Goal: Task Accomplishment & Management: Manage account settings

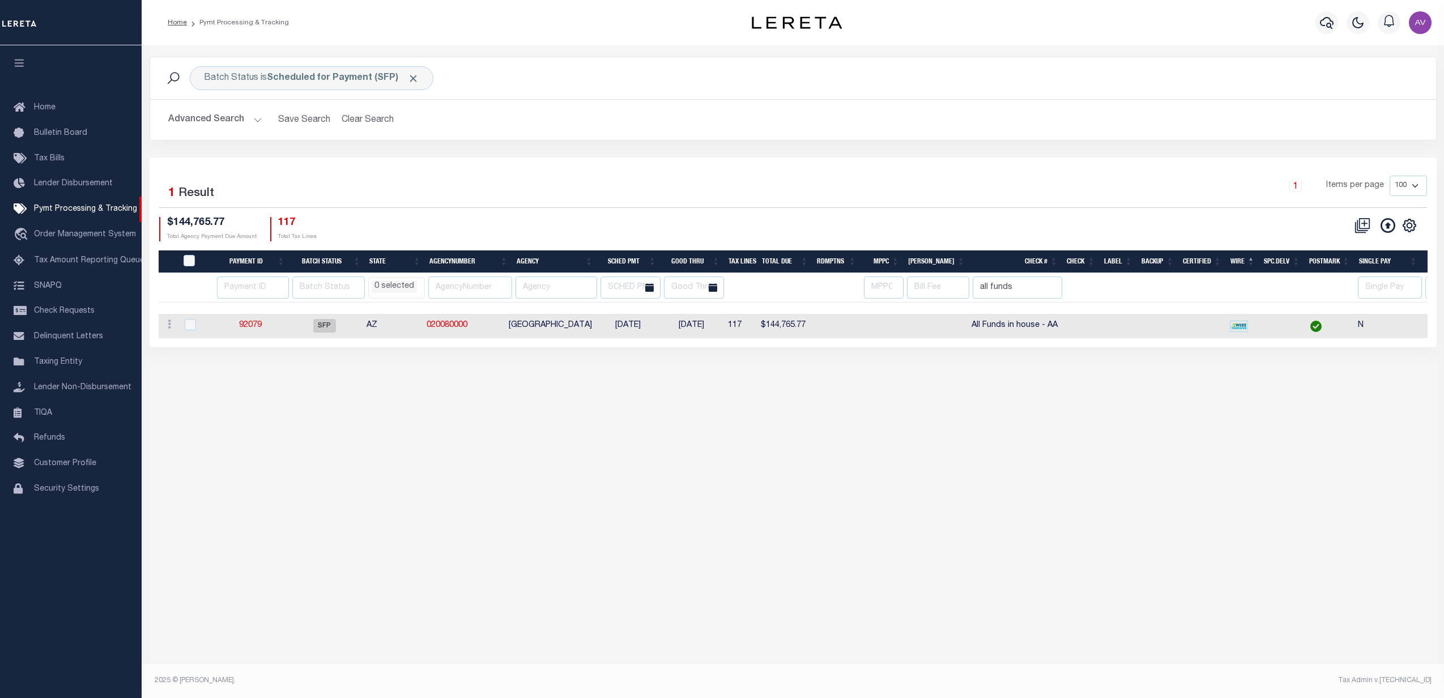
select select
click at [1317, 16] on button "button" at bounding box center [1326, 22] width 23 height 23
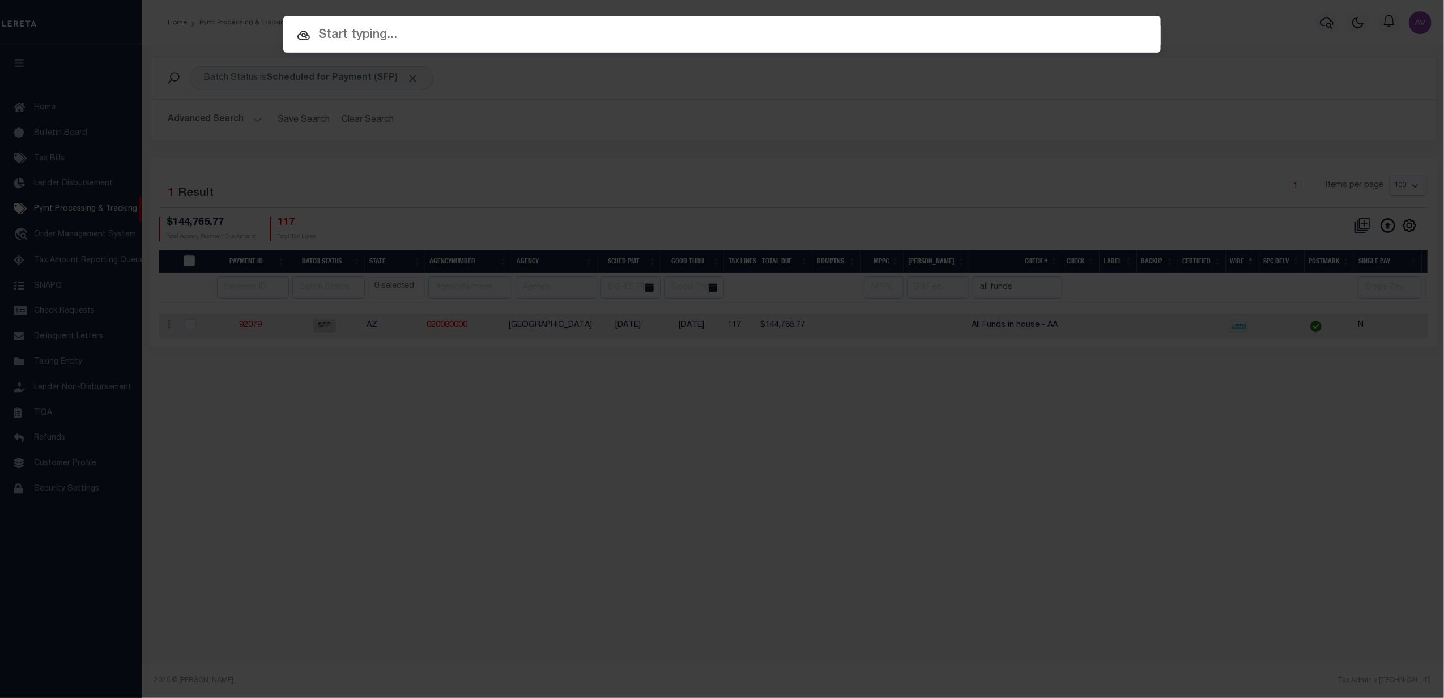
click at [842, 203] on div "Include Loans TBM Customers Borrowers Payments (Lender Non-Disb) Payments (Lend…" at bounding box center [722, 349] width 1444 height 698
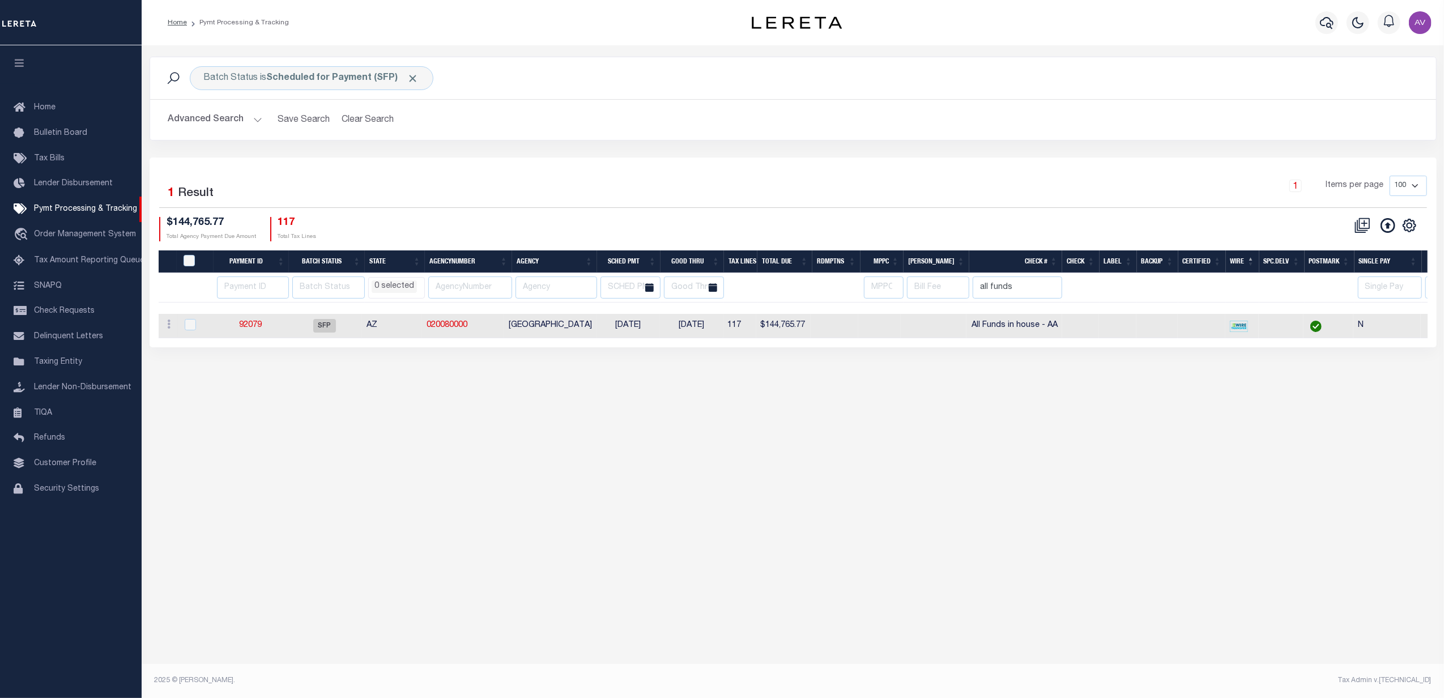
click at [910, 223] on div "CSV Export Selected Print Hide Filter Show Search Columns 0: 1: PayeePmtBatchSt…" at bounding box center [1110, 229] width 634 height 24
click at [970, 202] on div "1 Items per page 100 200 500 1000" at bounding box center [953, 190] width 946 height 29
click at [1015, 287] on input "all funds" at bounding box center [1016, 287] width 89 height 22
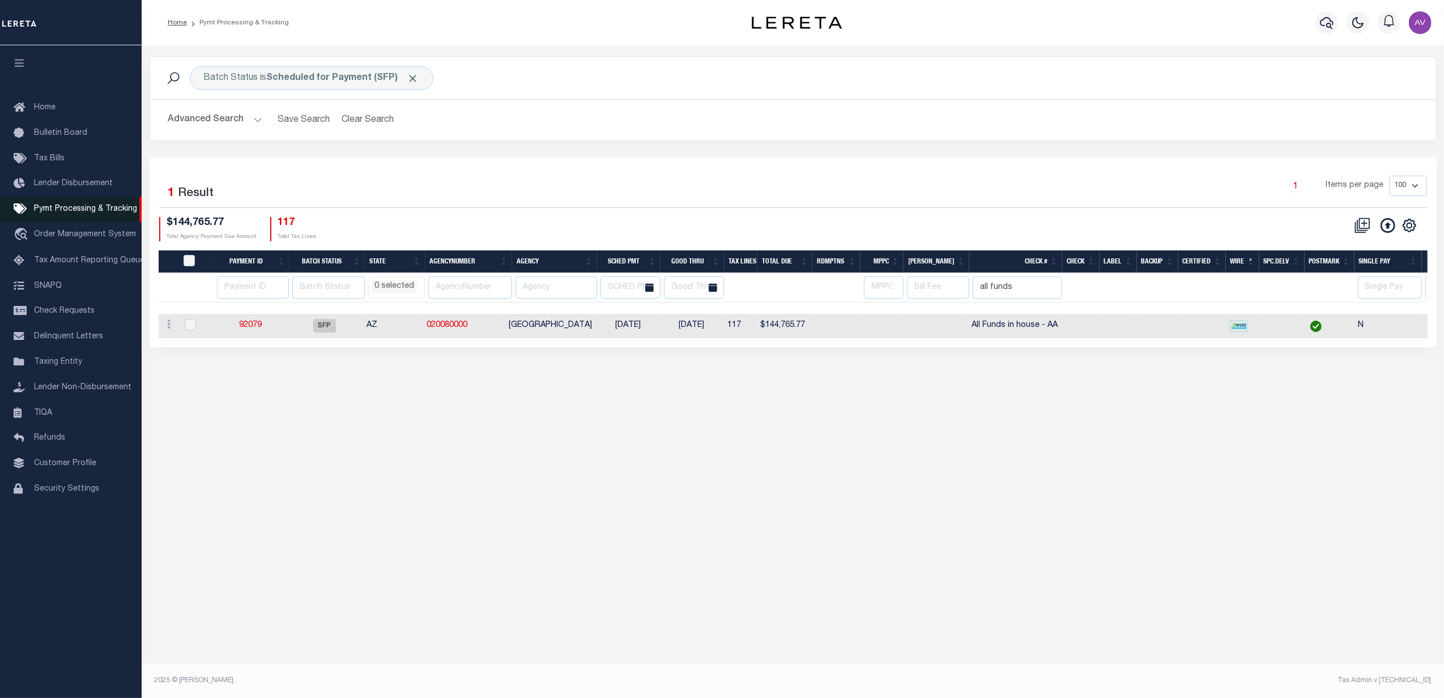
click at [57, 206] on span "Pymt Processing & Tracking" at bounding box center [85, 209] width 103 height 8
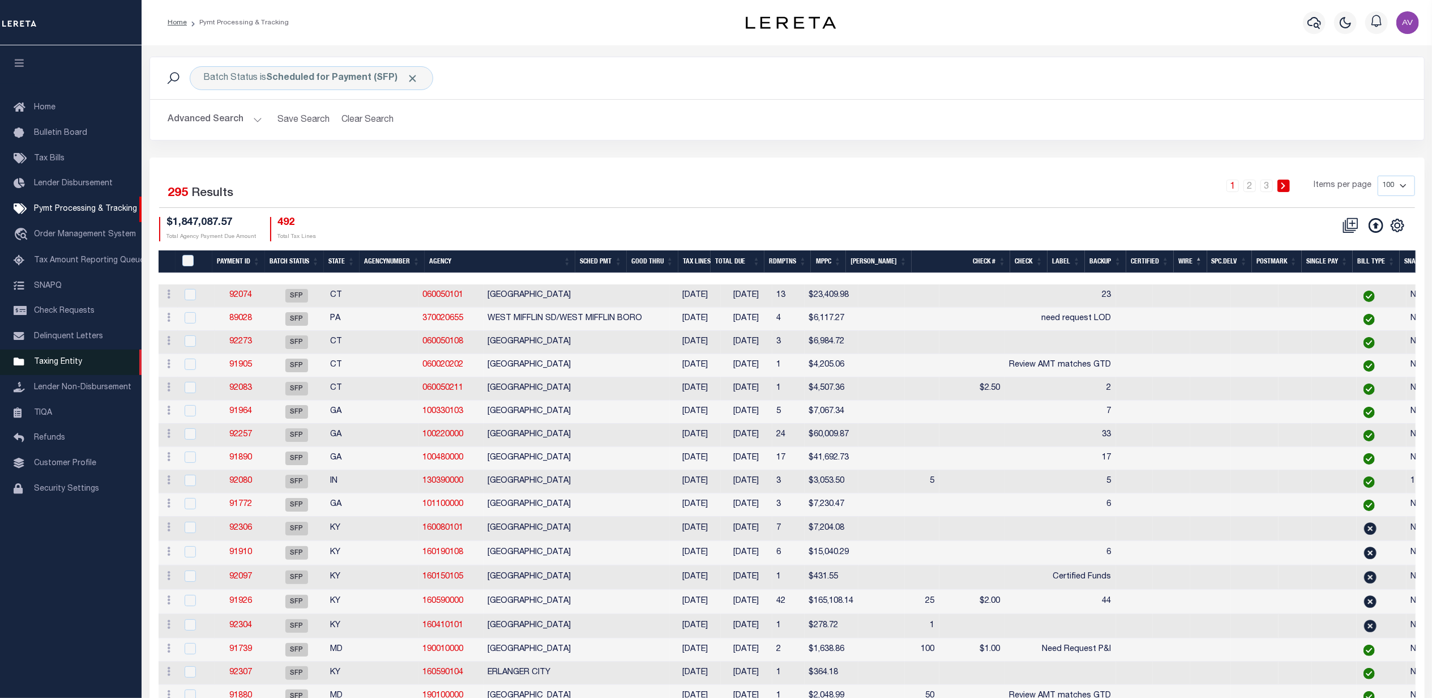
click at [71, 359] on span "Taxing Entity" at bounding box center [58, 362] width 48 height 8
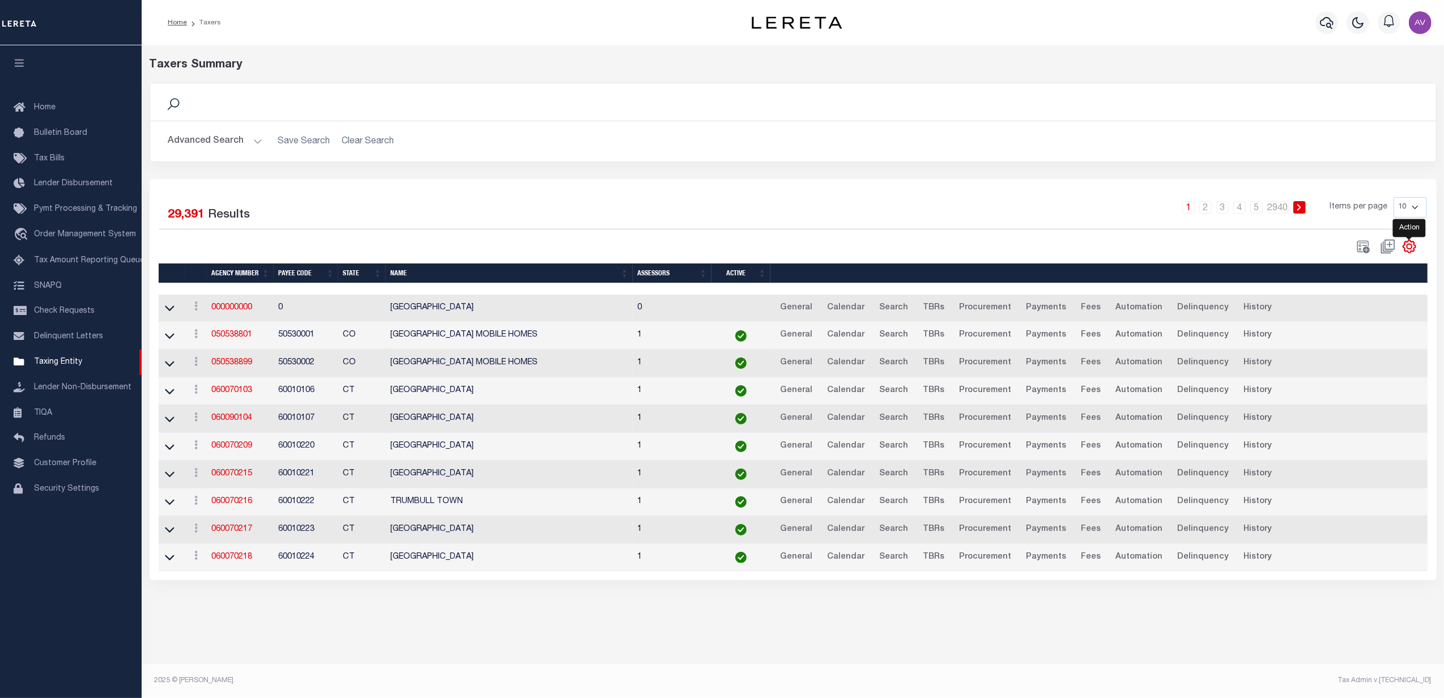
click at [1412, 245] on icon "" at bounding box center [1409, 246] width 15 height 15
click at [1342, 334] on span "Show Filter" at bounding box center [1340, 330] width 42 height 8
select select
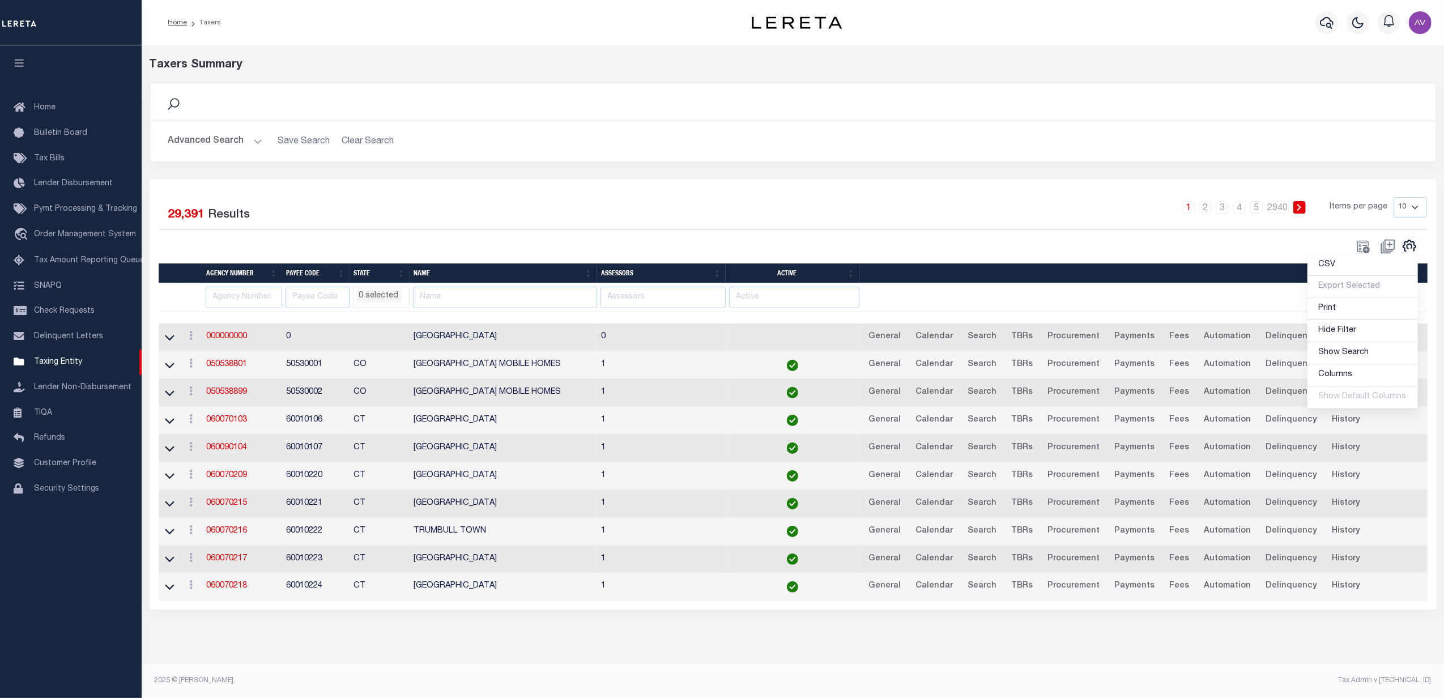
click at [647, 155] on div "Advanced Search Save Search Clear Search Agency Number Contains Contains" at bounding box center [793, 141] width 1286 height 40
click at [509, 306] on input "text" at bounding box center [505, 298] width 184 height 22
click at [535, 238] on div at bounding box center [476, 246] width 634 height 16
click at [223, 299] on input "text" at bounding box center [244, 298] width 76 height 22
click at [431, 239] on div at bounding box center [476, 246] width 634 height 16
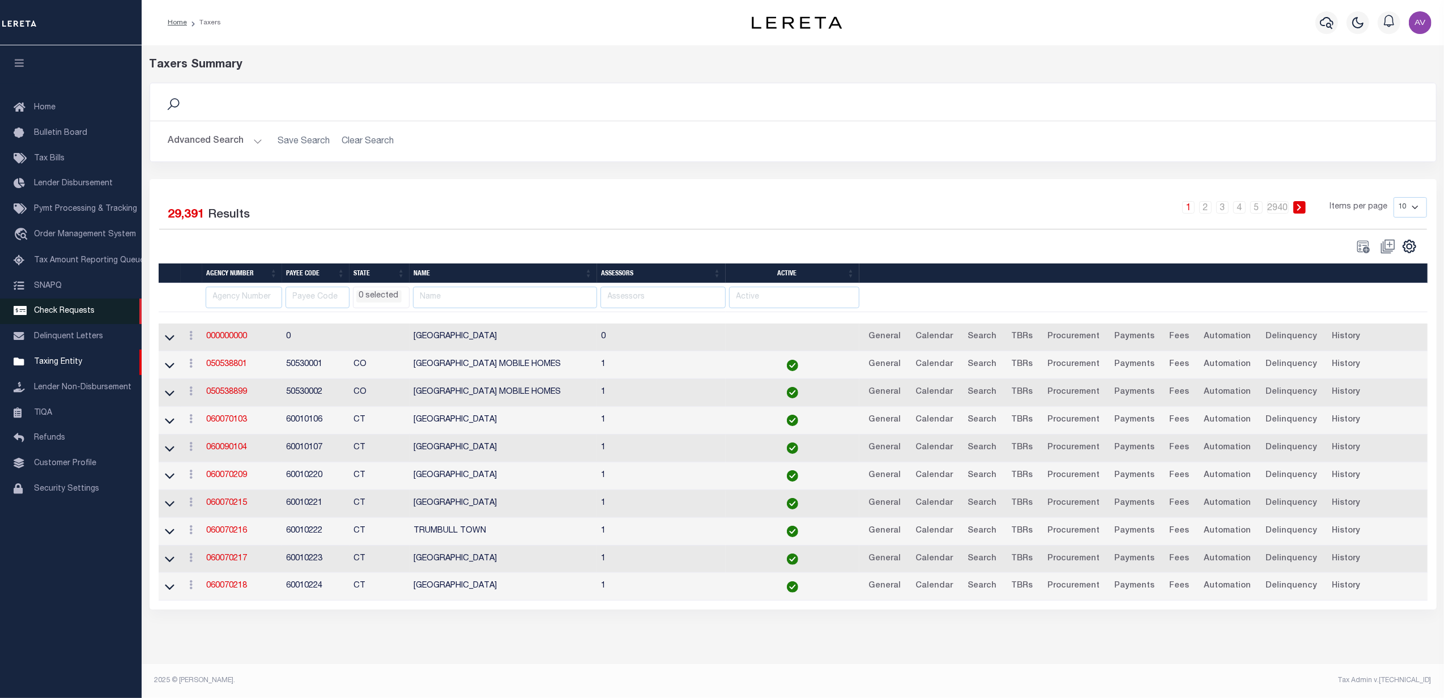
click at [83, 311] on span "Check Requests" at bounding box center [64, 311] width 61 height 8
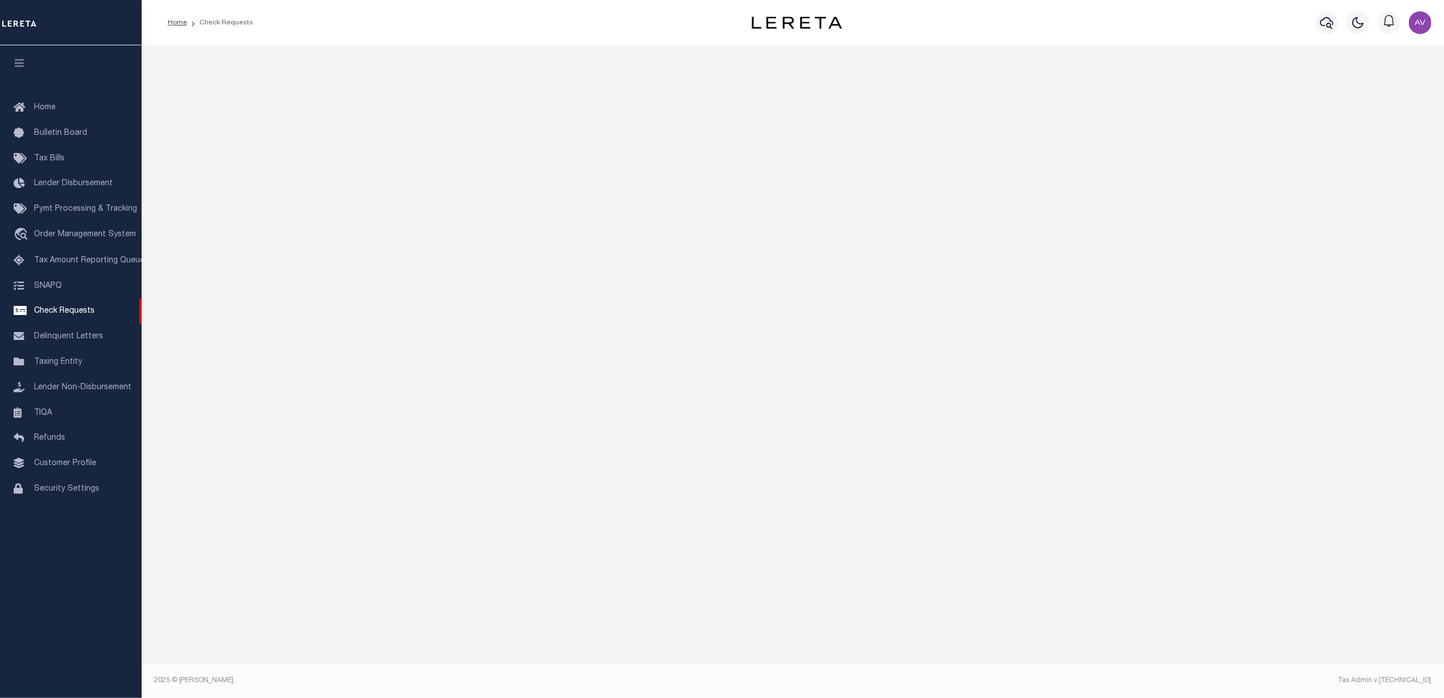
select select "50"
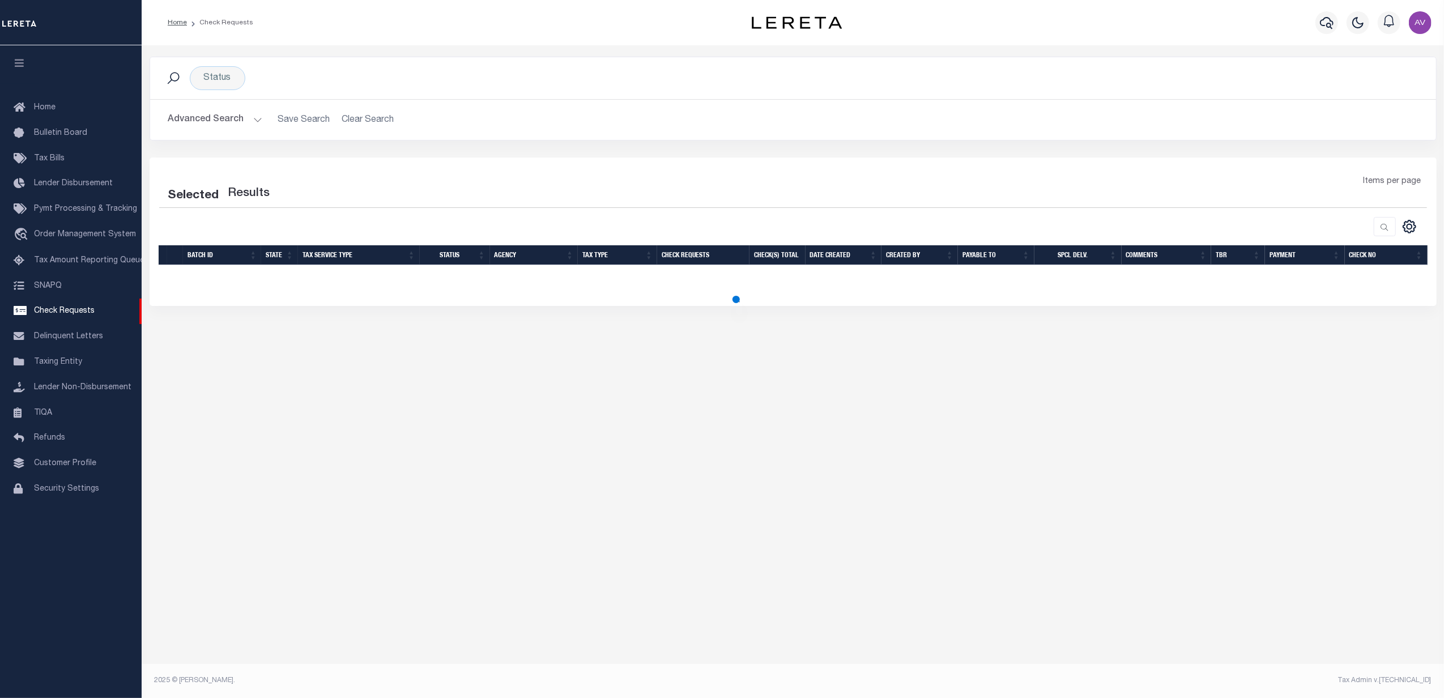
select select "50"
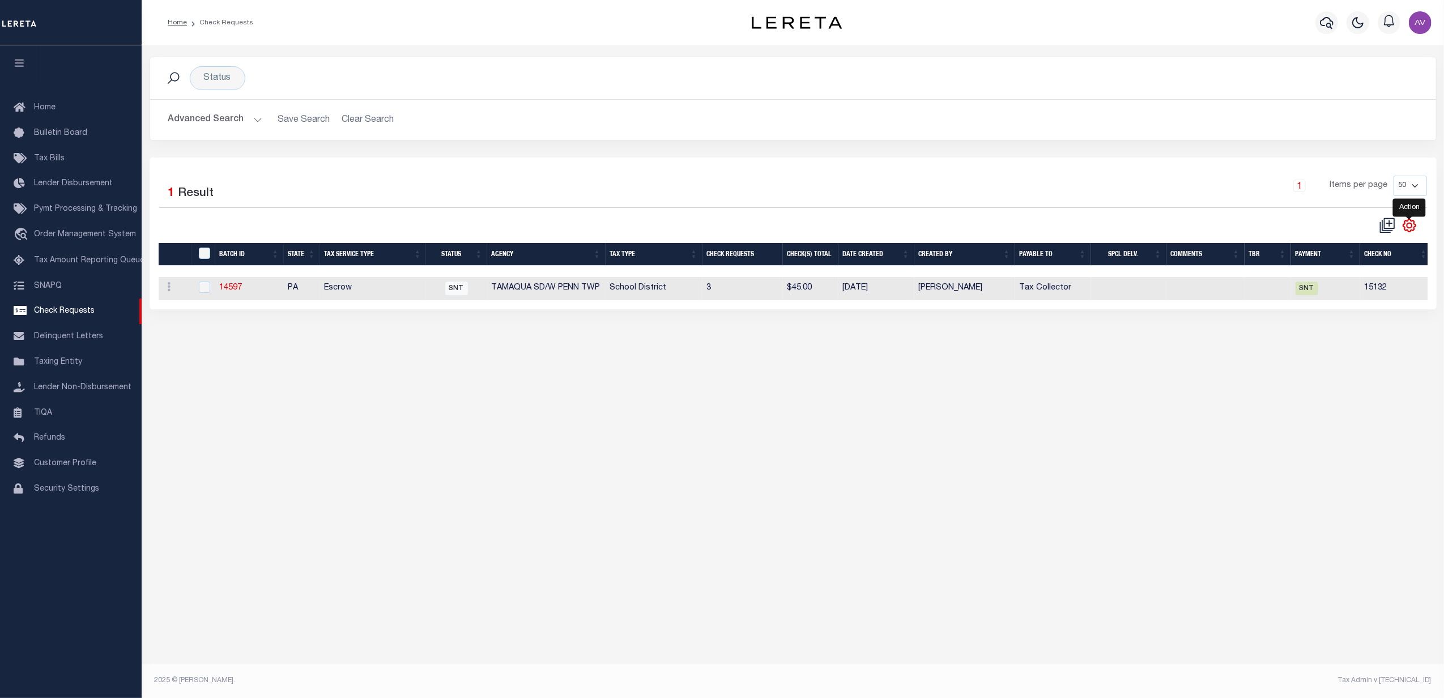
click at [1413, 225] on icon "" at bounding box center [1409, 225] width 15 height 15
click at [1338, 311] on span "Show Filter" at bounding box center [1340, 309] width 42 height 8
select select
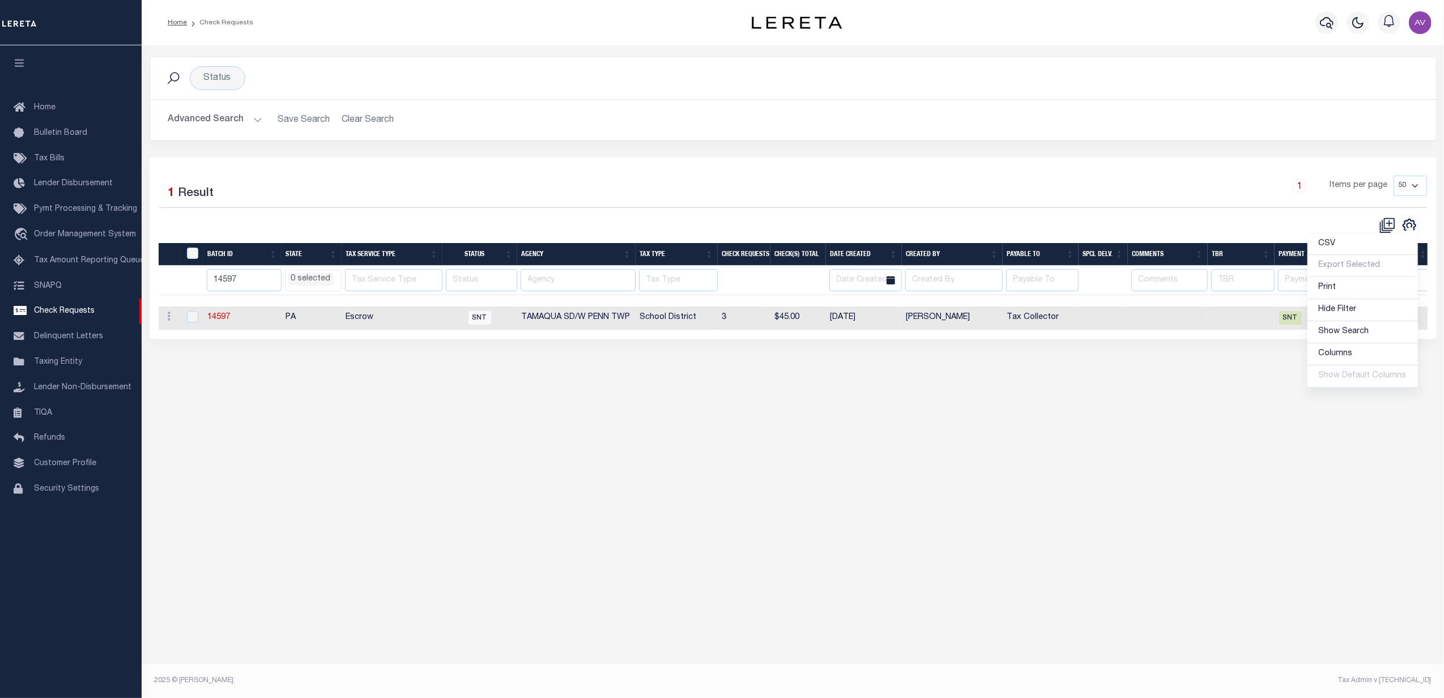
click at [751, 147] on div "Status Search Advanced Search Save Search Clear Search CheckRequestSearchTable_…" at bounding box center [793, 107] width 1304 height 101
click at [198, 278] on th at bounding box center [191, 280] width 23 height 29
click at [228, 282] on input "14597" at bounding box center [244, 280] width 75 height 22
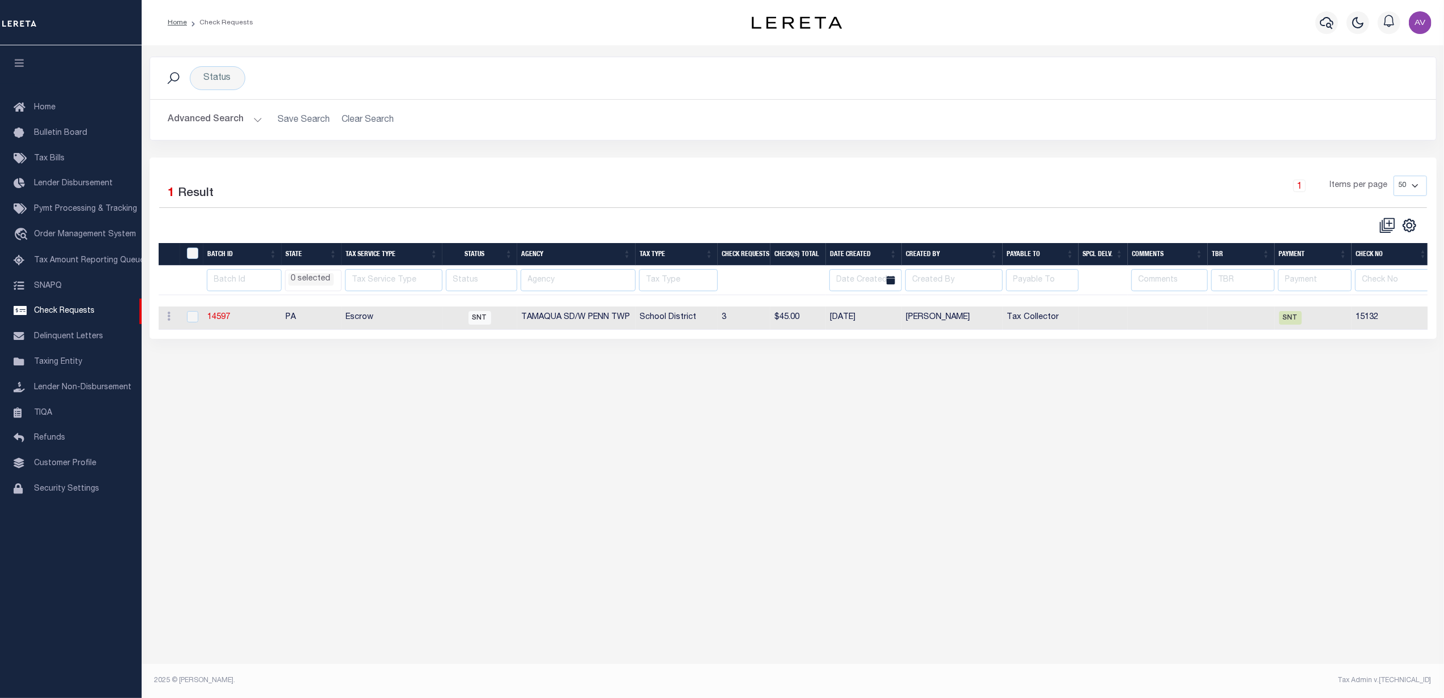
click at [339, 211] on div "Selected 1 Result 1 Items per page 10 25 50 100" at bounding box center [793, 205] width 1286 height 58
select select
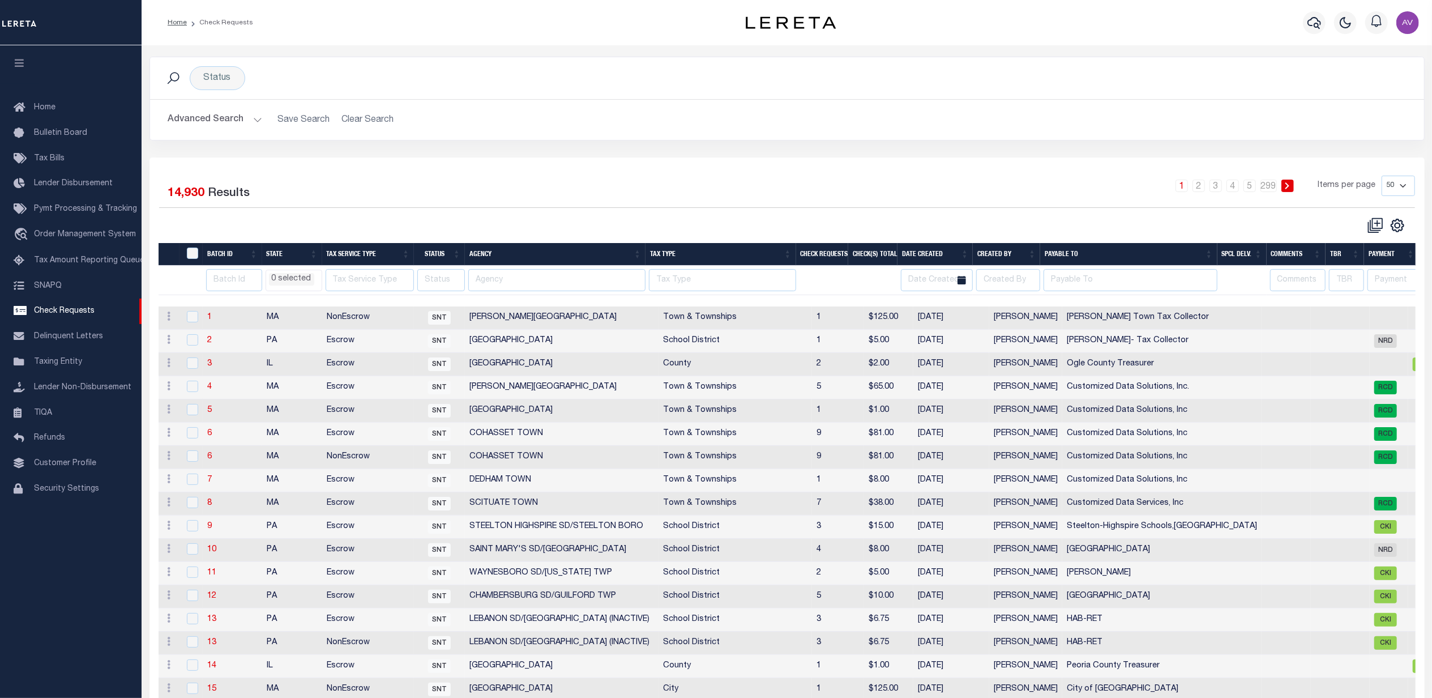
click at [223, 259] on th "Batch Id" at bounding box center [232, 254] width 59 height 23
select select
click at [236, 259] on th "Batch Id" at bounding box center [232, 254] width 59 height 23
select select
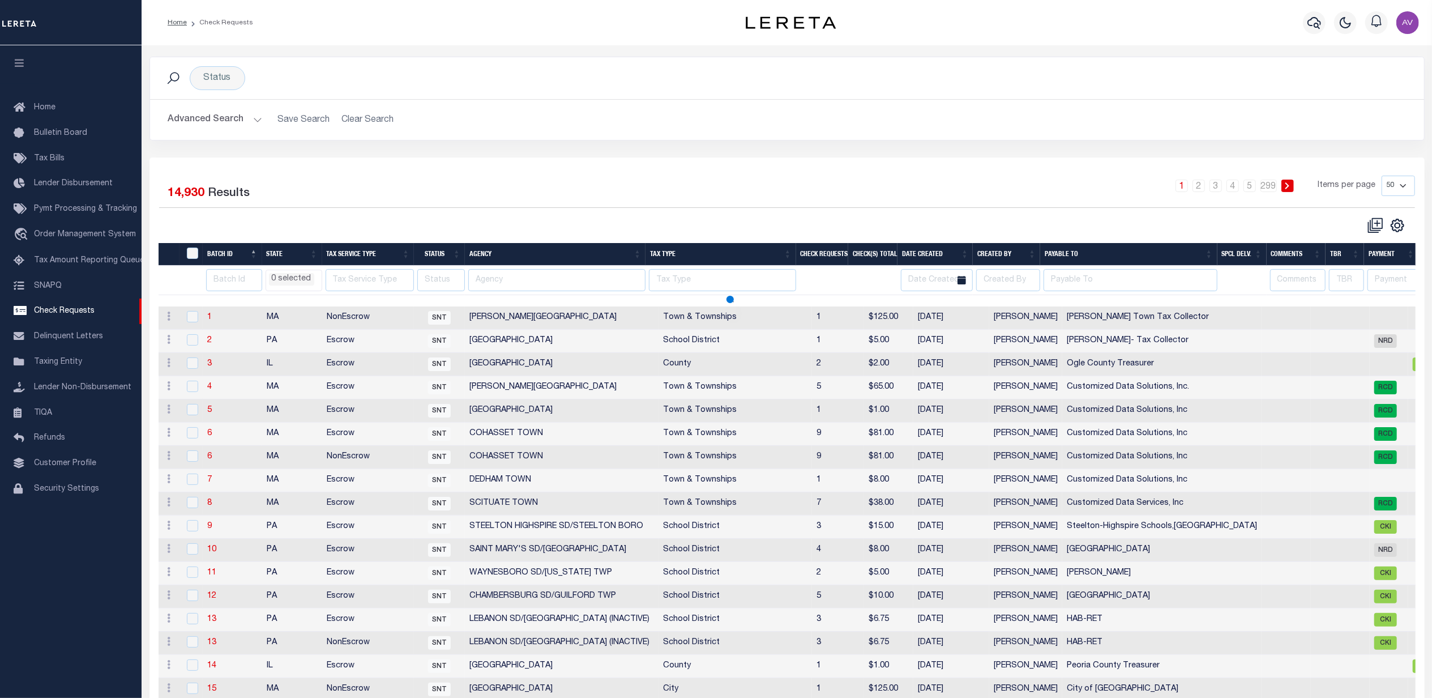
select select
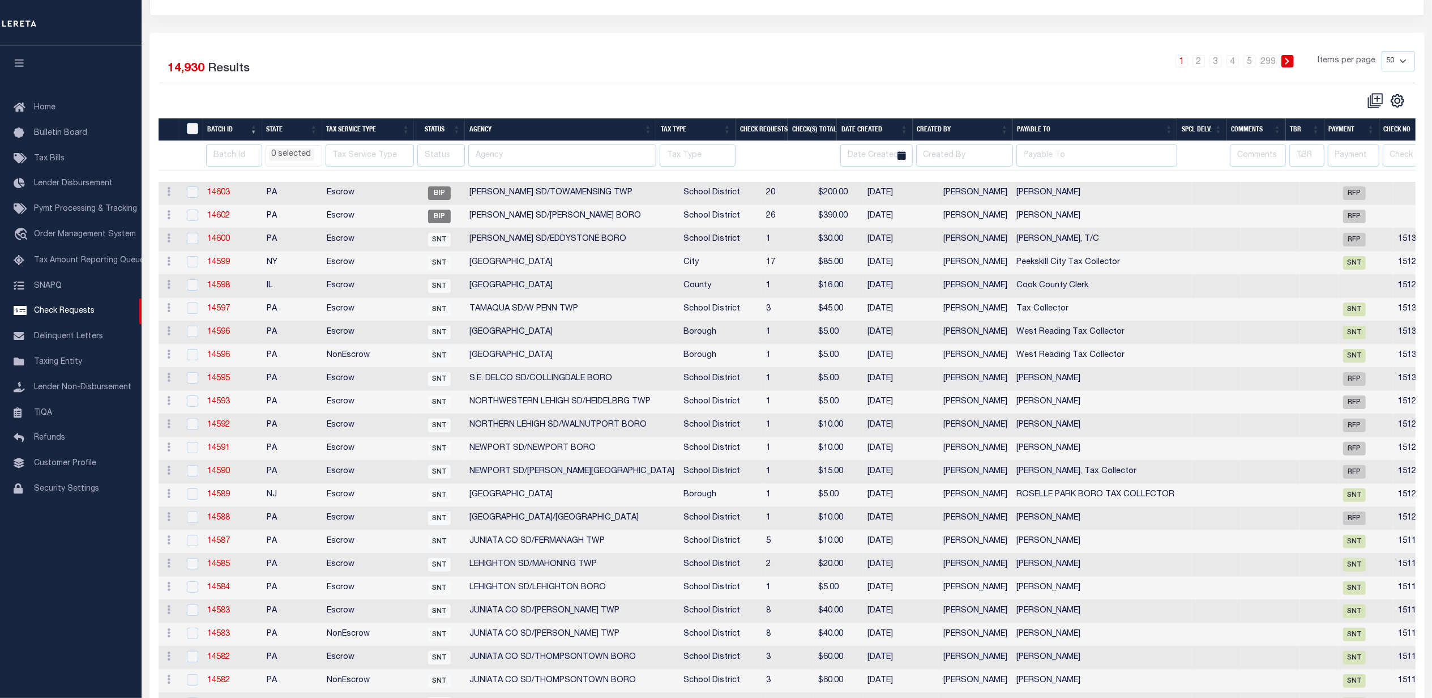
select select
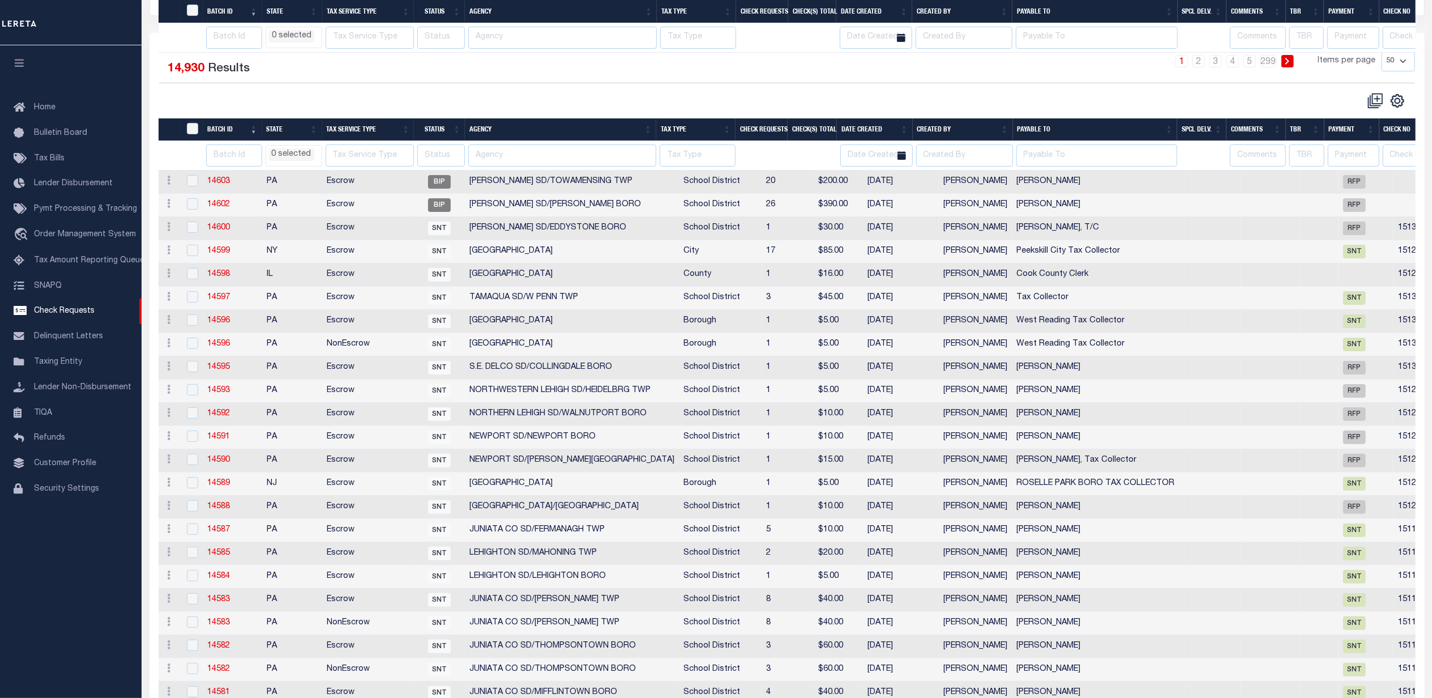
scroll to position [302, 0]
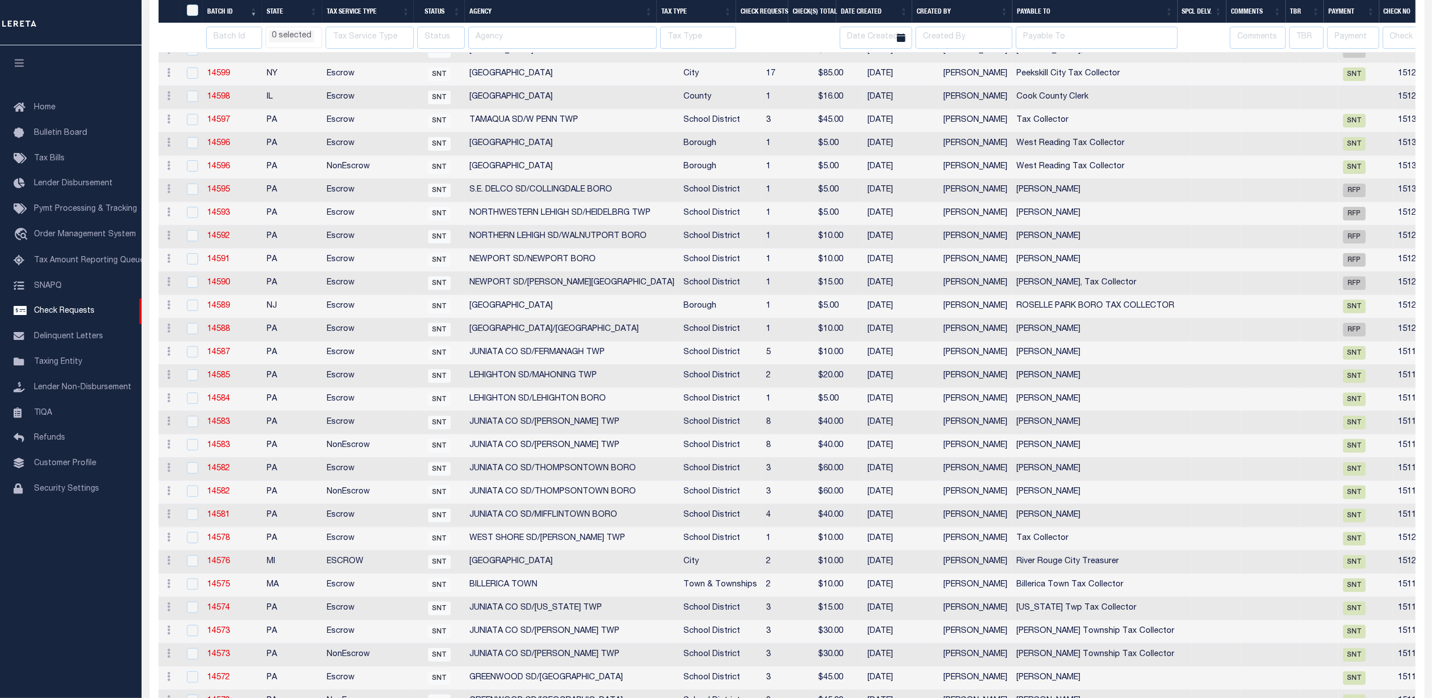
select select
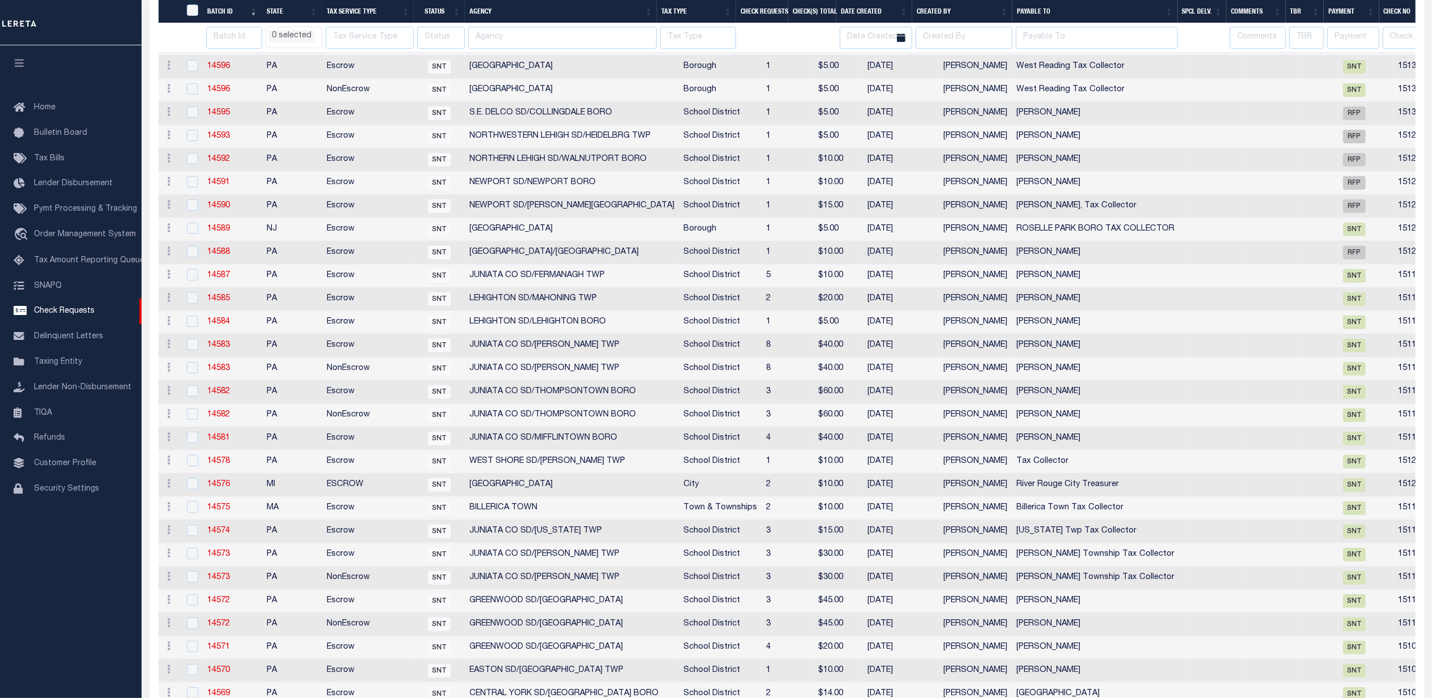
select select
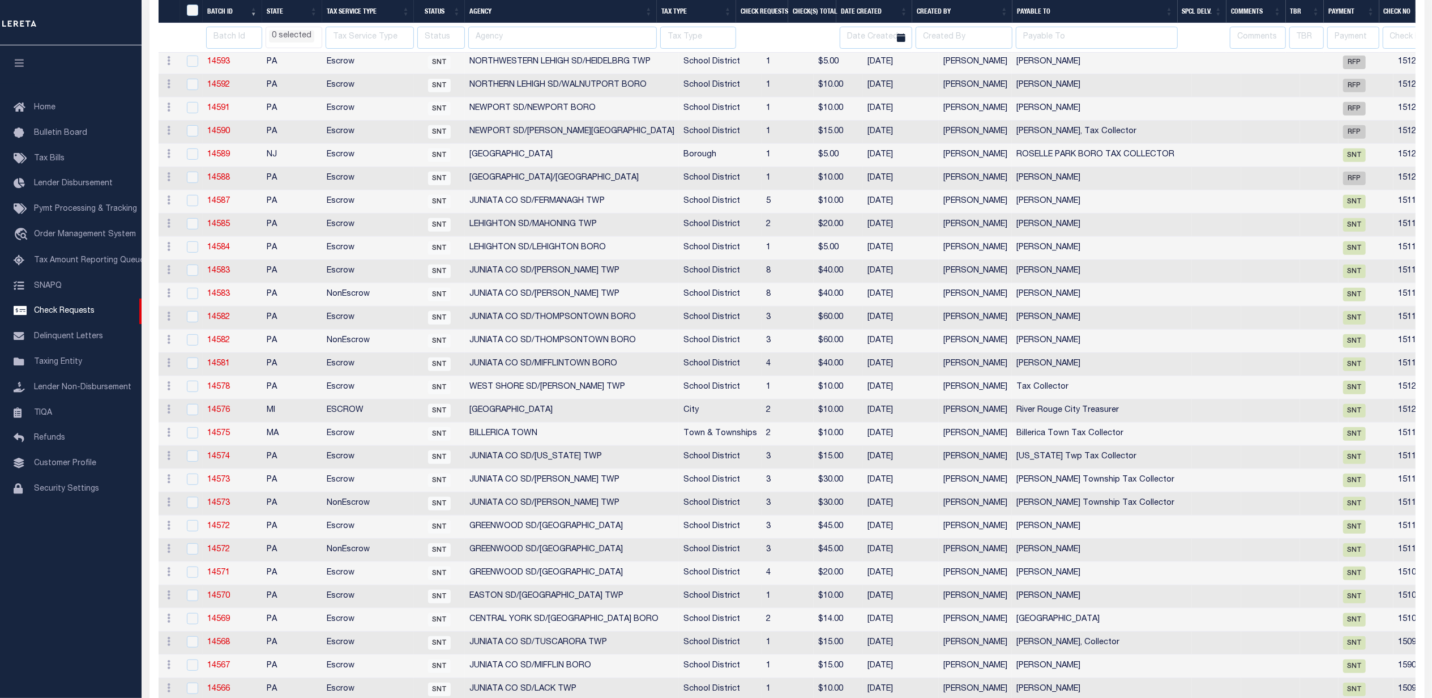
select select
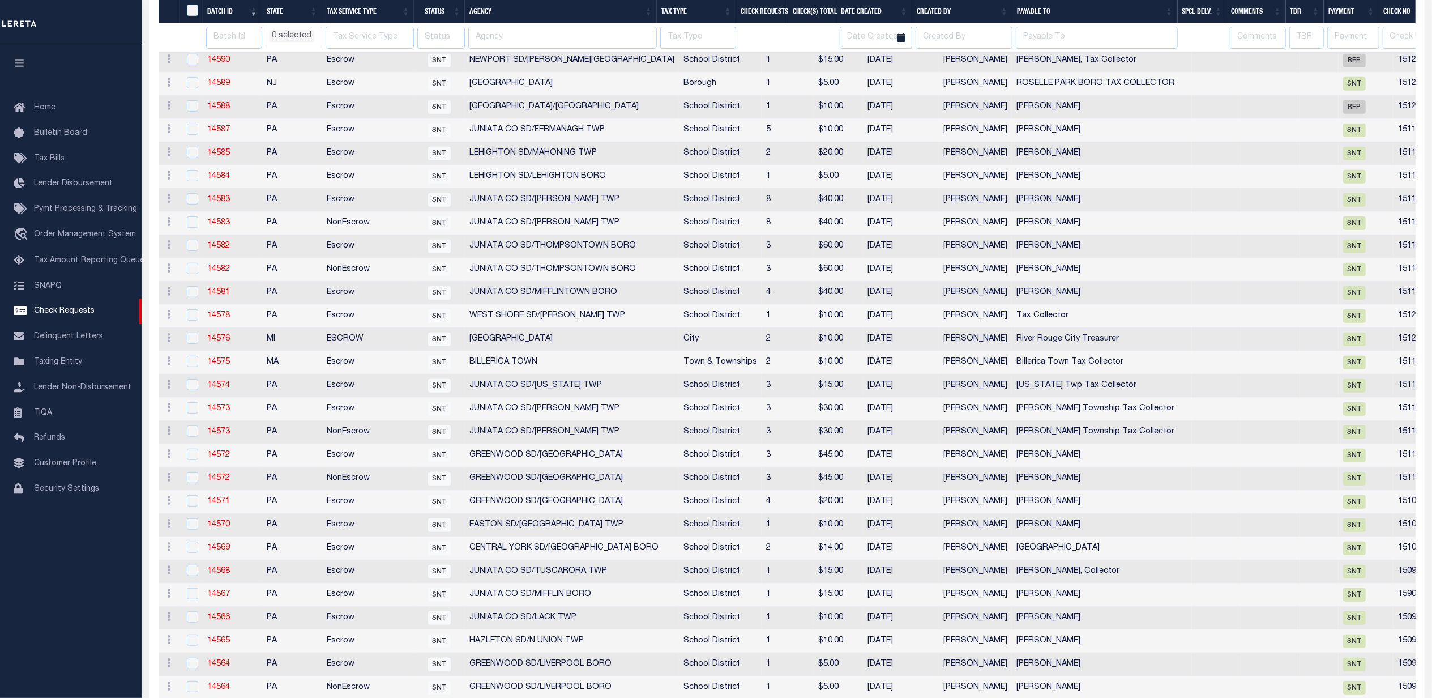
select select
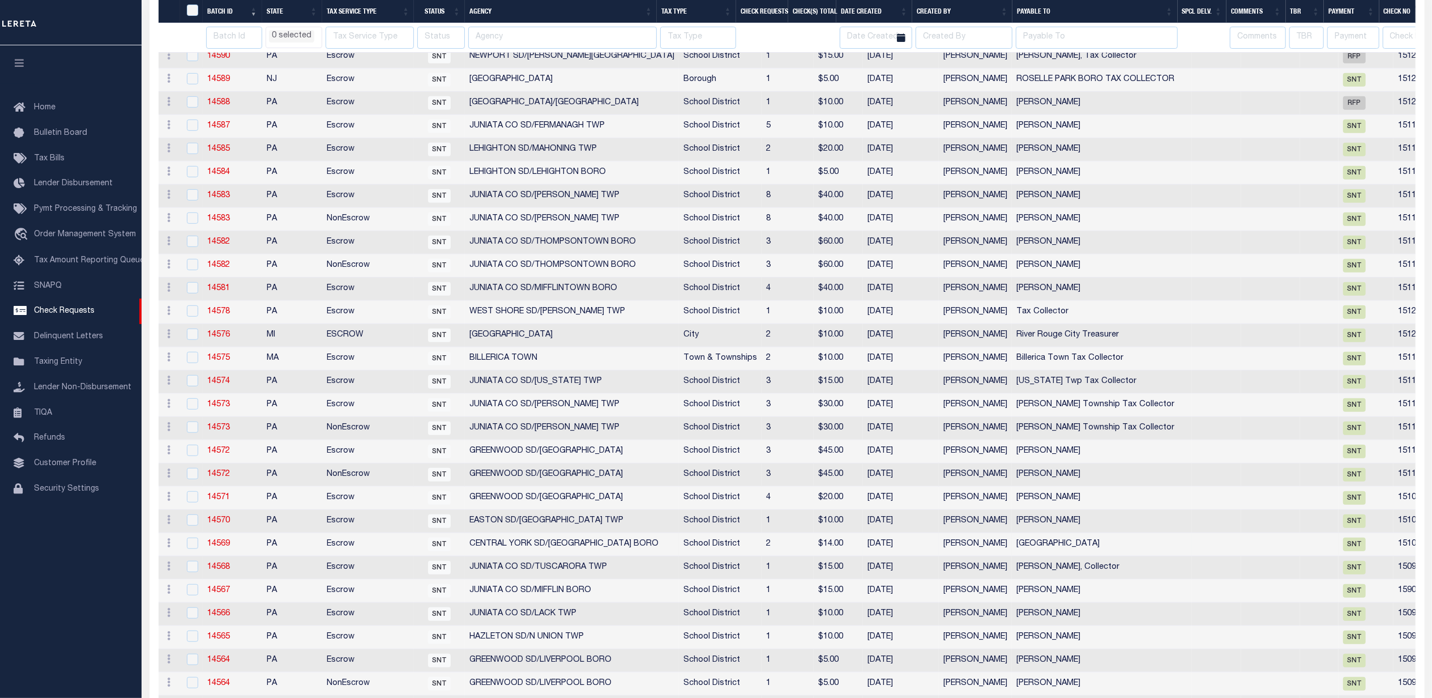
click at [295, 552] on td "PA" at bounding box center [292, 544] width 60 height 23
checkbox input "true"
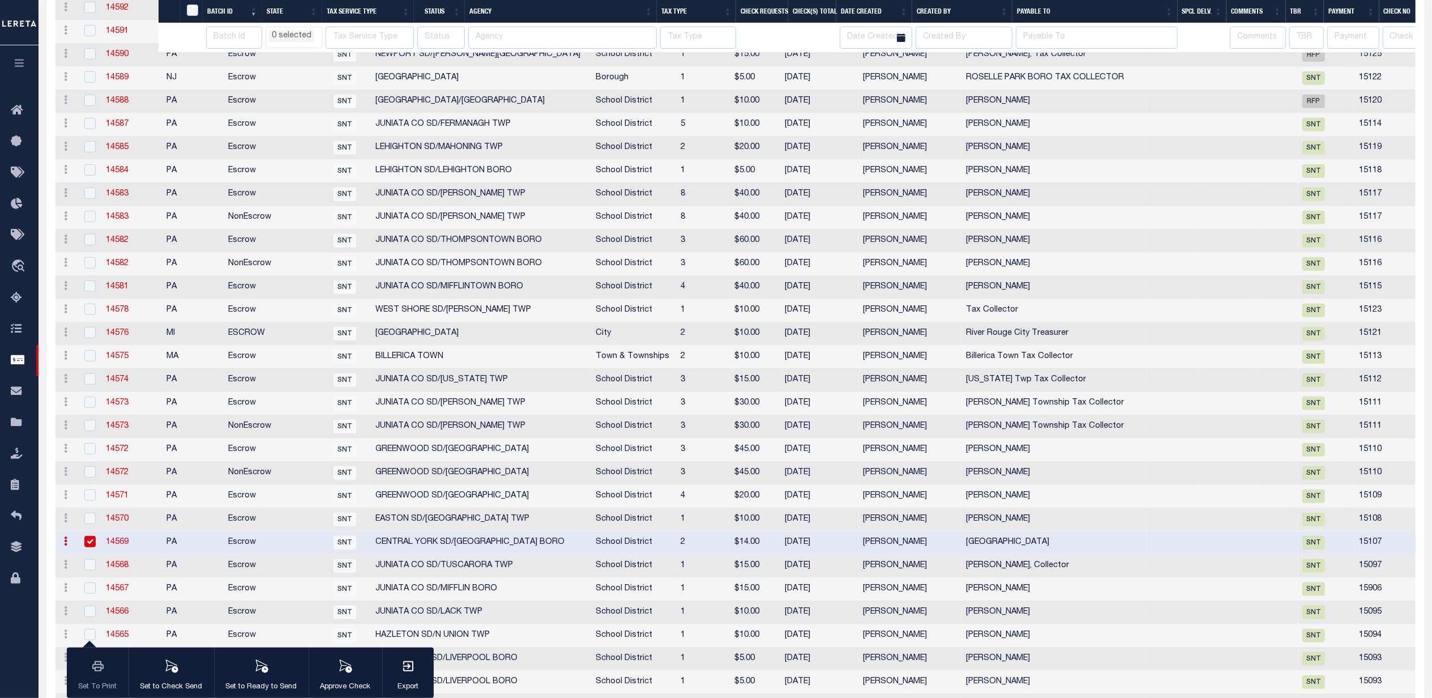
select select
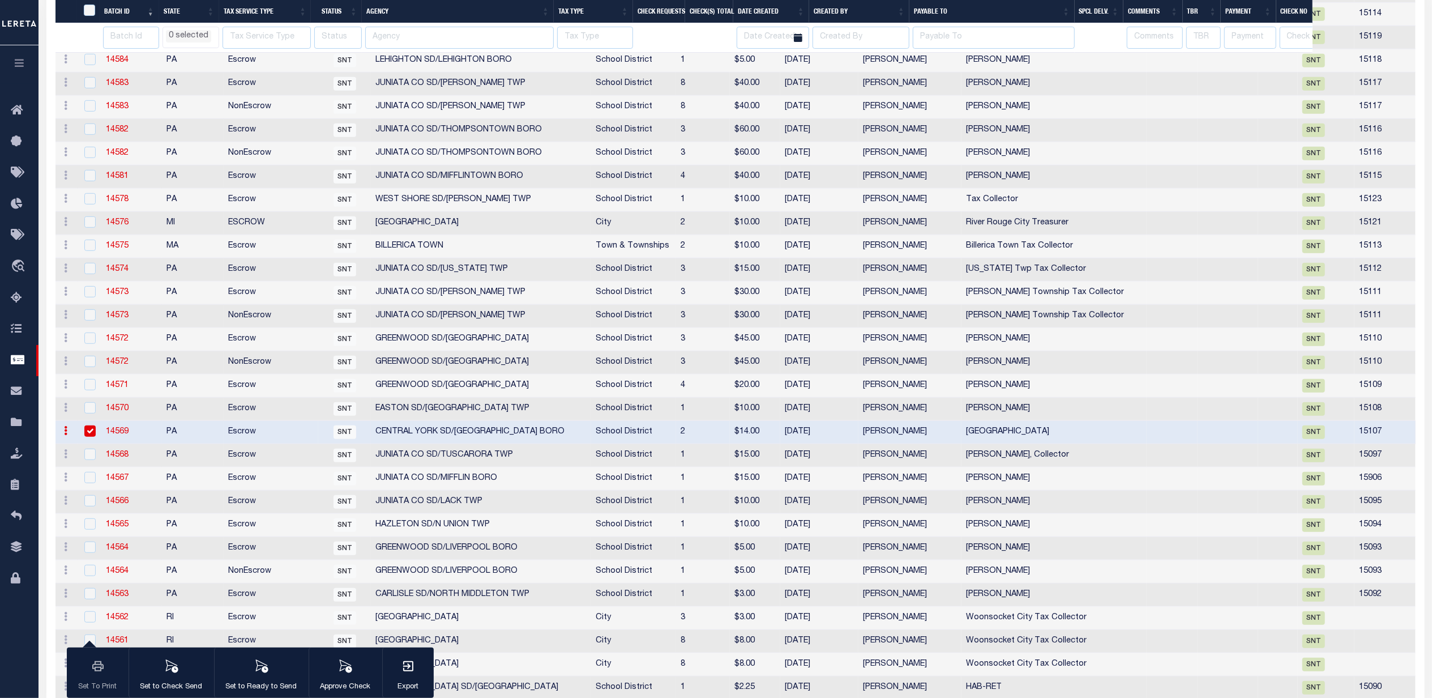
select select
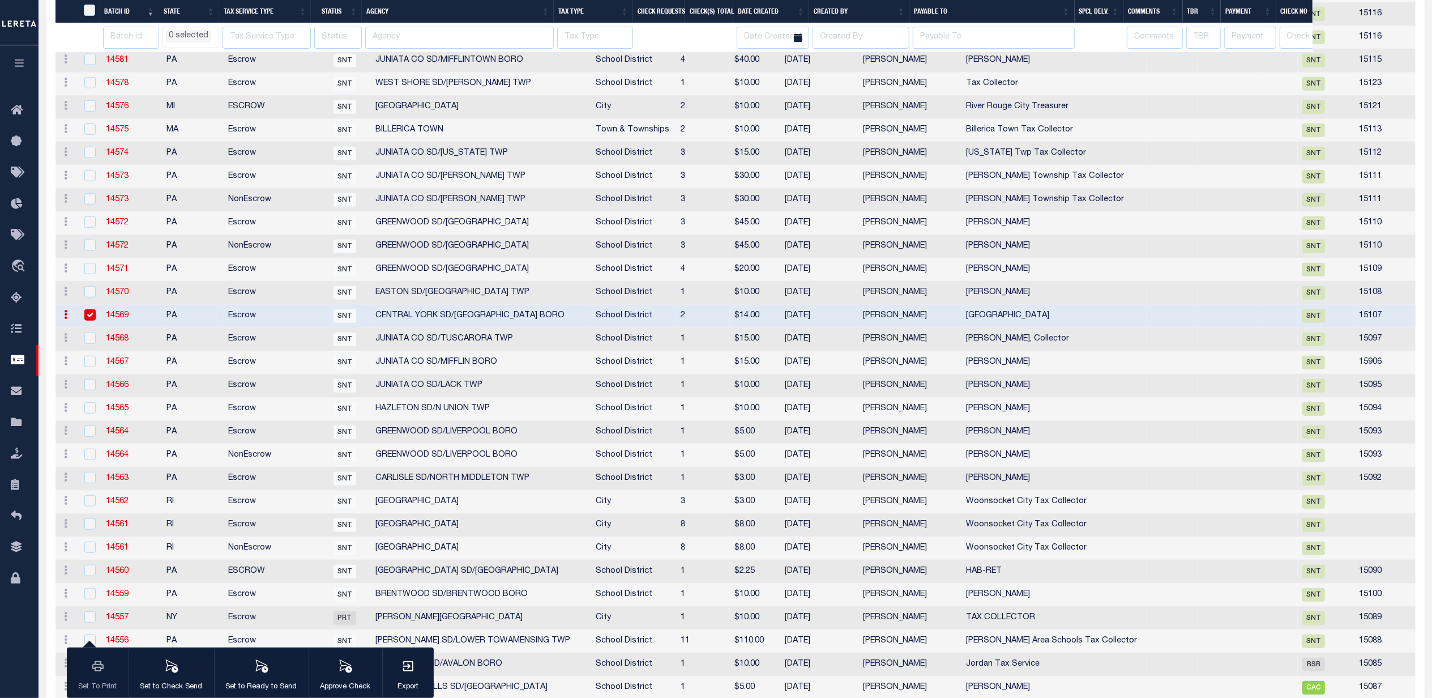
select select
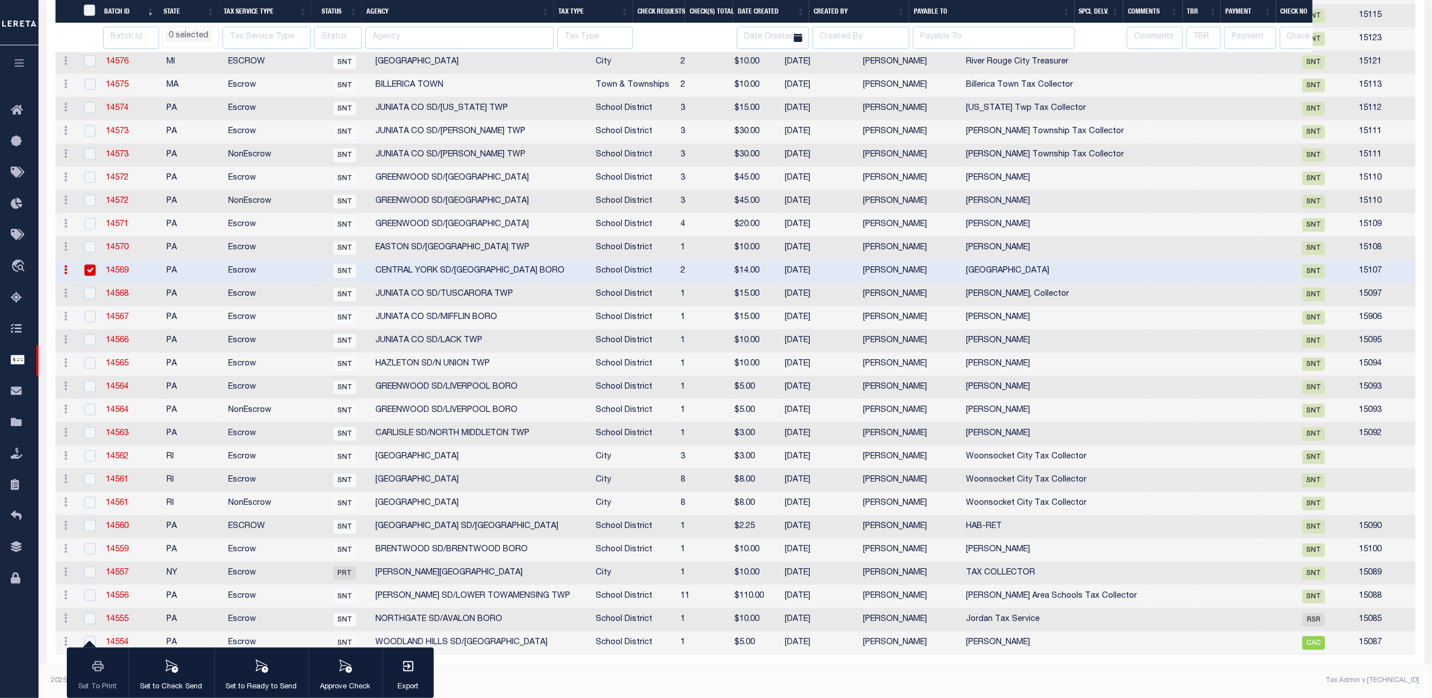
scroll to position [812, 0]
select select
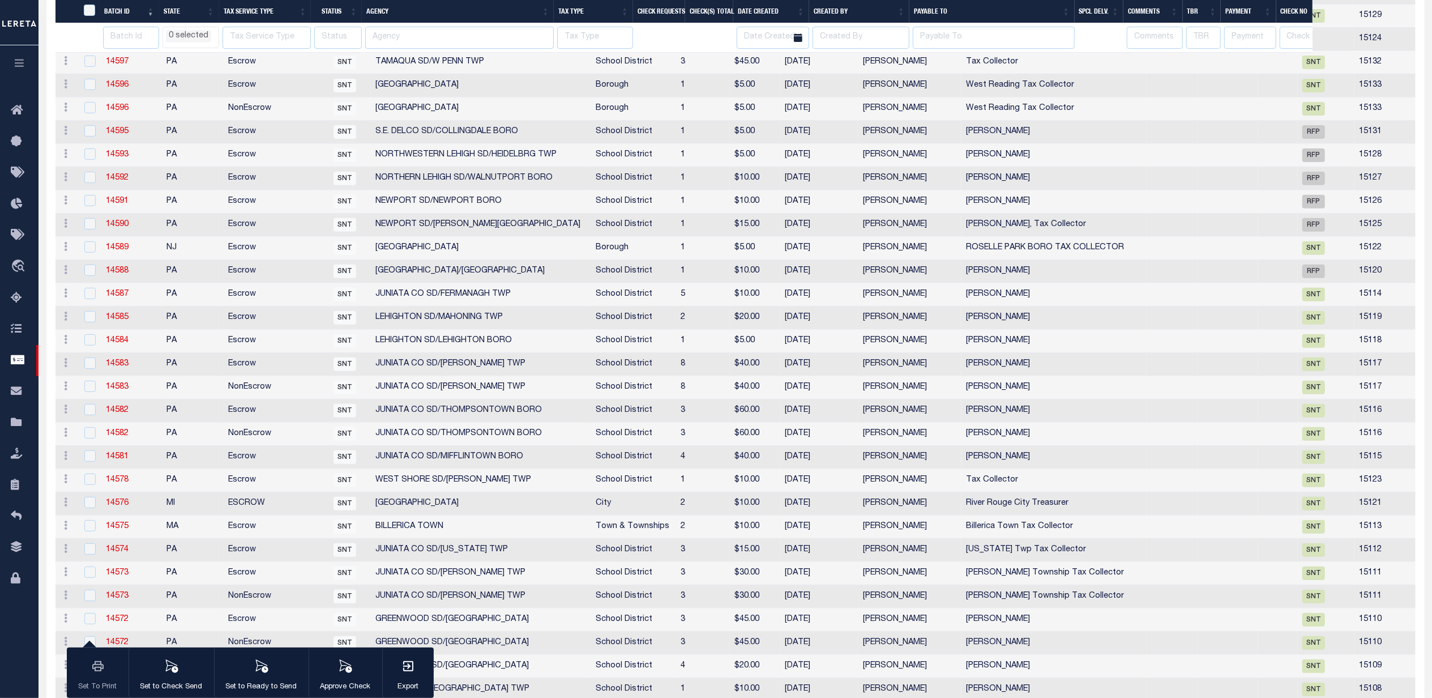
select select
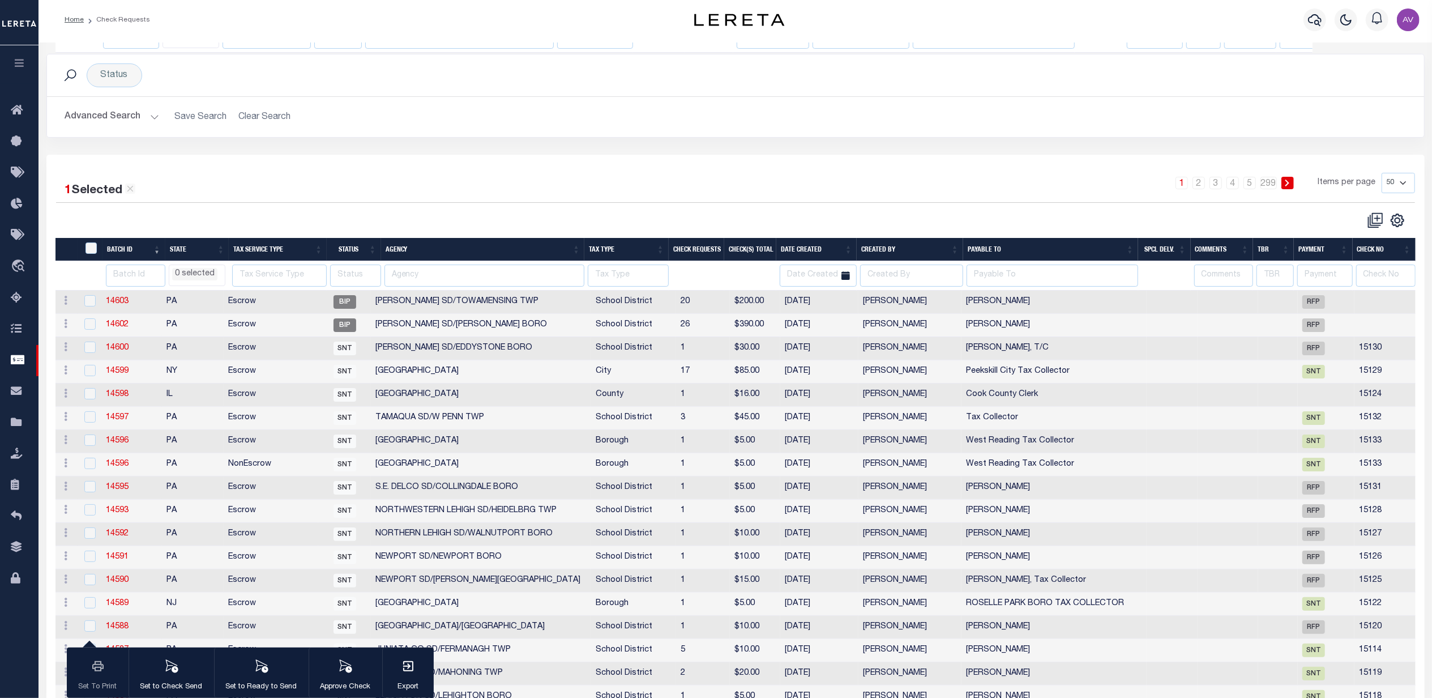
scroll to position [0, 0]
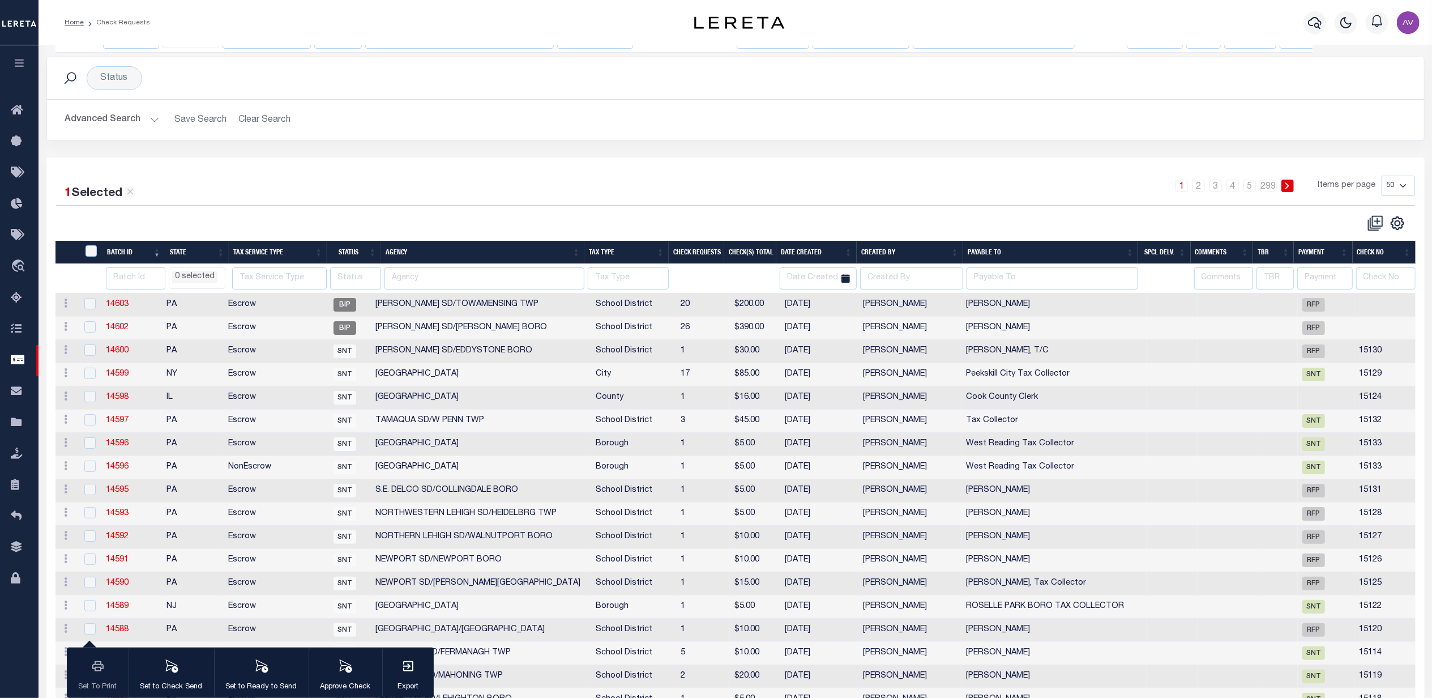
select select
click at [118, 279] on input "number" at bounding box center [135, 278] width 59 height 22
click at [972, 193] on div "1 2 3 4 5 … 299 Items per page 10 25 50 100" at bounding box center [908, 190] width 1016 height 29
click at [11, 202] on icon at bounding box center [20, 204] width 18 height 14
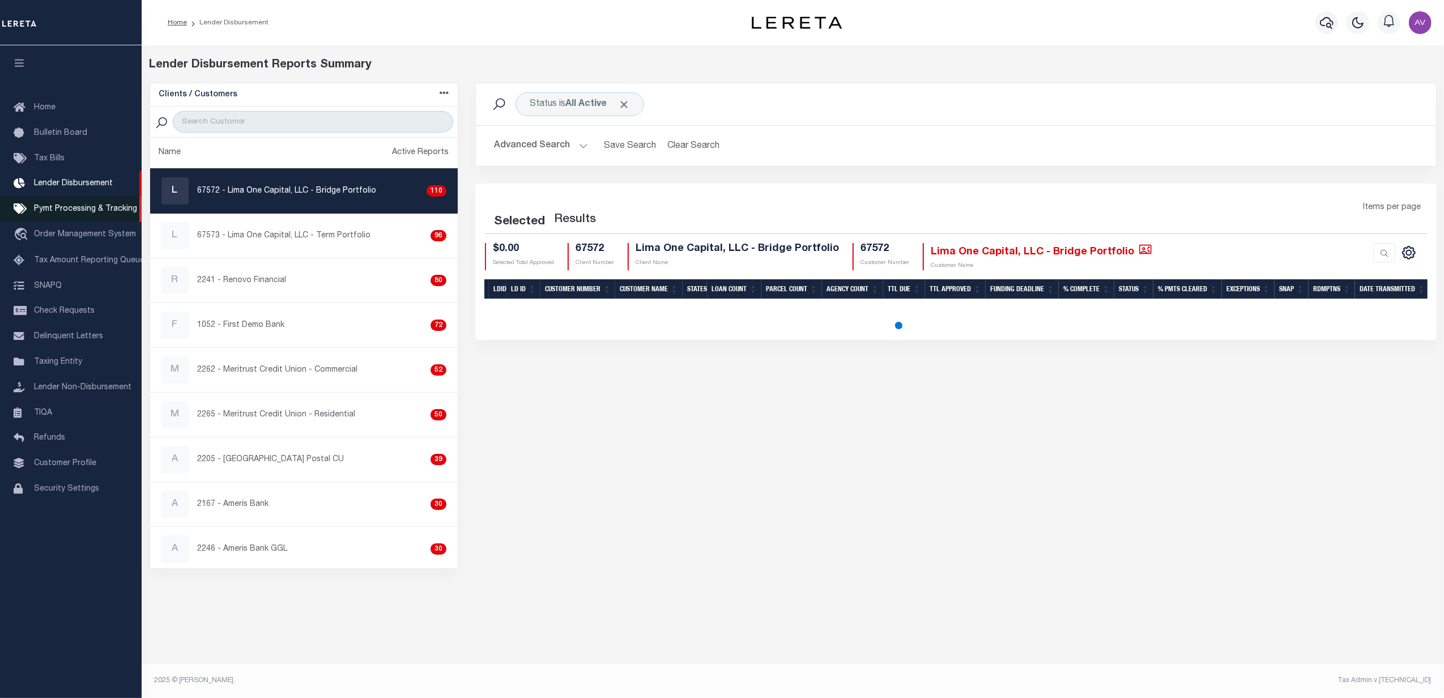
click at [65, 208] on span "Pymt Processing & Tracking" at bounding box center [85, 209] width 103 height 8
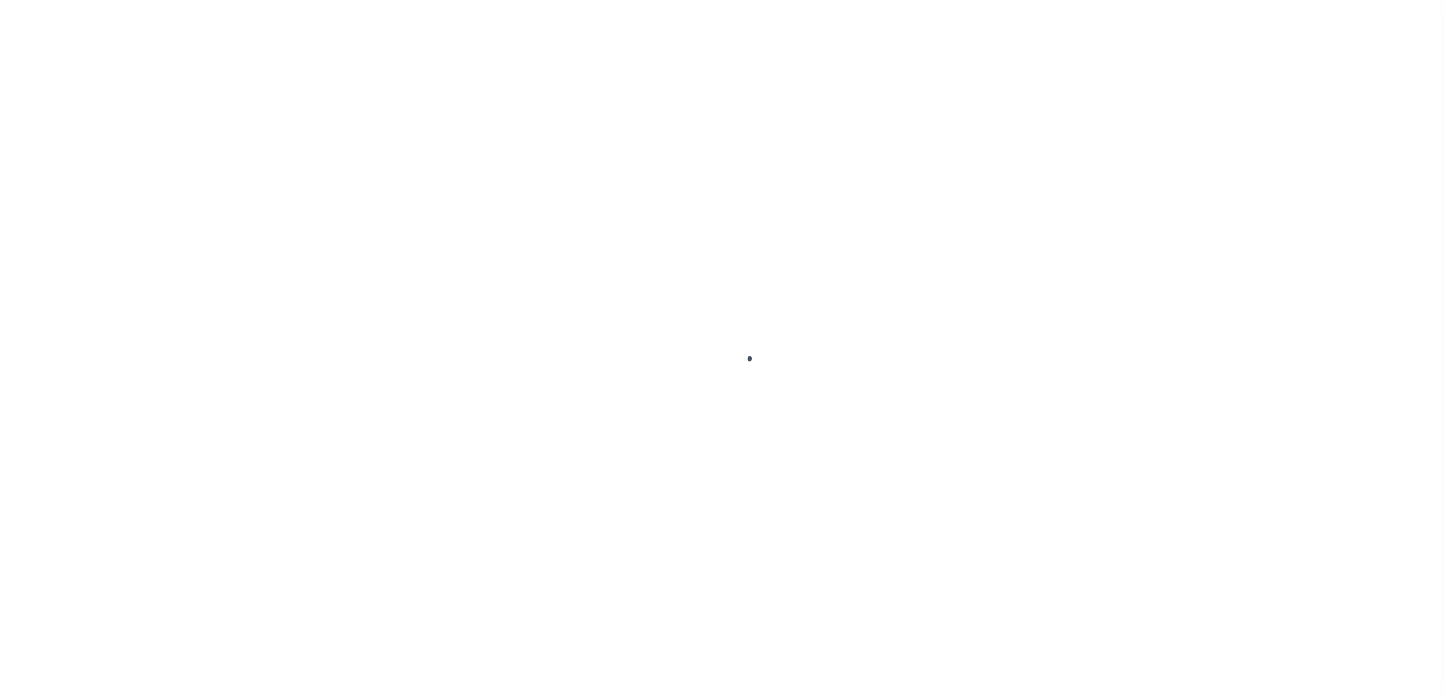
select select
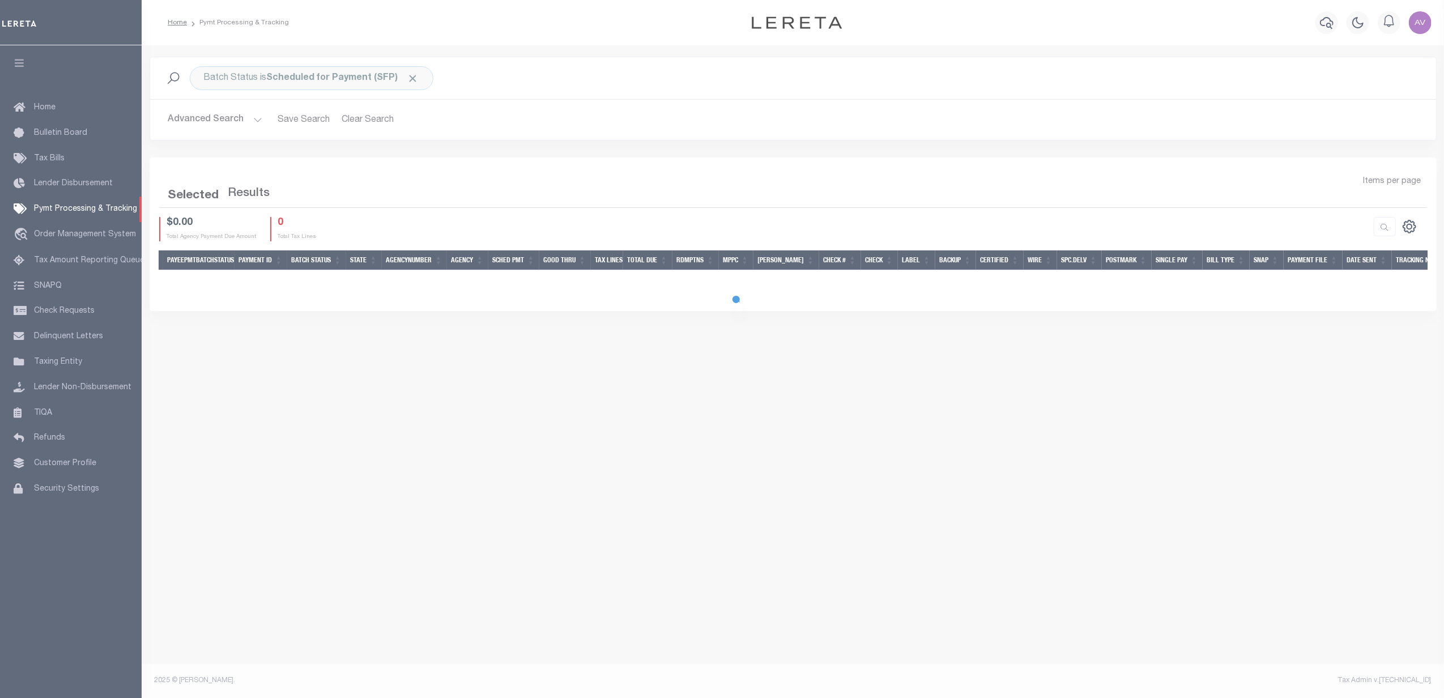
select select
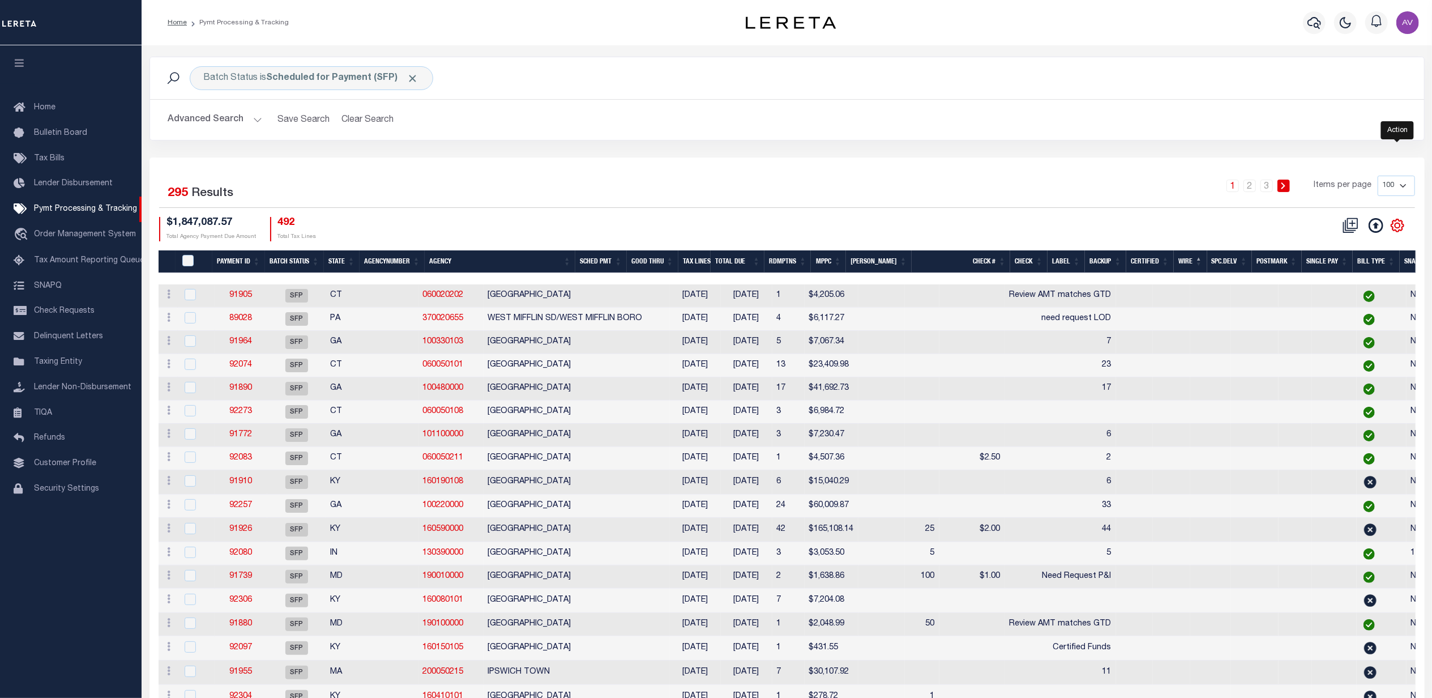
click at [1396, 230] on icon "" at bounding box center [1397, 225] width 15 height 15
click at [1345, 313] on span "Show Filter" at bounding box center [1328, 309] width 42 height 8
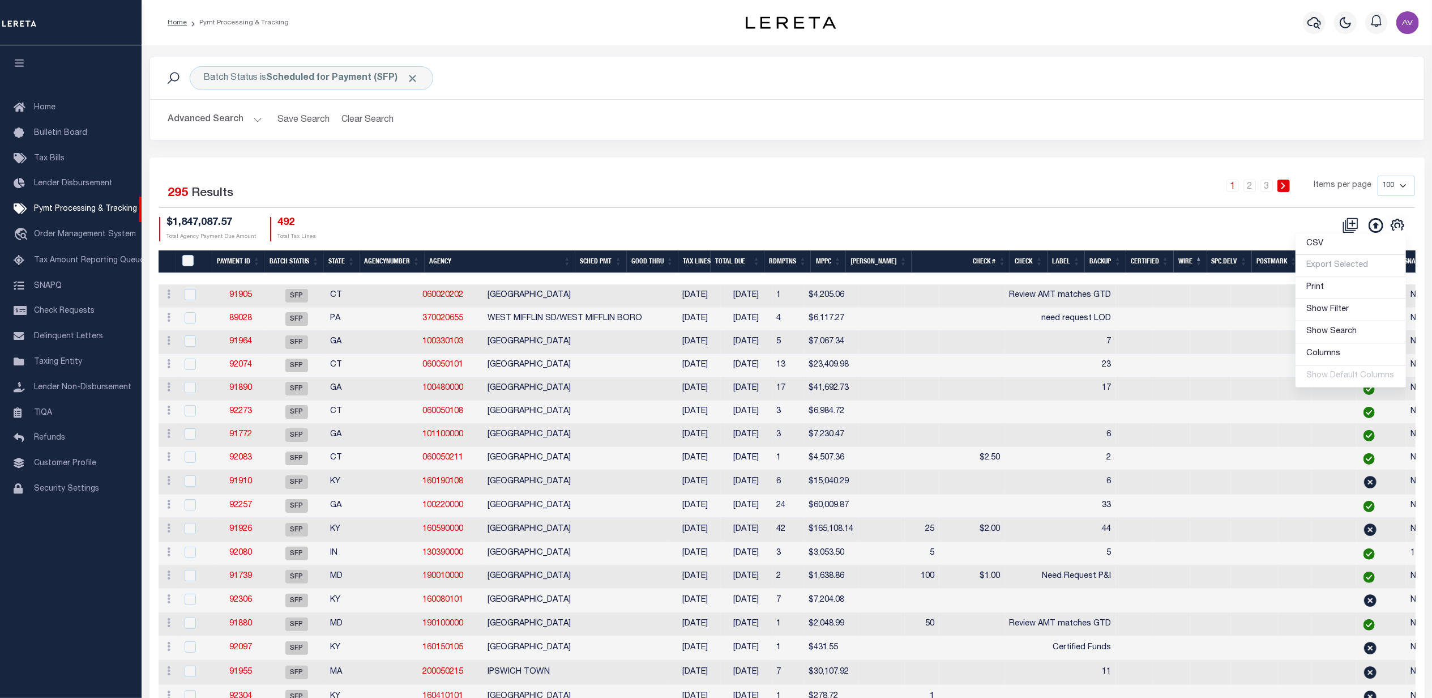
select select
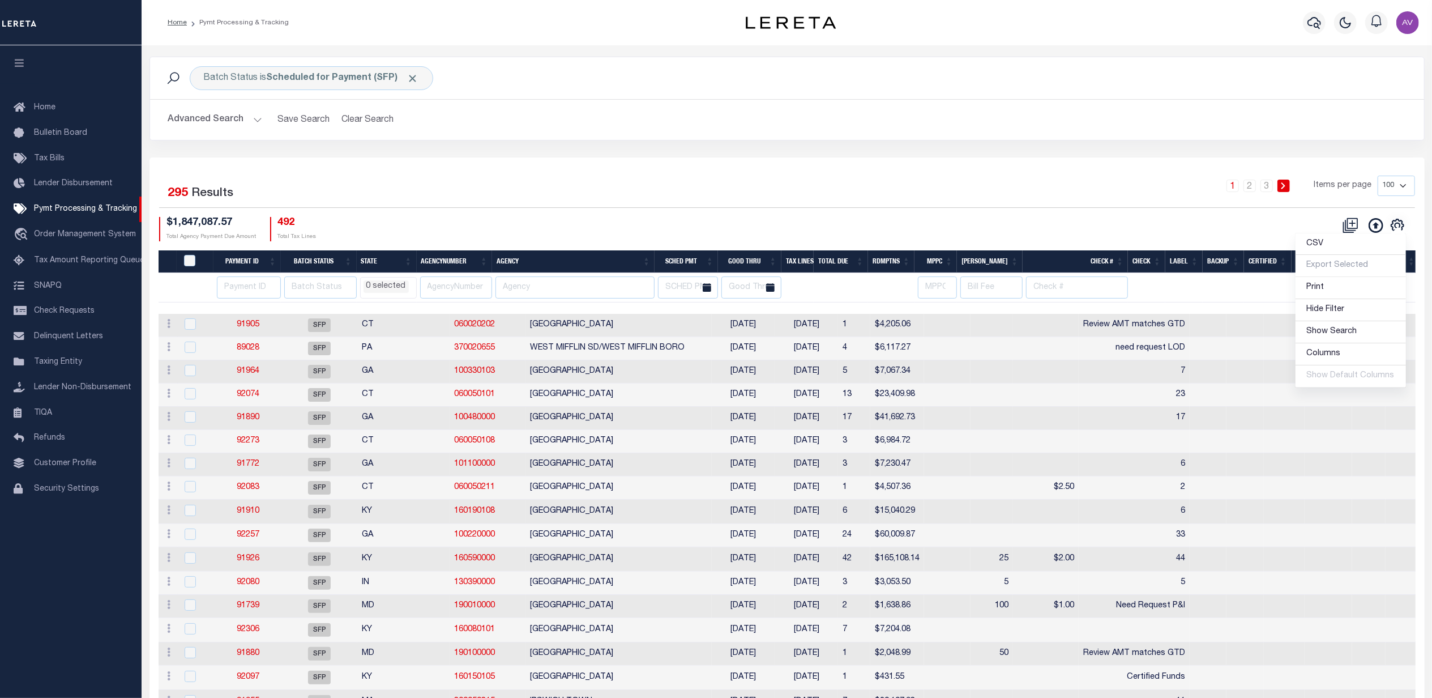
click at [556, 207] on div "1 2 3 Items per page 100 200 500 1000" at bounding box center [946, 192] width 955 height 32
click at [237, 302] on th at bounding box center [247, 287] width 67 height 29
click at [238, 295] on input "number" at bounding box center [249, 287] width 64 height 22
type input "92119"
select select
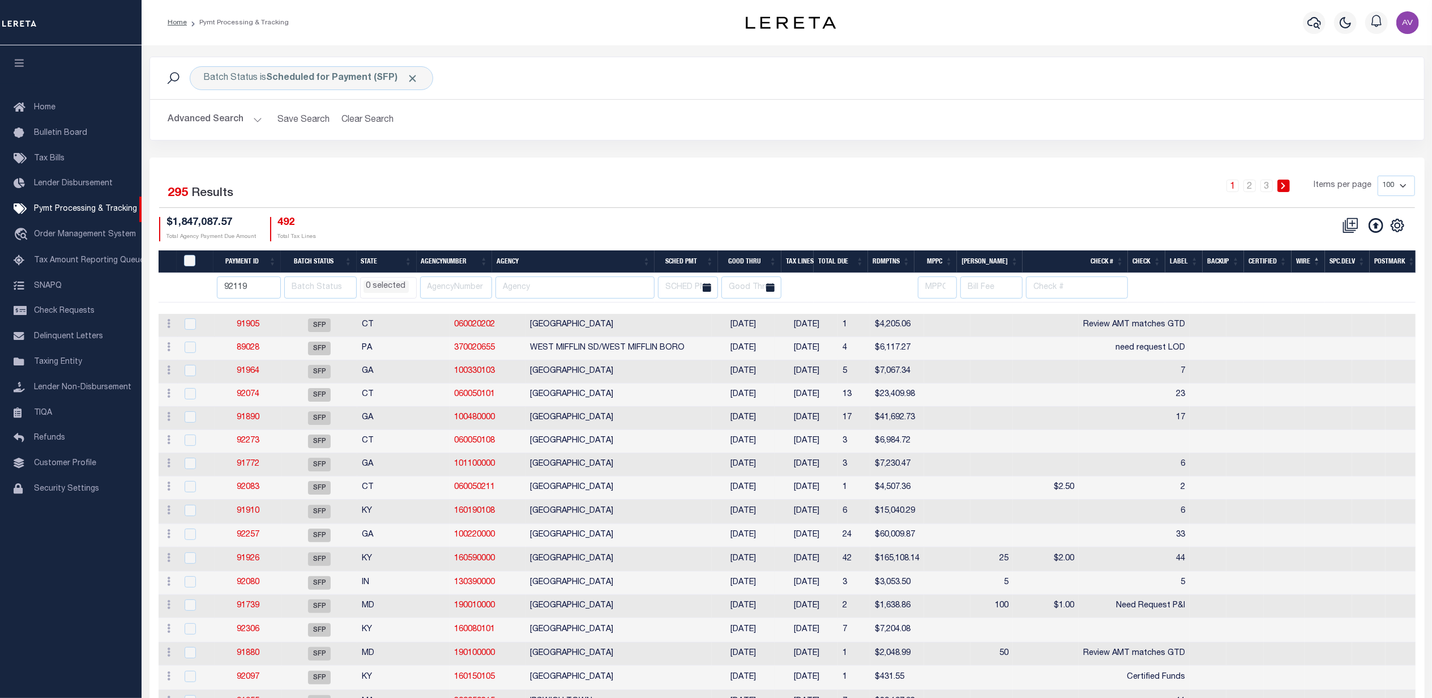
select select
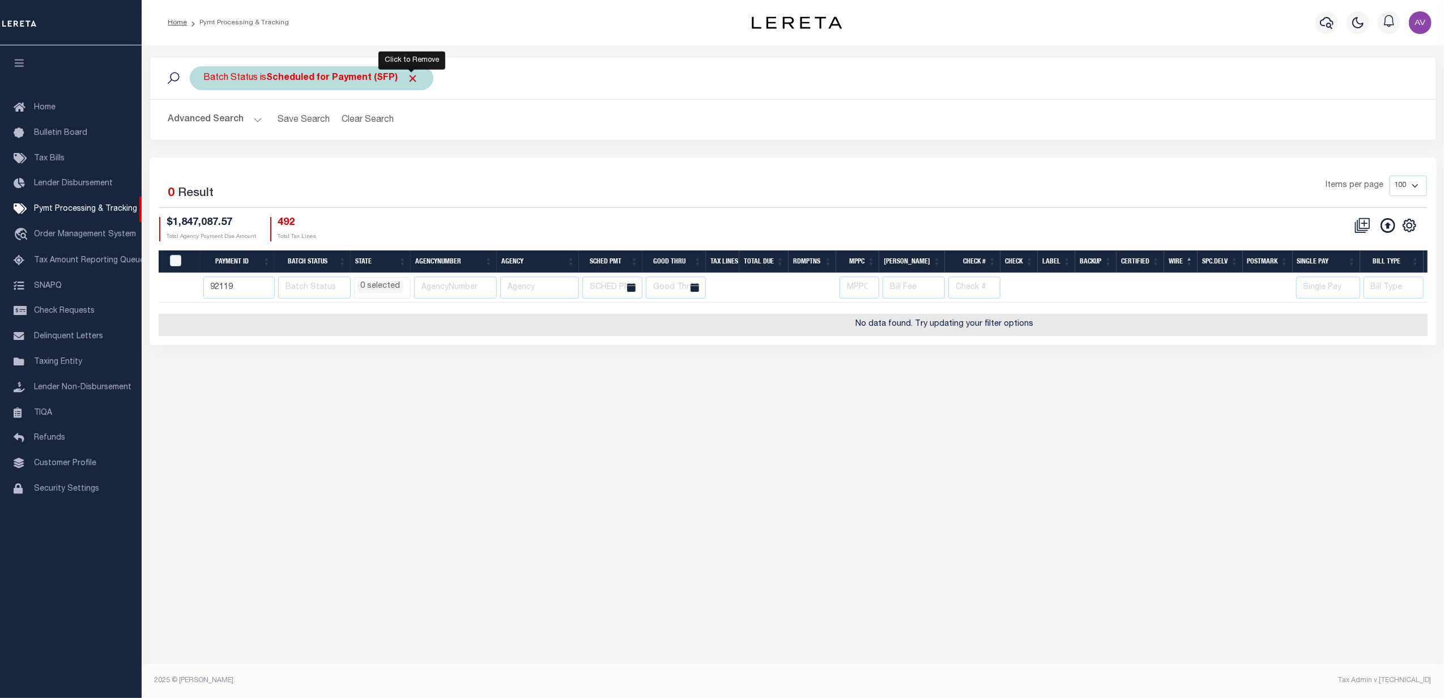
click at [416, 79] on span "Click to Remove" at bounding box center [413, 78] width 12 height 12
select select
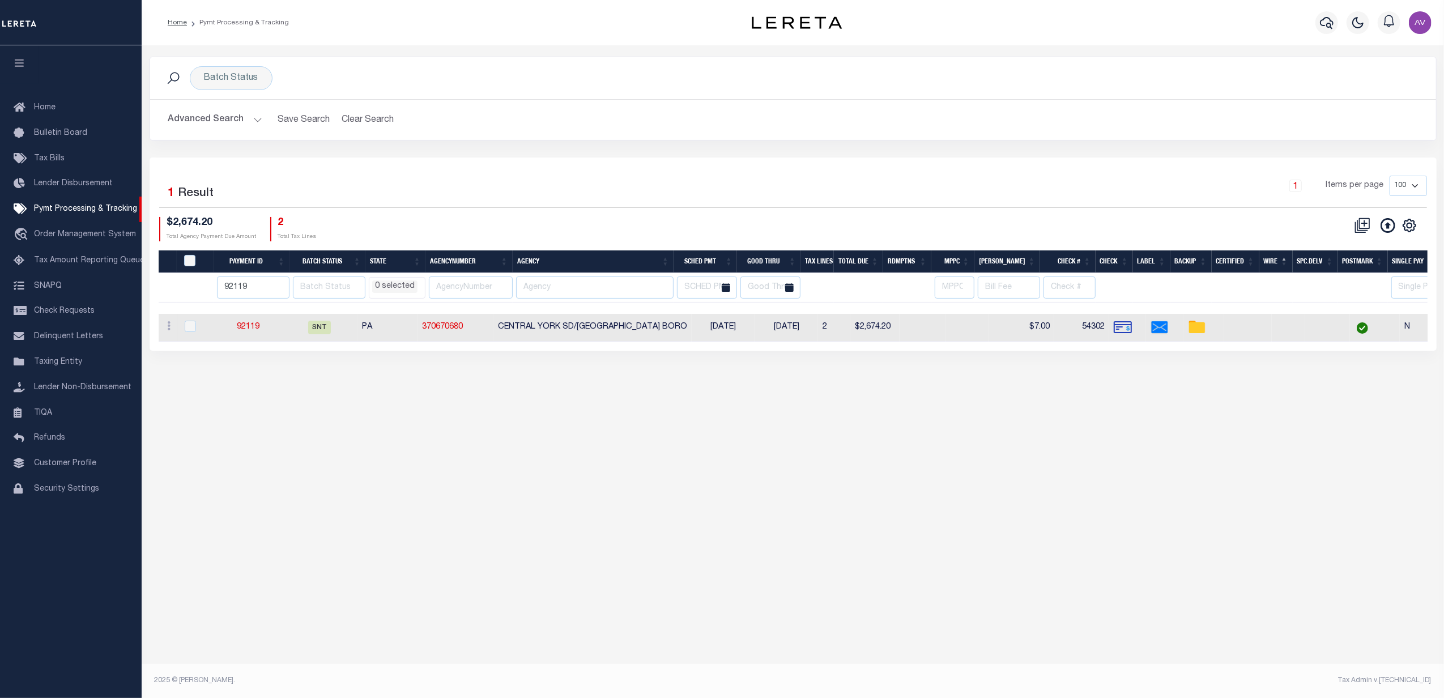
click at [436, 162] on div "Selected 1 Result 1 Items per page 100 200 500 1000 $2,674.20 2" at bounding box center [793, 253] width 1287 height 193
click at [243, 289] on input "92119" at bounding box center [253, 287] width 72 height 22
type input "91703"
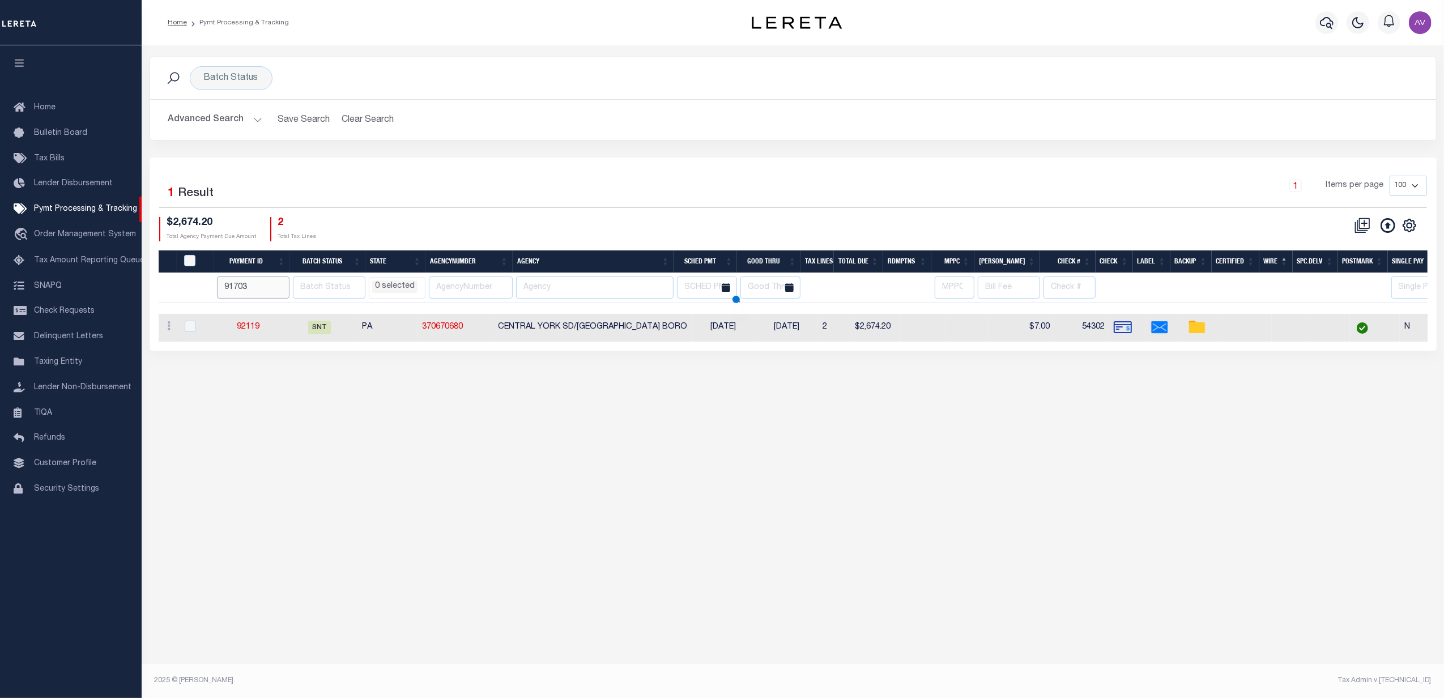
select select
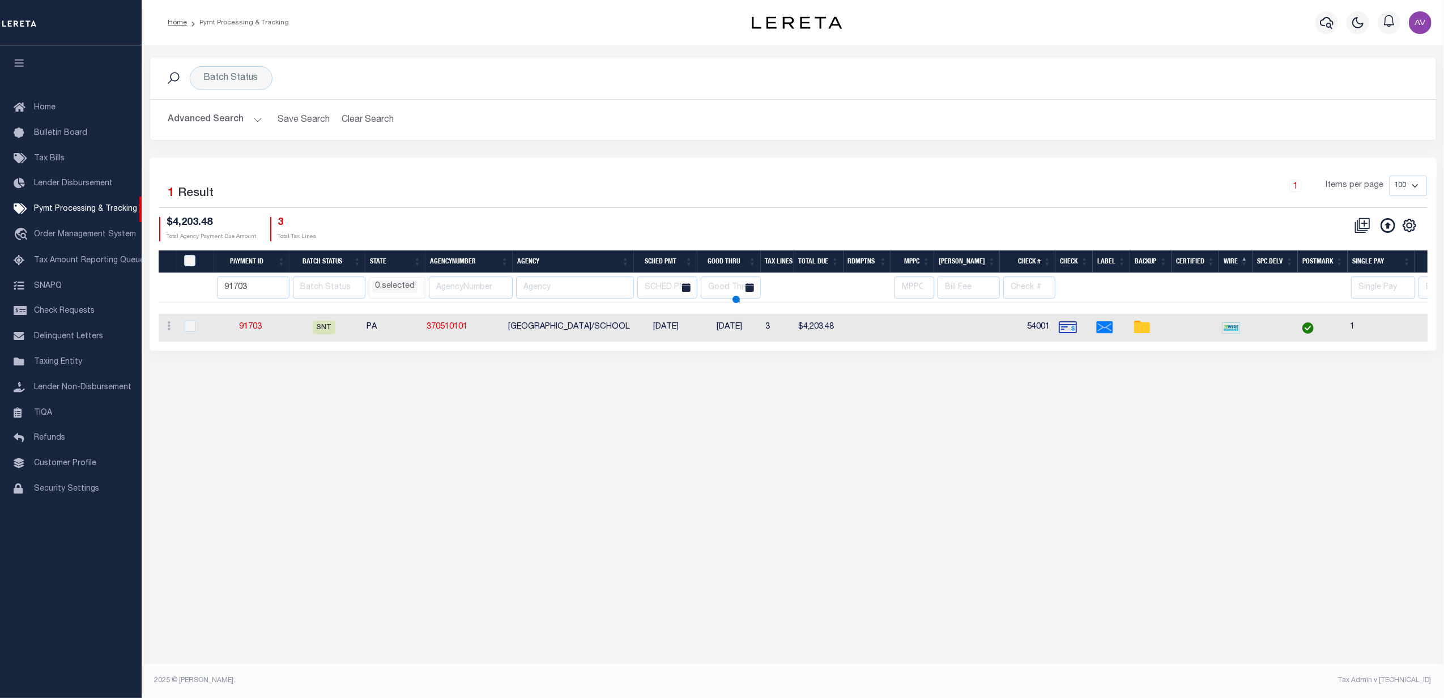
select select
click at [232, 291] on input "91703" at bounding box center [253, 287] width 72 height 22
click at [118, 201] on link "Pymt Processing & Tracking" at bounding box center [71, 209] width 142 height 25
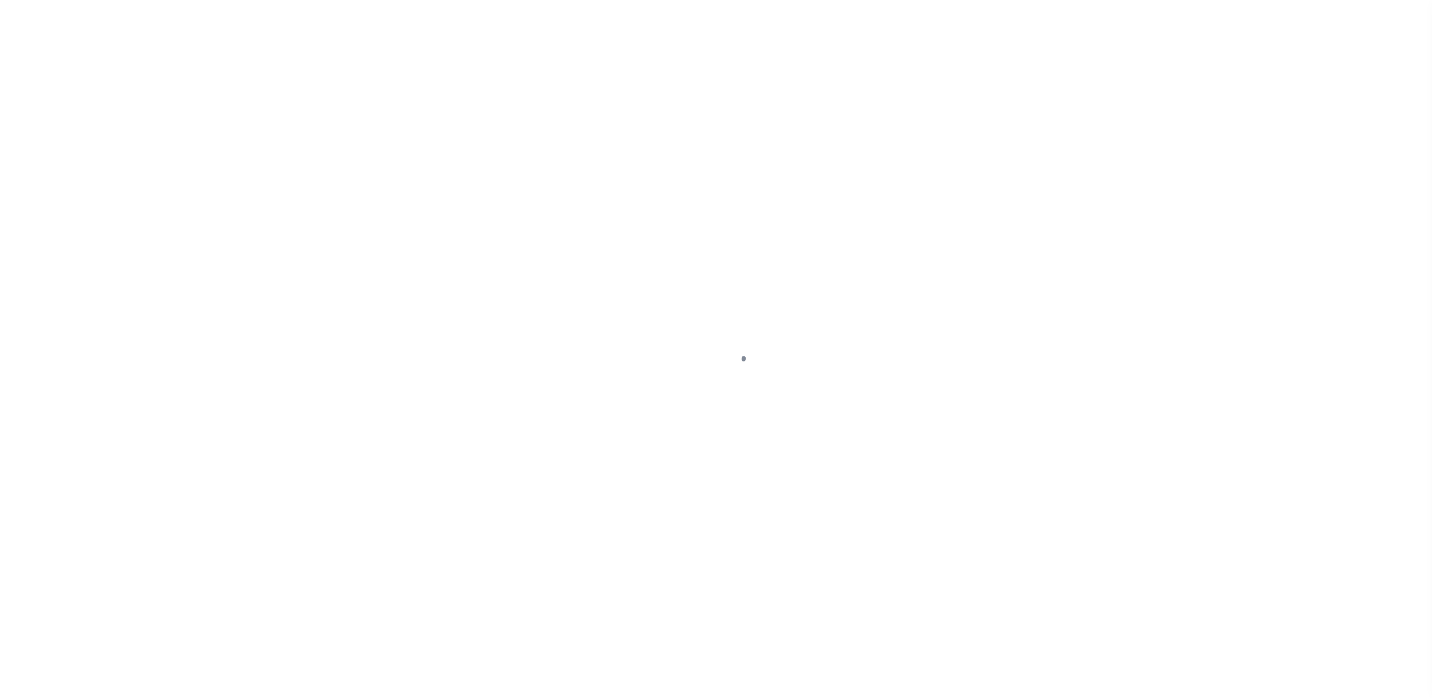
select select "SNT"
select select "CHK"
select select "[PERSON_NAME]"
select select "FDX"
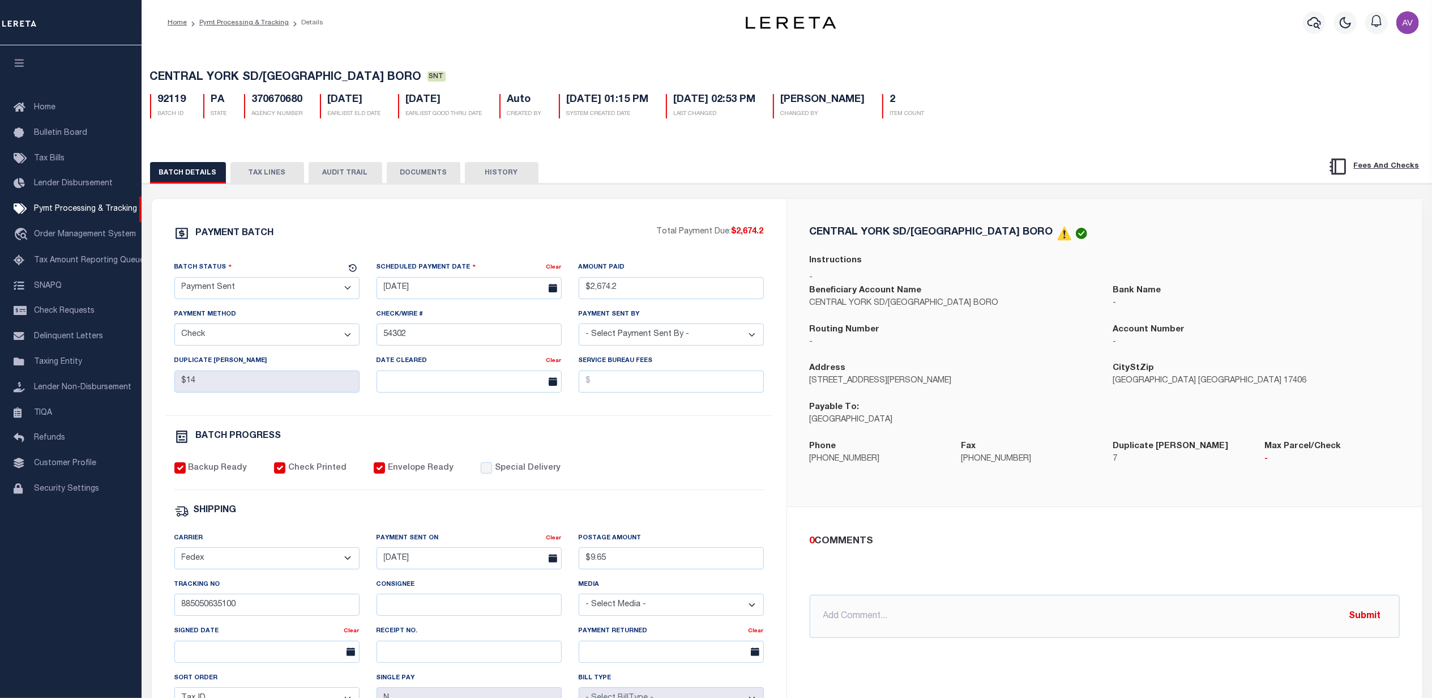
click at [526, 175] on button "HISTORY" at bounding box center [502, 173] width 74 height 22
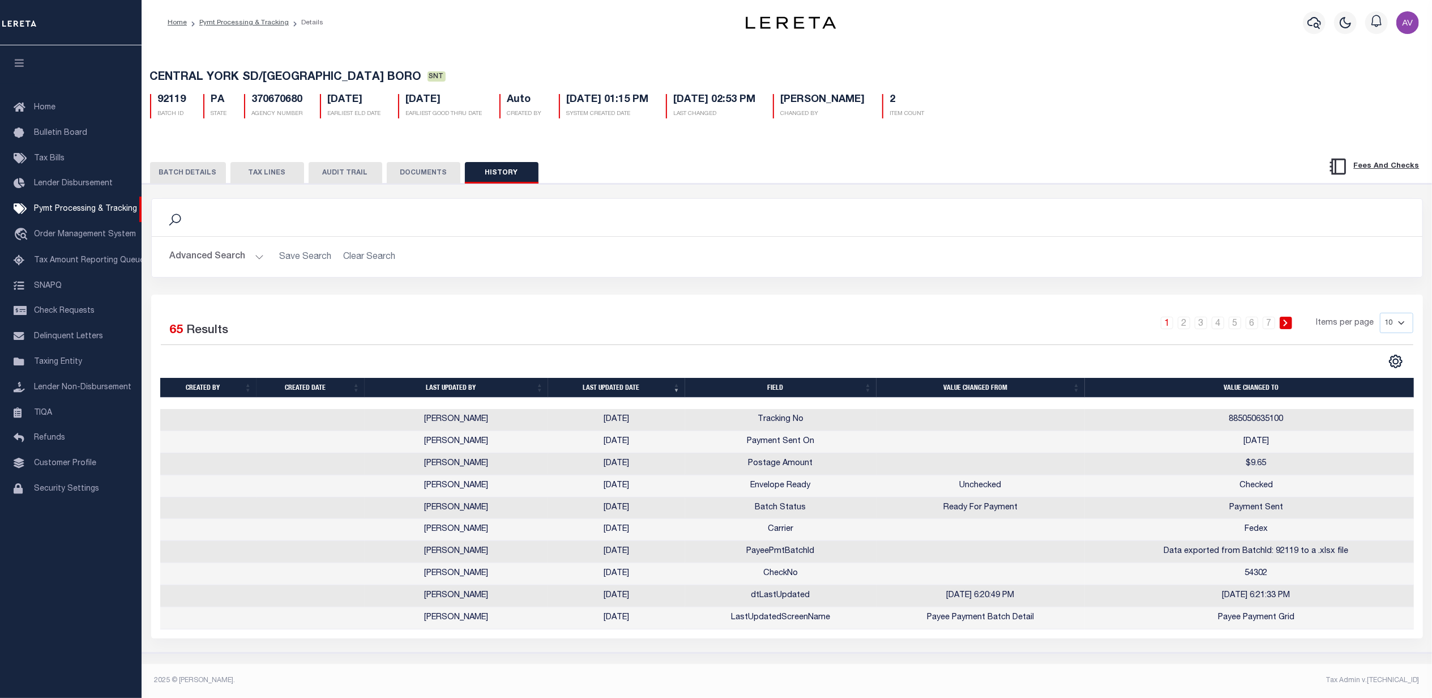
click at [204, 180] on button "BATCH DETAILS" at bounding box center [188, 173] width 76 height 22
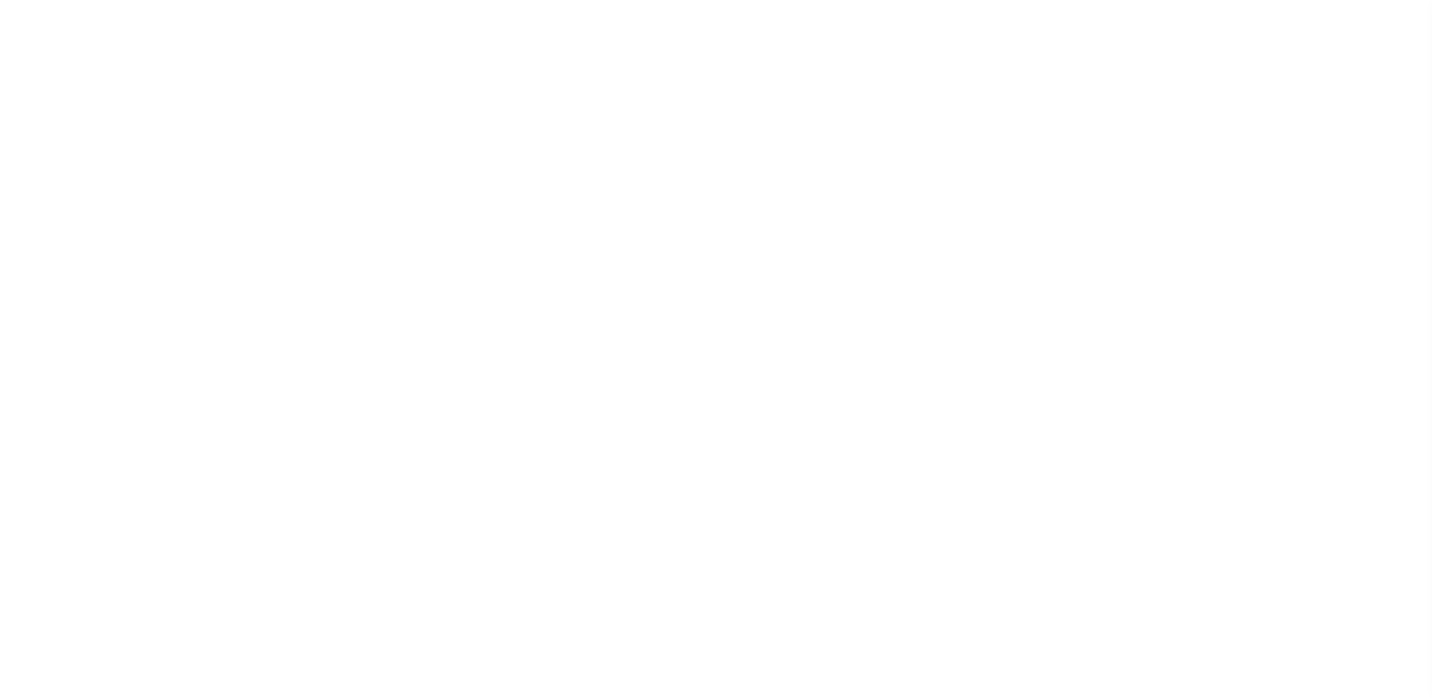
select select "SNT"
select select "CHK"
select select "[PERSON_NAME]"
select select "USS"
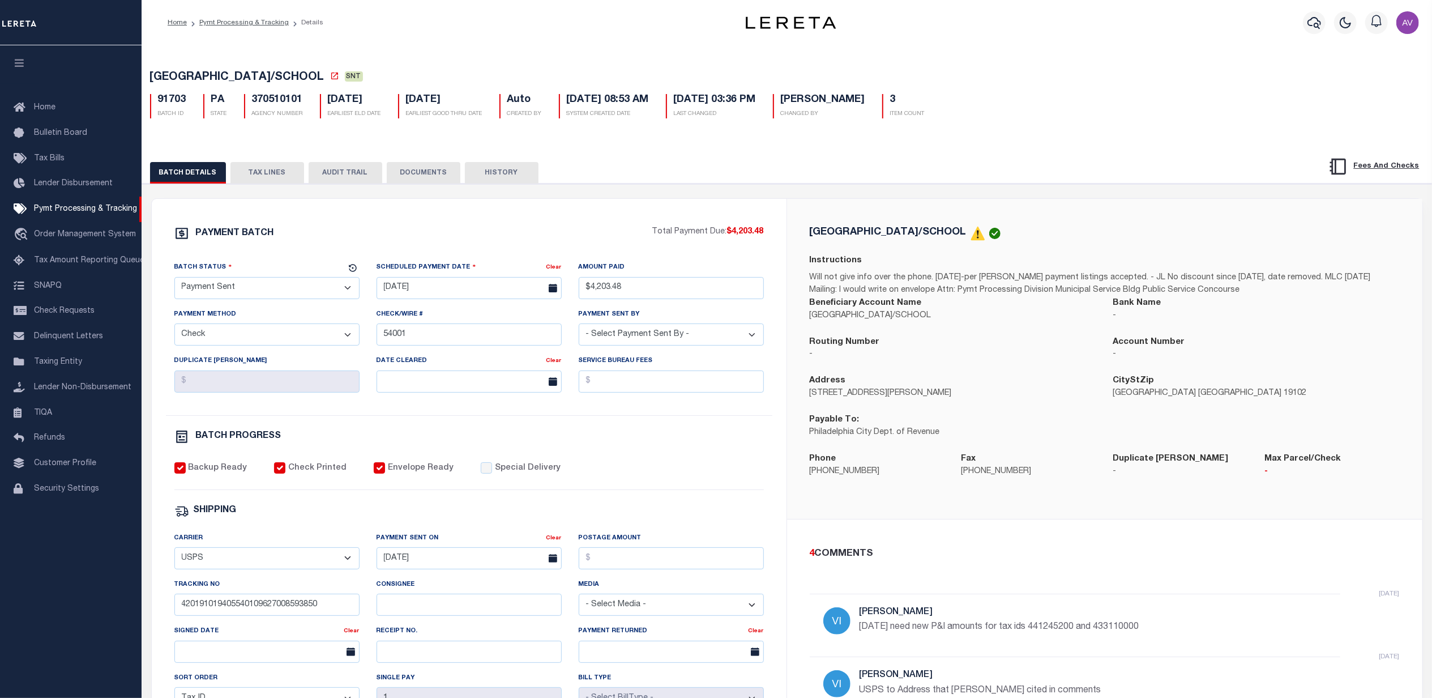
click at [259, 181] on button "TAX LINES" at bounding box center [268, 173] width 74 height 22
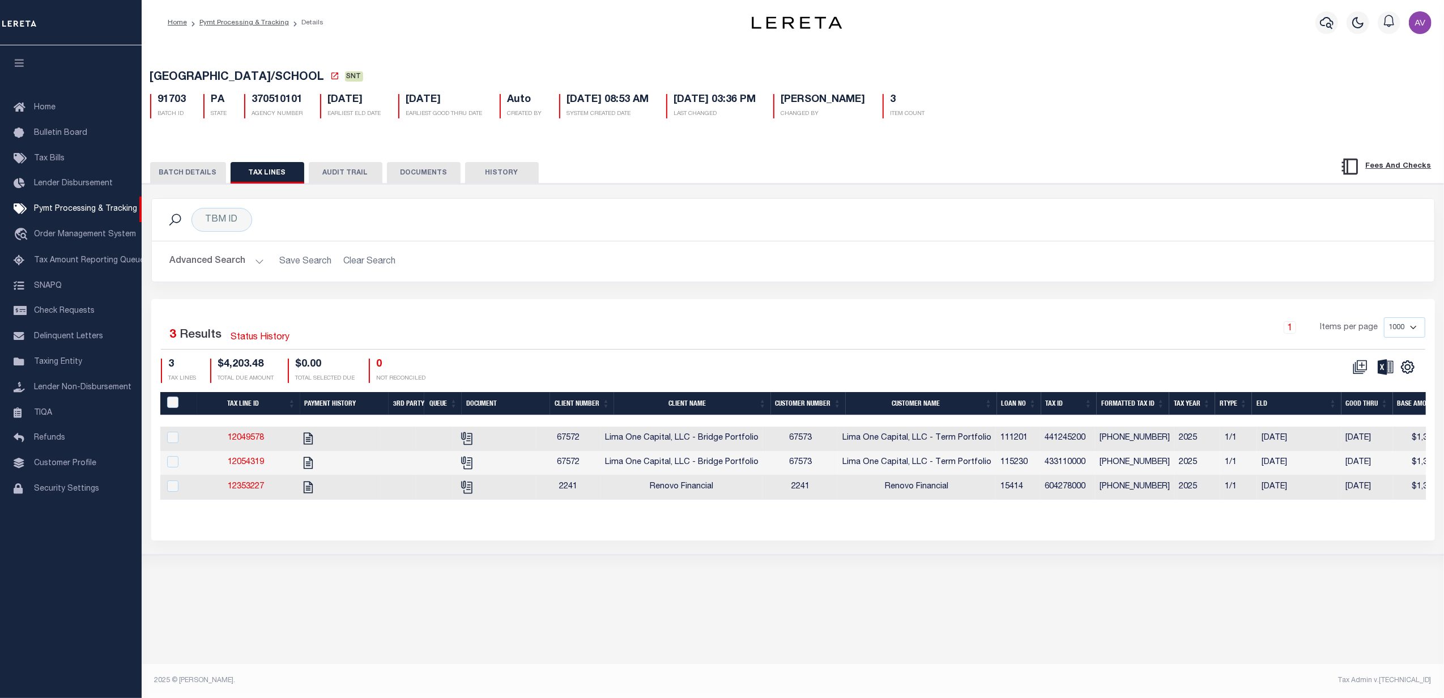
click at [427, 168] on button "DOCUMENTS" at bounding box center [424, 173] width 74 height 22
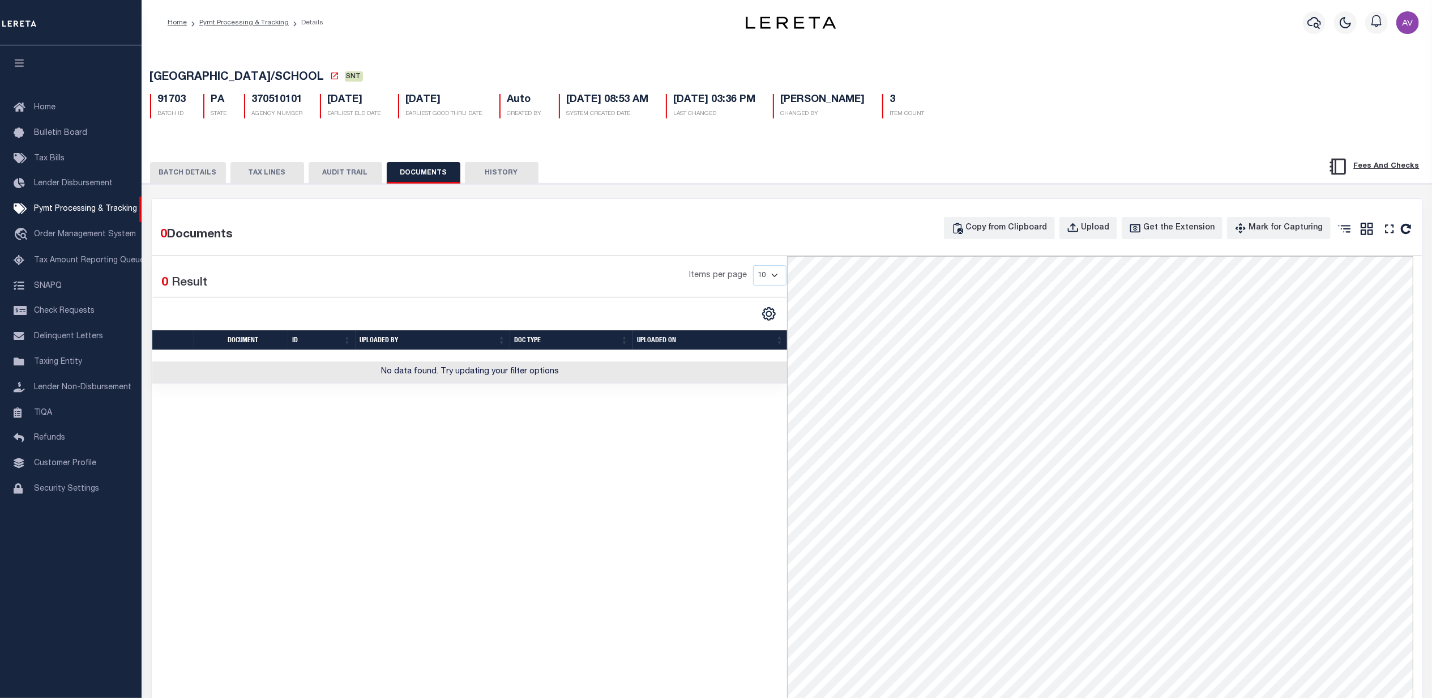
click at [266, 177] on button "TAX LINES" at bounding box center [268, 173] width 74 height 22
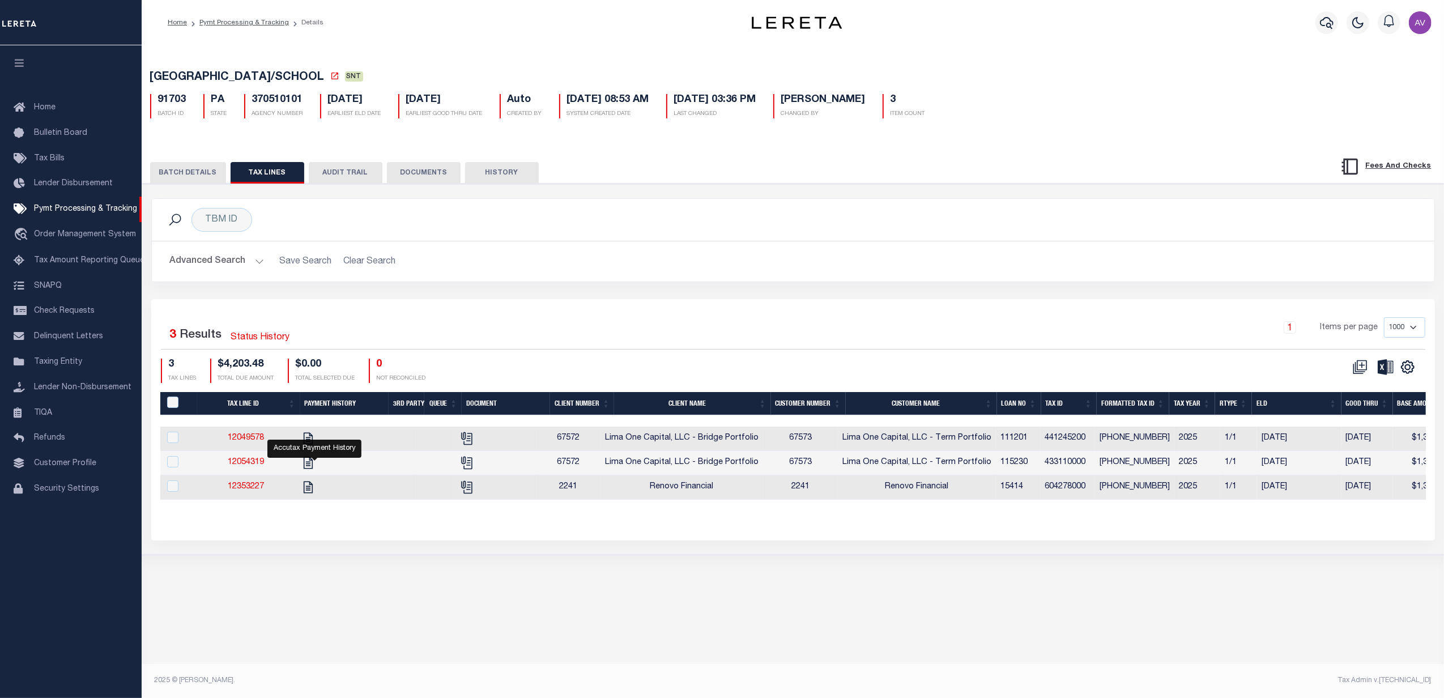
click at [330, 75] on icon at bounding box center [334, 75] width 9 height 9
drag, startPoint x: 418, startPoint y: 179, endPoint x: 420, endPoint y: 186, distance: 7.6
click at [418, 178] on button "DOCUMENTS" at bounding box center [424, 173] width 74 height 22
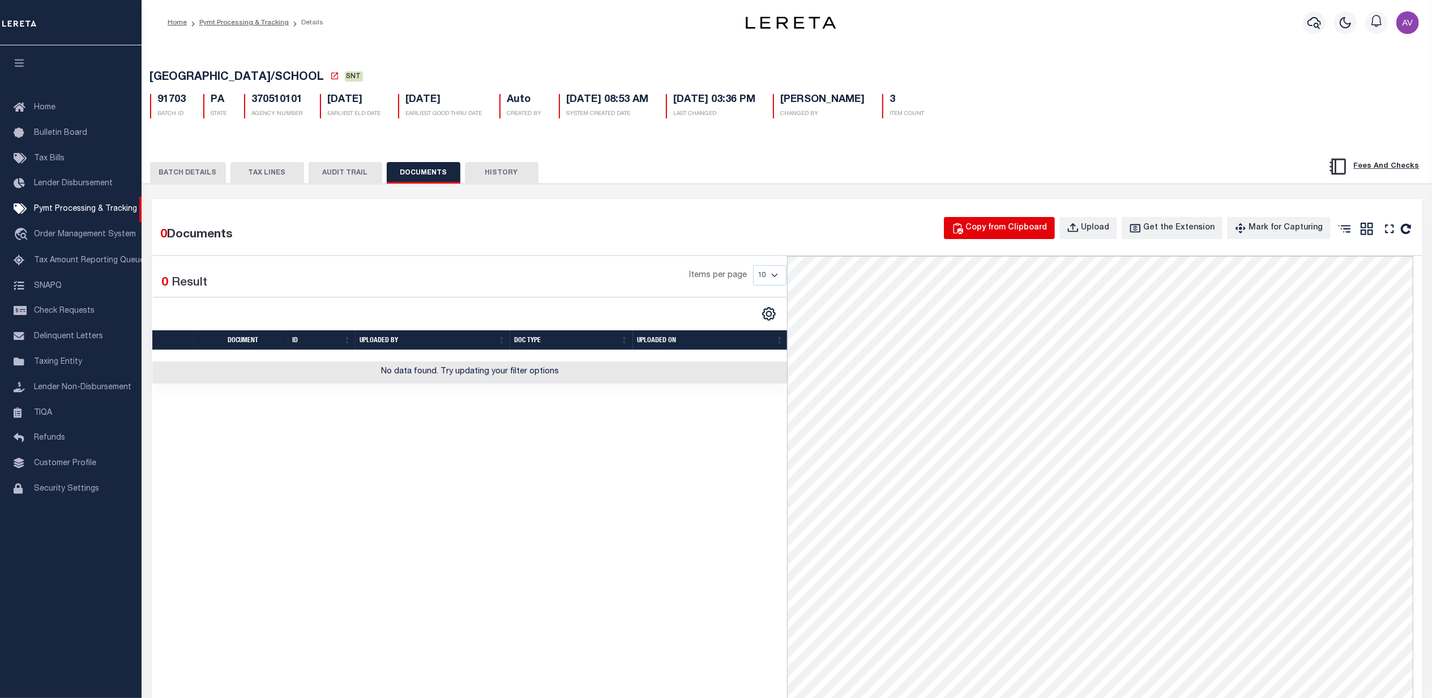
click at [1004, 227] on div "Copy from Clipboard" at bounding box center [1007, 228] width 82 height 12
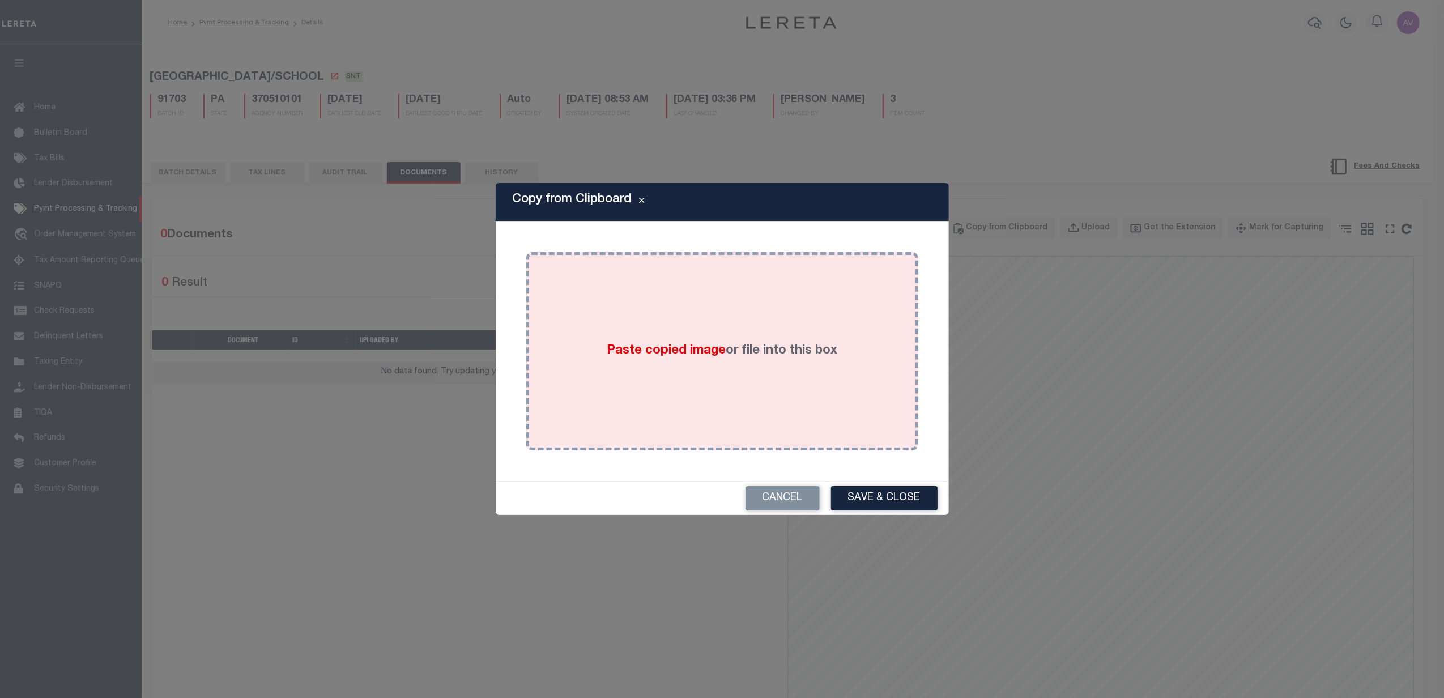
click at [694, 302] on div "Paste copied image or file into this box" at bounding box center [722, 351] width 375 height 181
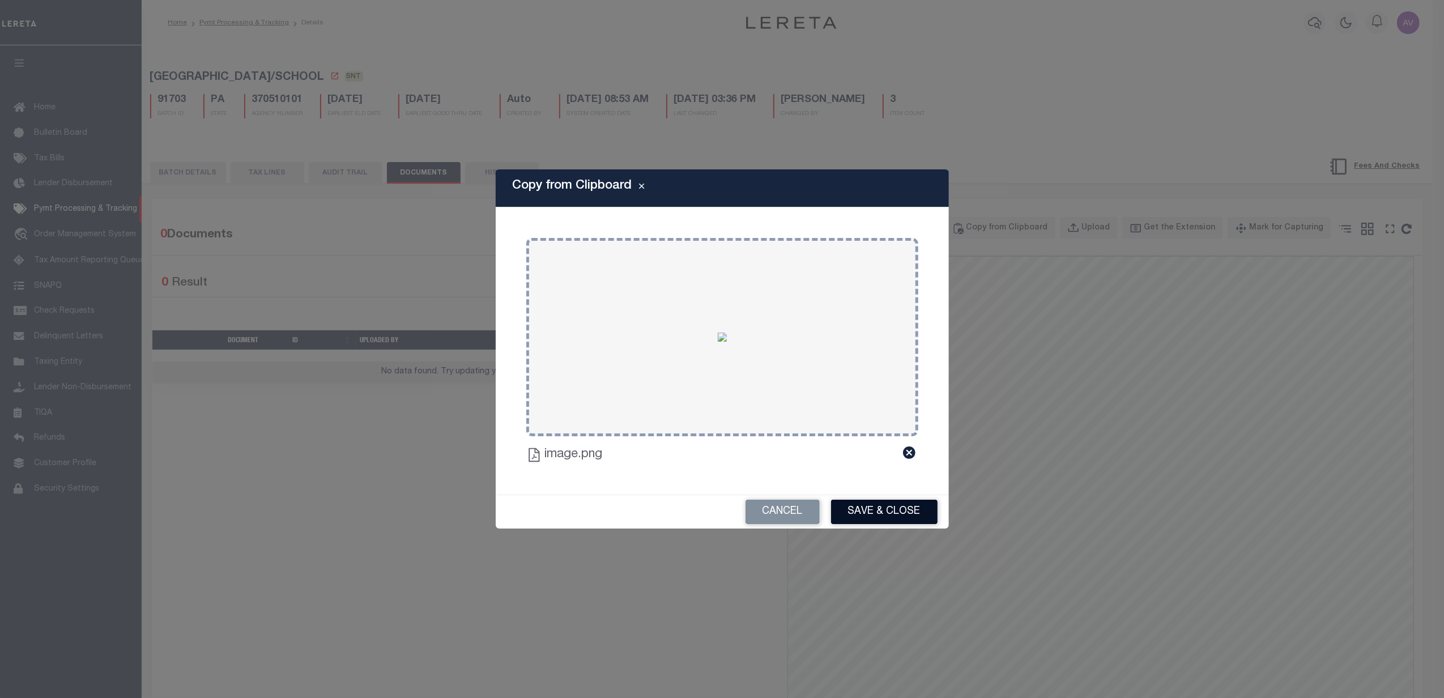
click at [895, 517] on button "Save & Close" at bounding box center [884, 512] width 106 height 24
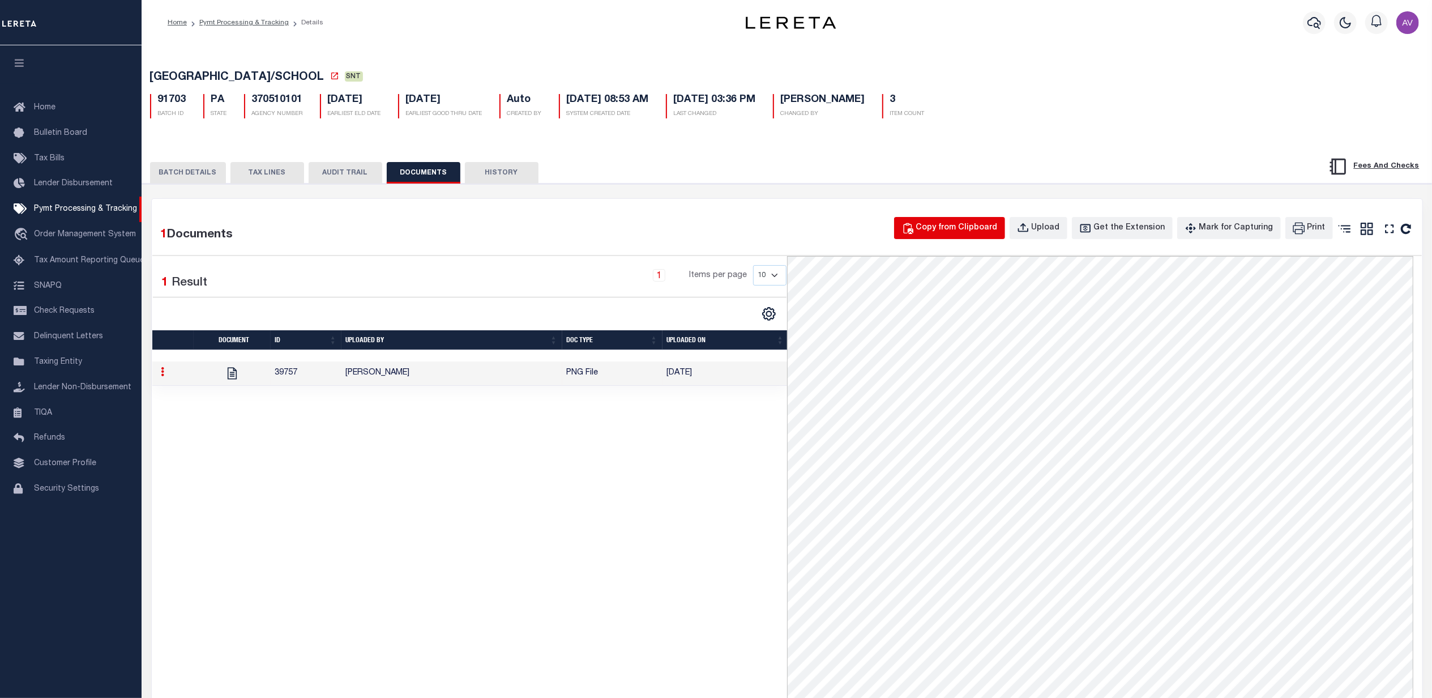
click at [974, 227] on div "Copy from Clipboard" at bounding box center [957, 228] width 82 height 12
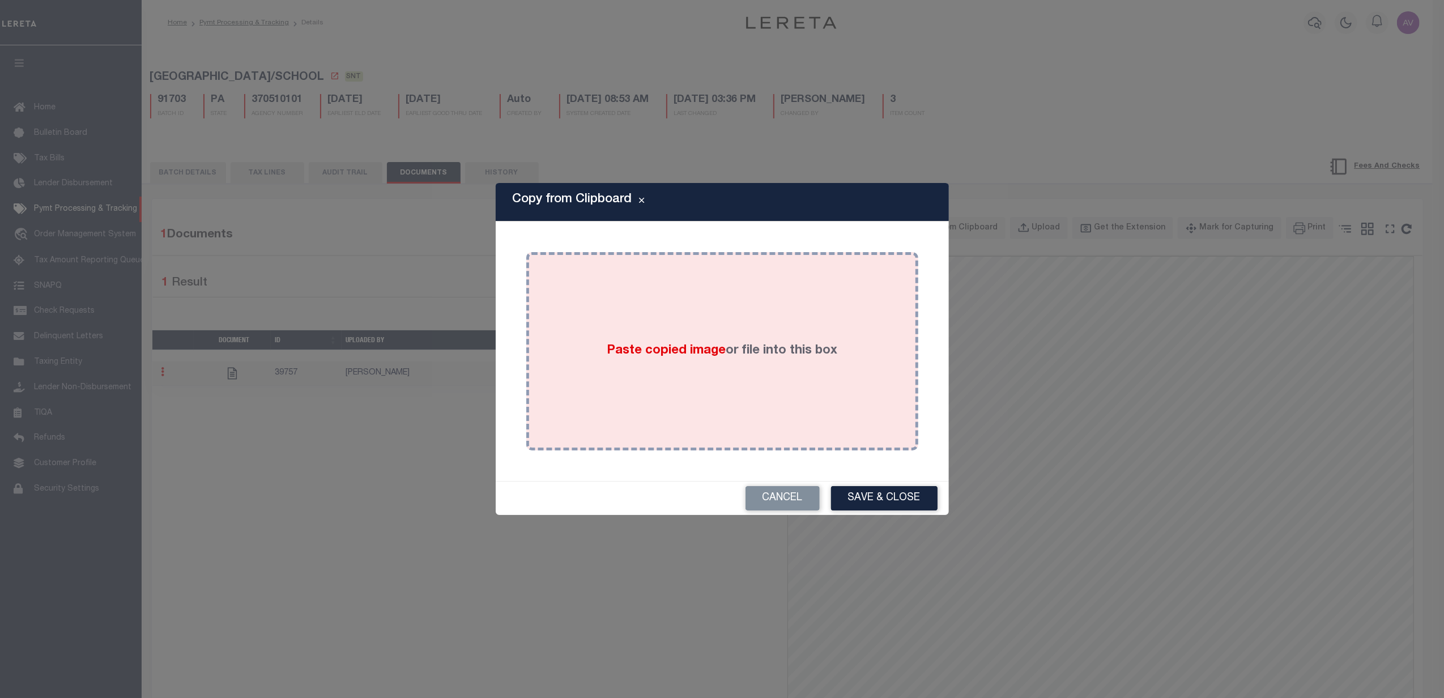
click at [678, 282] on div "Paste copied image or file into this box" at bounding box center [722, 351] width 375 height 181
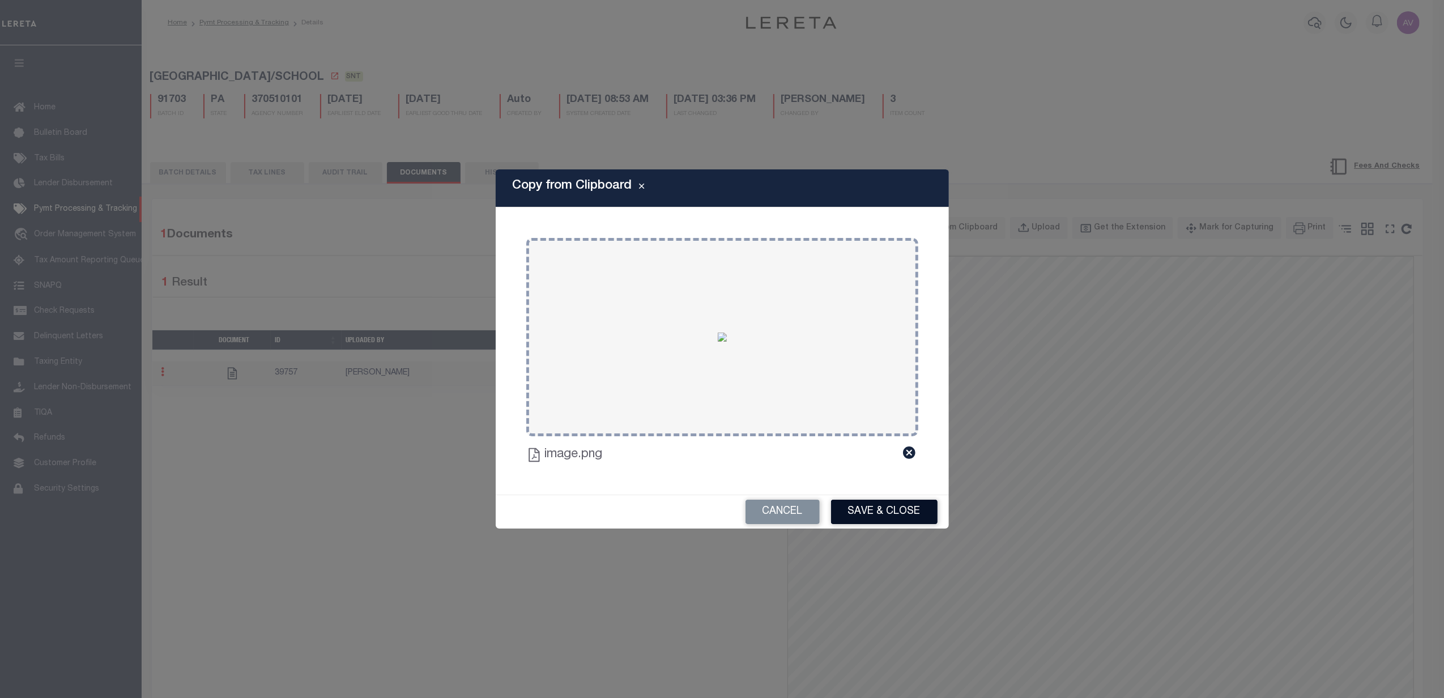
click at [876, 508] on button "Save & Close" at bounding box center [884, 512] width 106 height 24
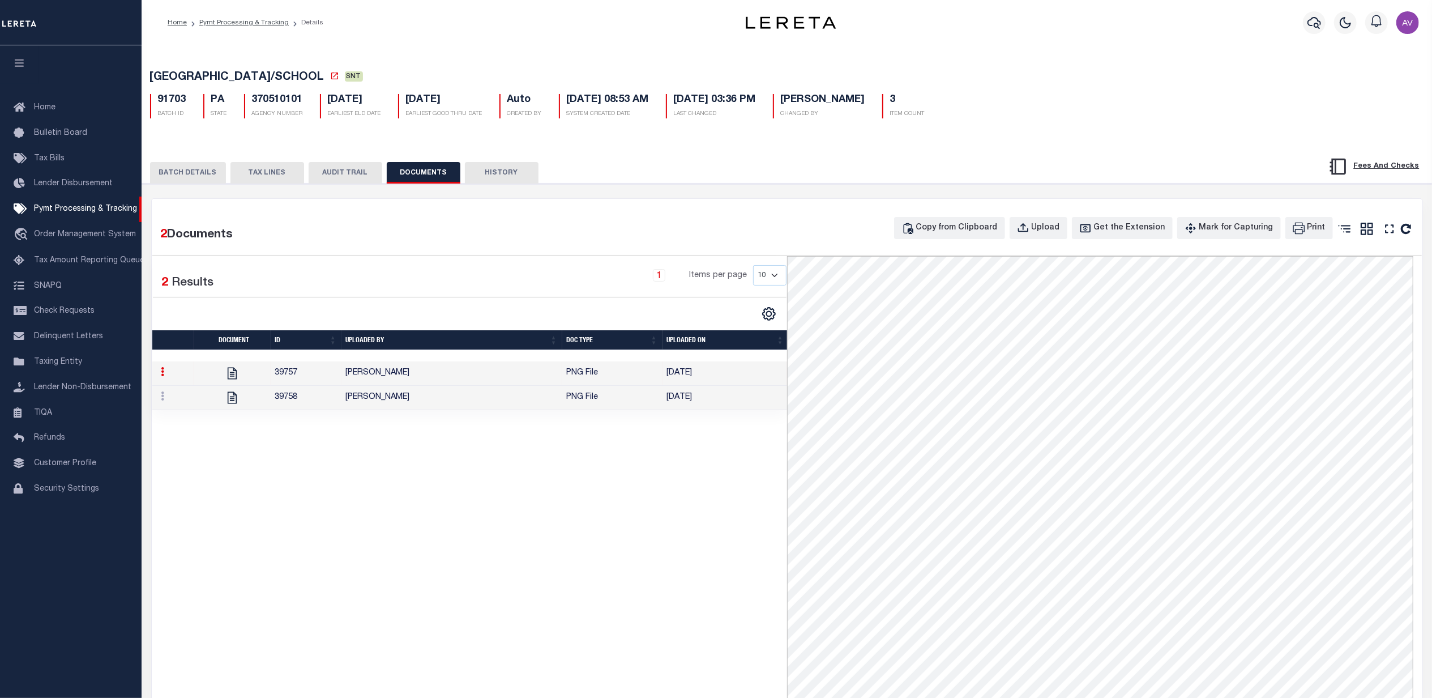
click at [493, 398] on td "Villatoro-Benitez, Andres" at bounding box center [452, 398] width 221 height 24
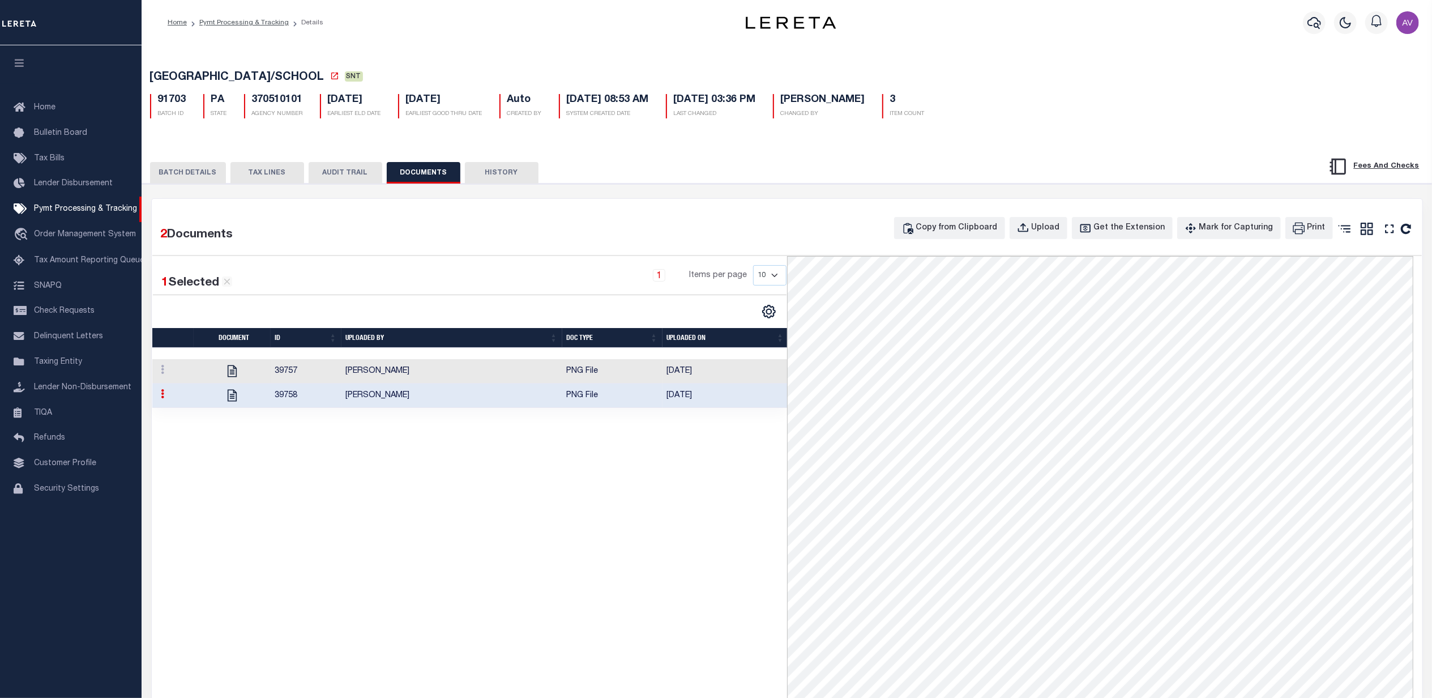
click at [494, 383] on td "Villatoro-Benitez, Andres" at bounding box center [452, 371] width 221 height 24
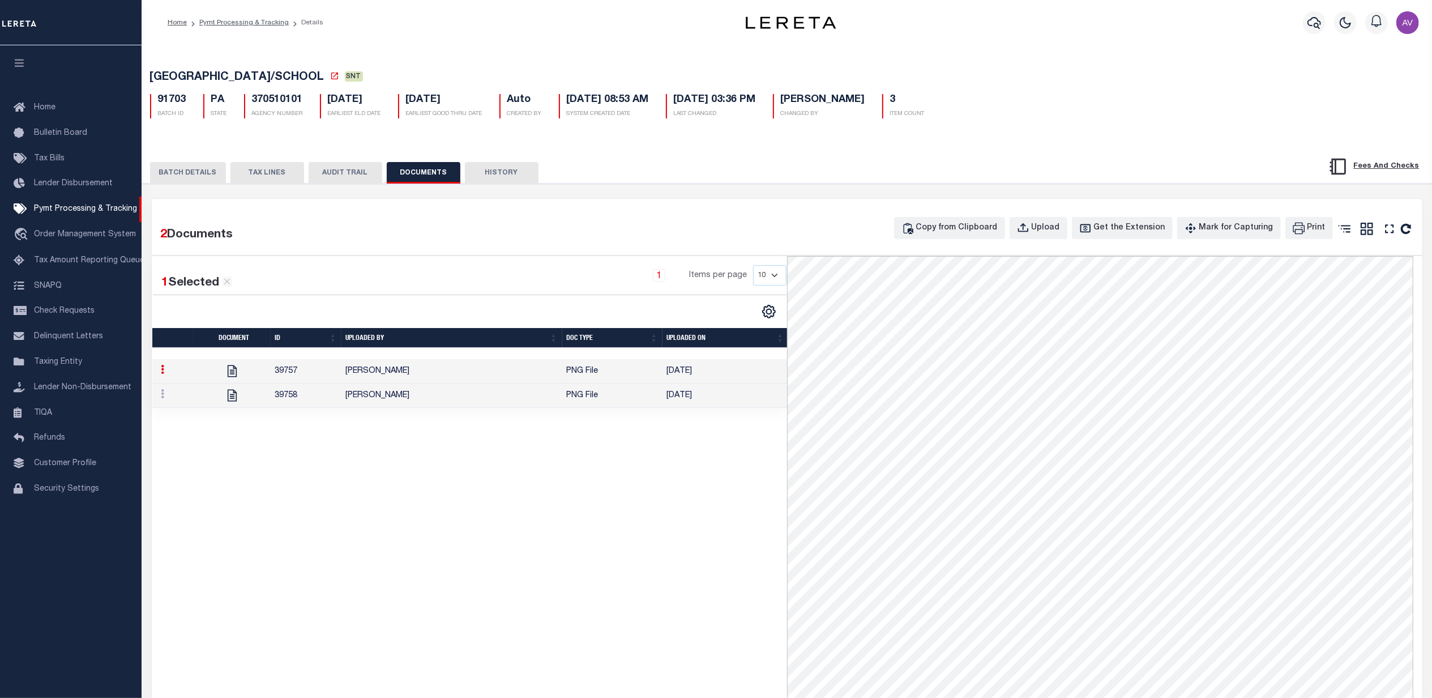
click at [257, 176] on button "TAX LINES" at bounding box center [268, 173] width 74 height 22
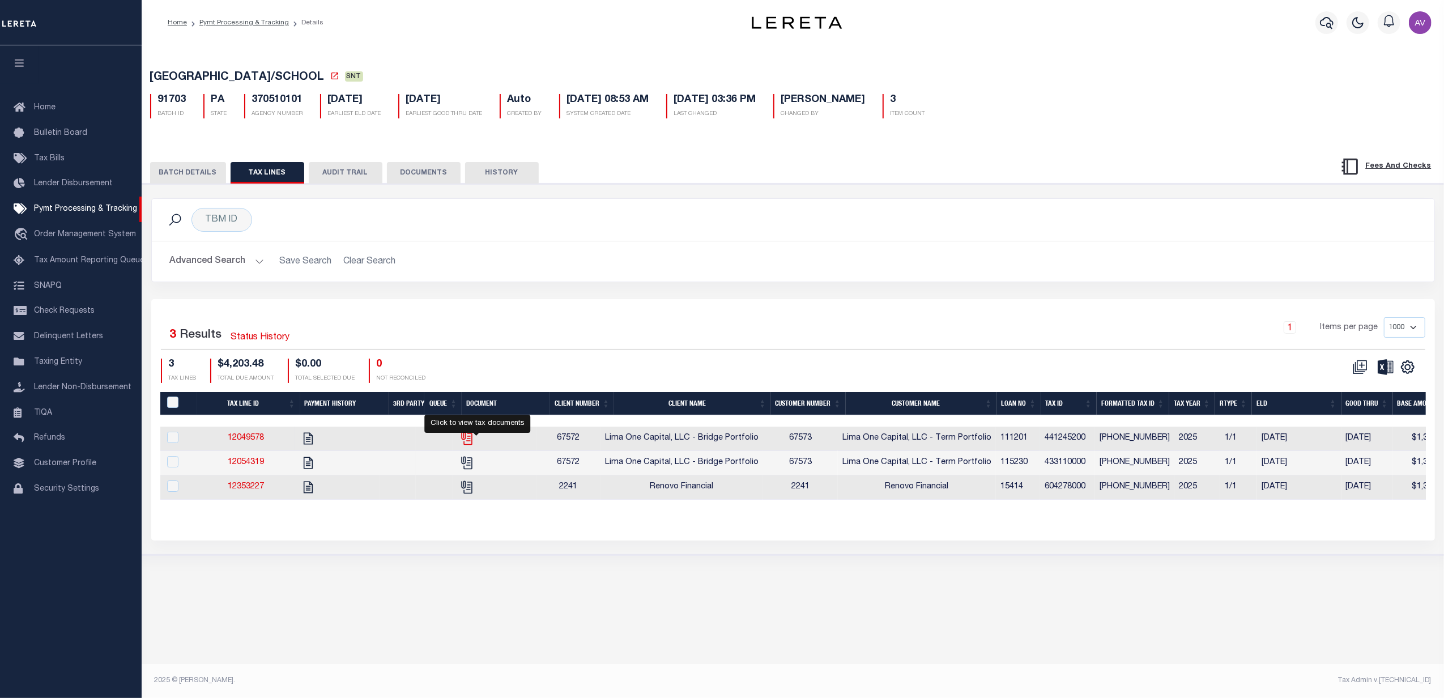
click at [472, 442] on icon "" at bounding box center [468, 439] width 8 height 12
checkbox input "true"
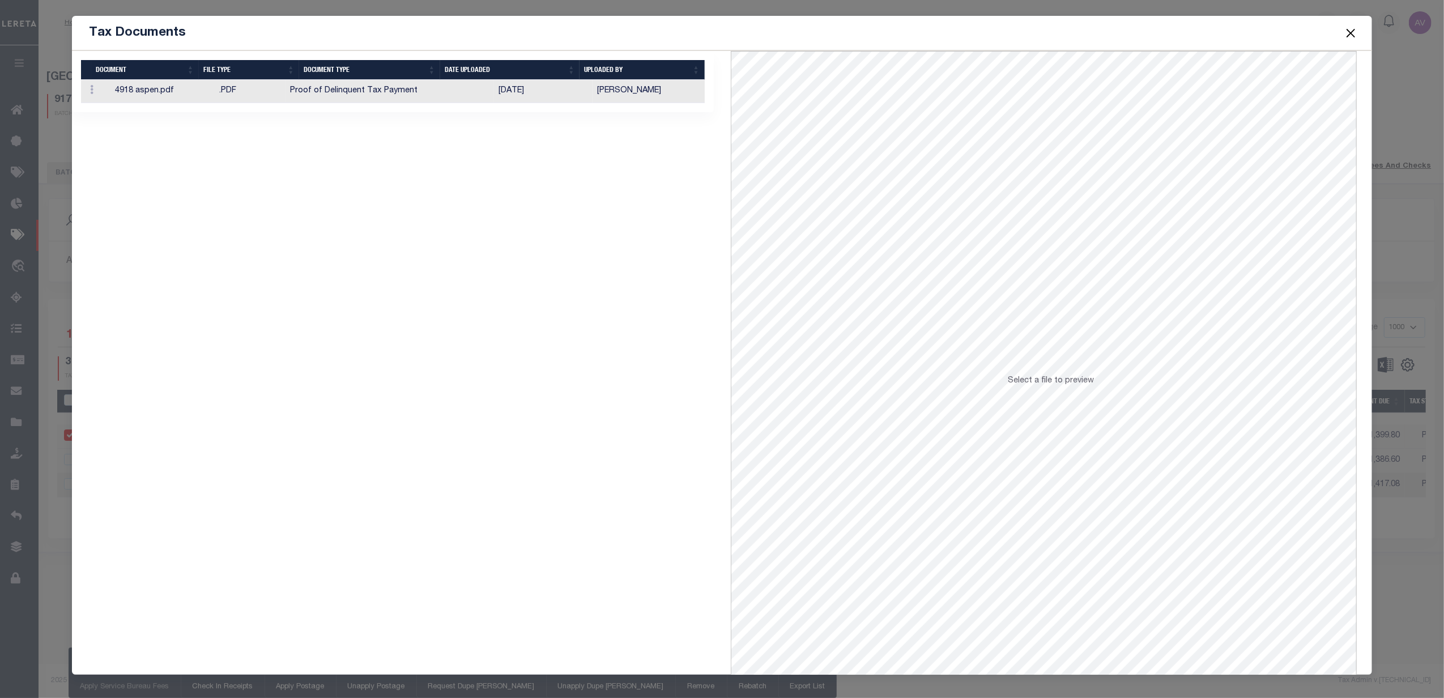
click at [1355, 29] on div "Tax Documents" at bounding box center [721, 33] width 1299 height 35
click at [1354, 31] on button "Close" at bounding box center [1350, 32] width 15 height 15
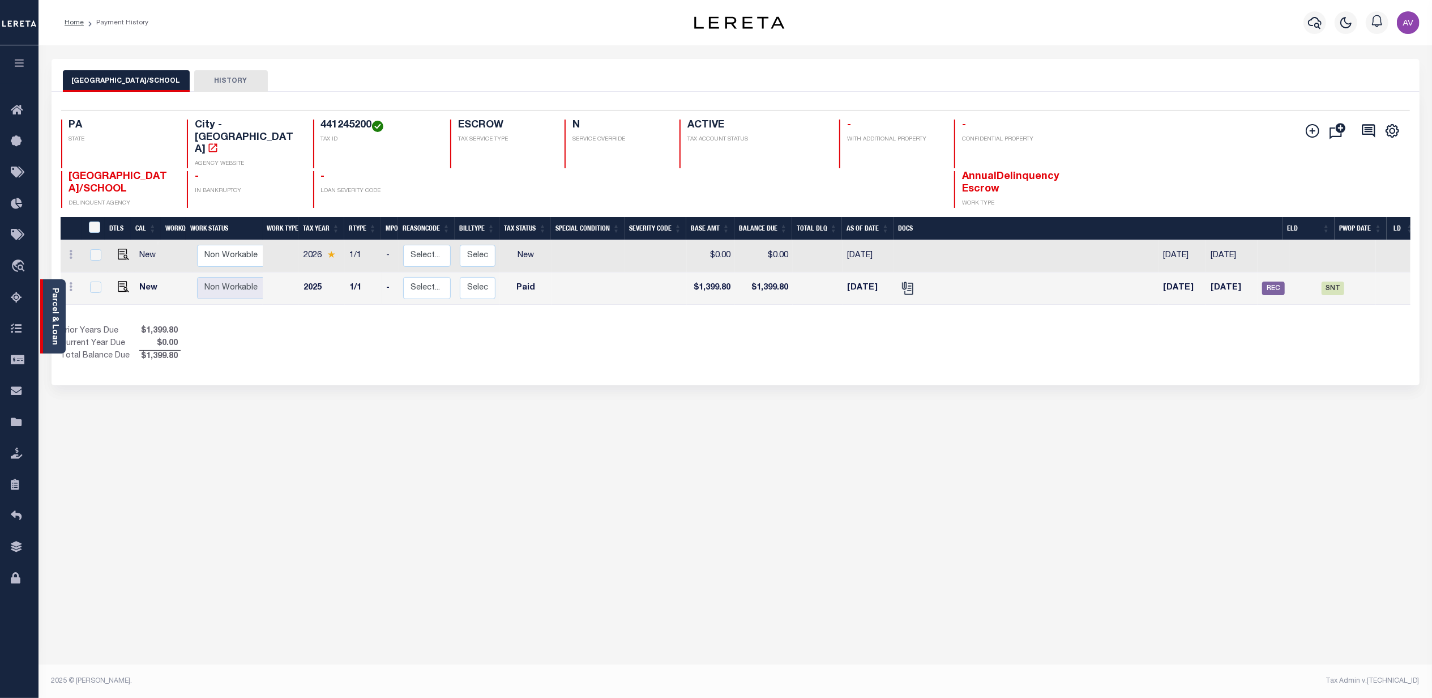
click at [48, 291] on div "Parcel & Loan" at bounding box center [52, 316] width 25 height 74
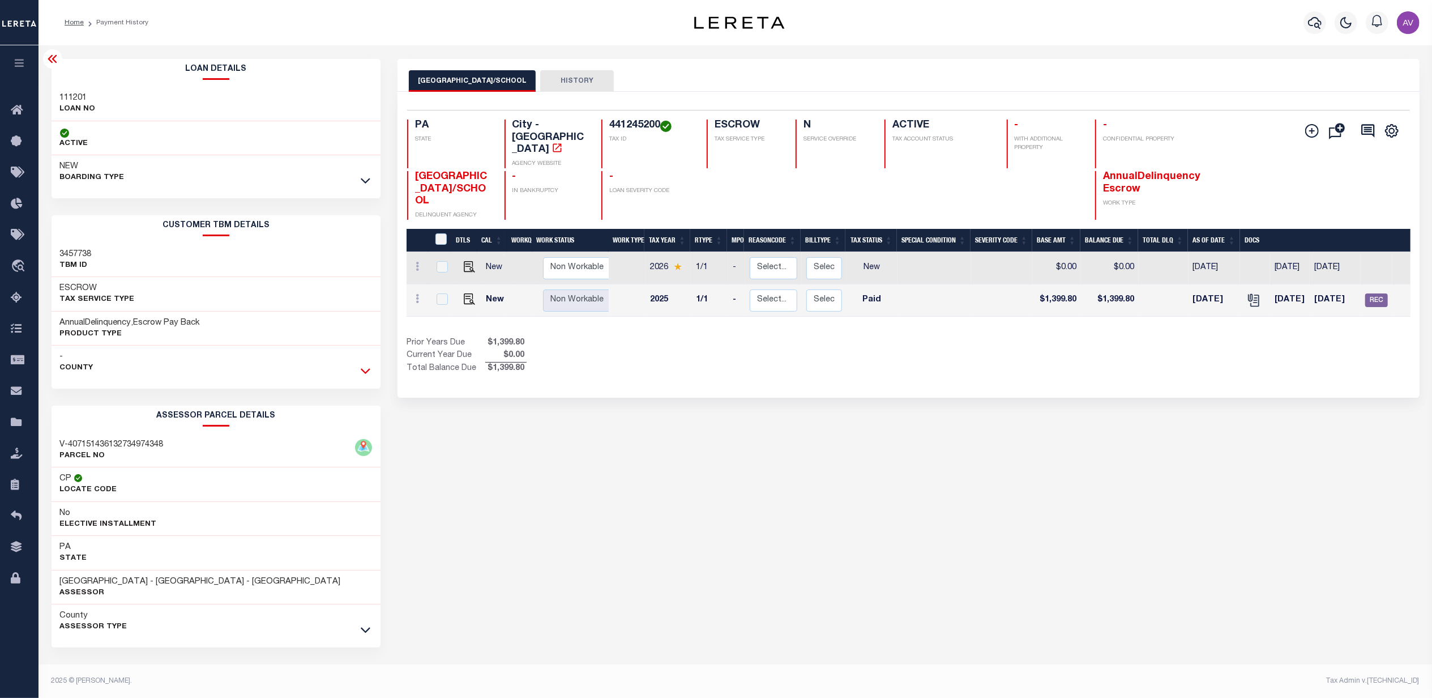
click at [361, 374] on icon at bounding box center [366, 371] width 10 height 12
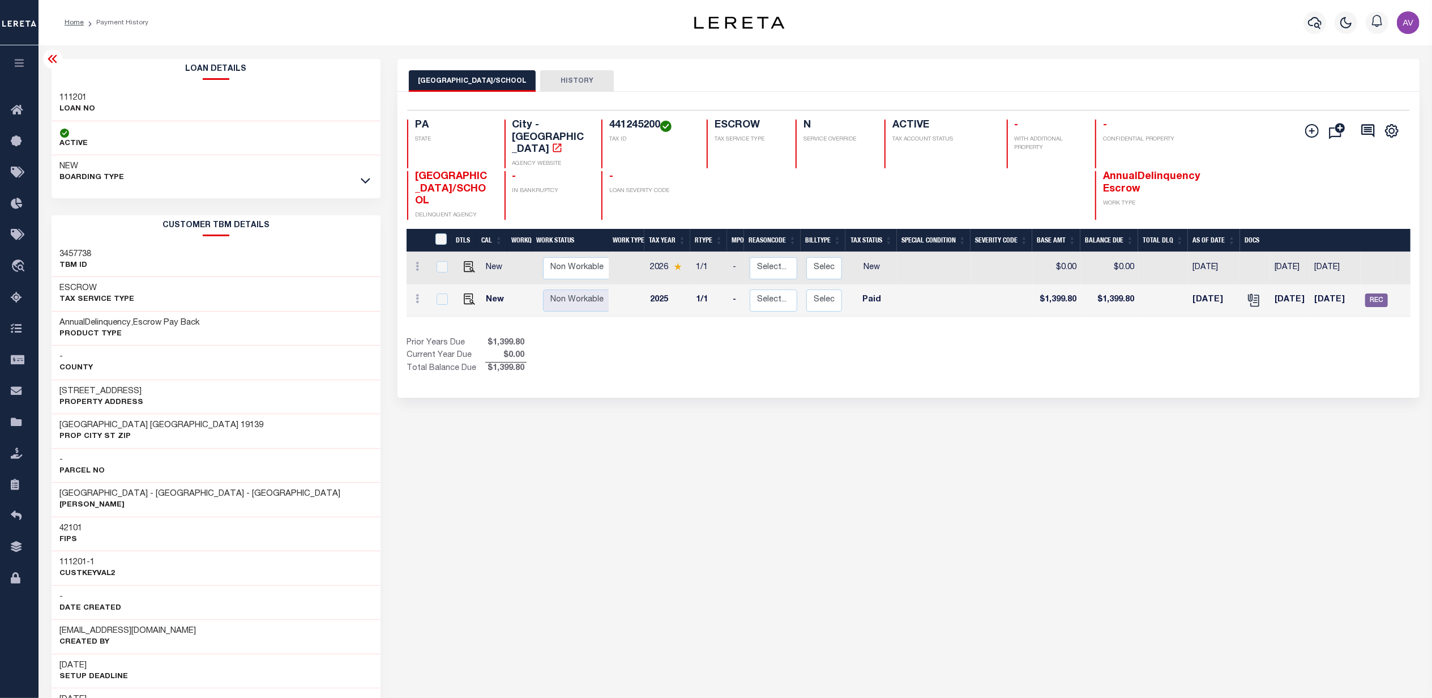
drag, startPoint x: 155, startPoint y: 391, endPoint x: 61, endPoint y: 392, distance: 94.0
click at [61, 392] on div "[STREET_ADDRESS] Property Address" at bounding box center [217, 396] width 330 height 35
click at [60, 392] on h3 "[STREET_ADDRESS]" at bounding box center [102, 391] width 84 height 11
drag, startPoint x: 57, startPoint y: 392, endPoint x: 112, endPoint y: 393, distance: 54.4
click at [112, 393] on div "[STREET_ADDRESS] Property Address" at bounding box center [217, 396] width 330 height 35
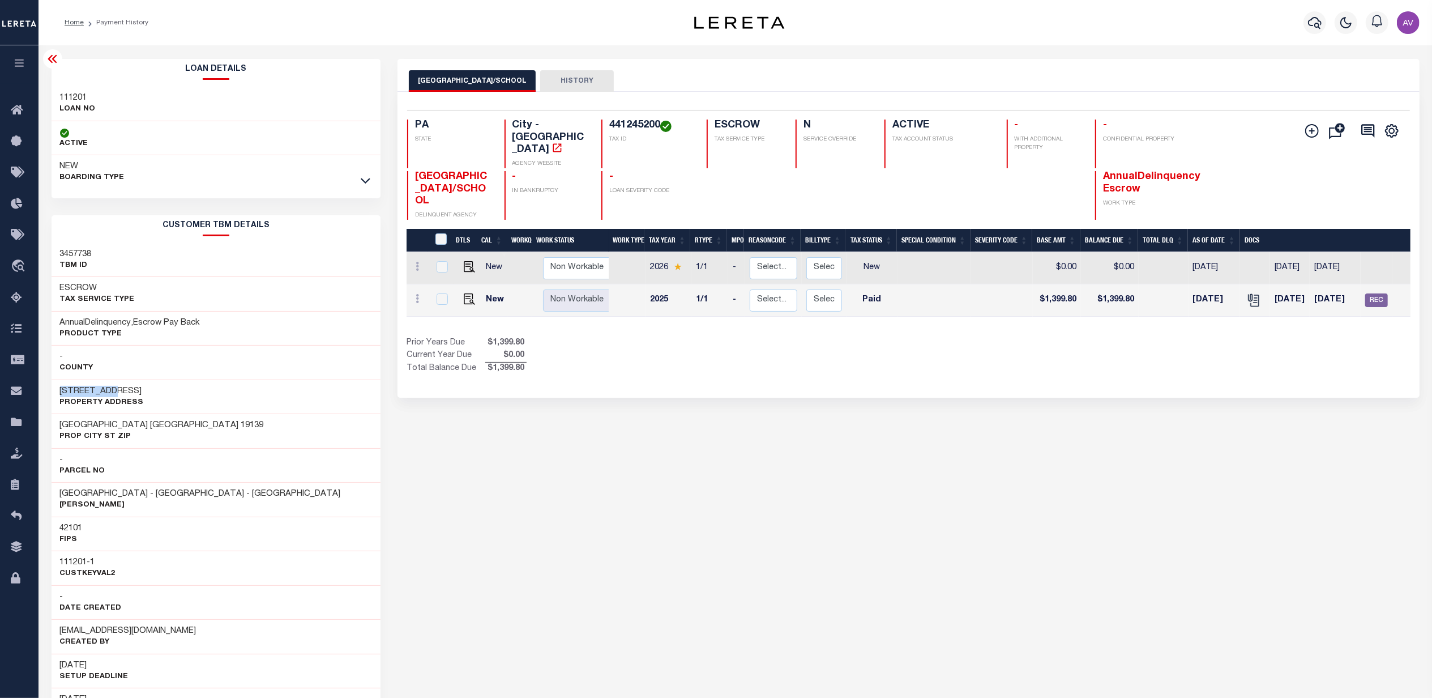
copy h3 "4918 ASPEN"
click at [52, 57] on icon at bounding box center [53, 59] width 14 height 14
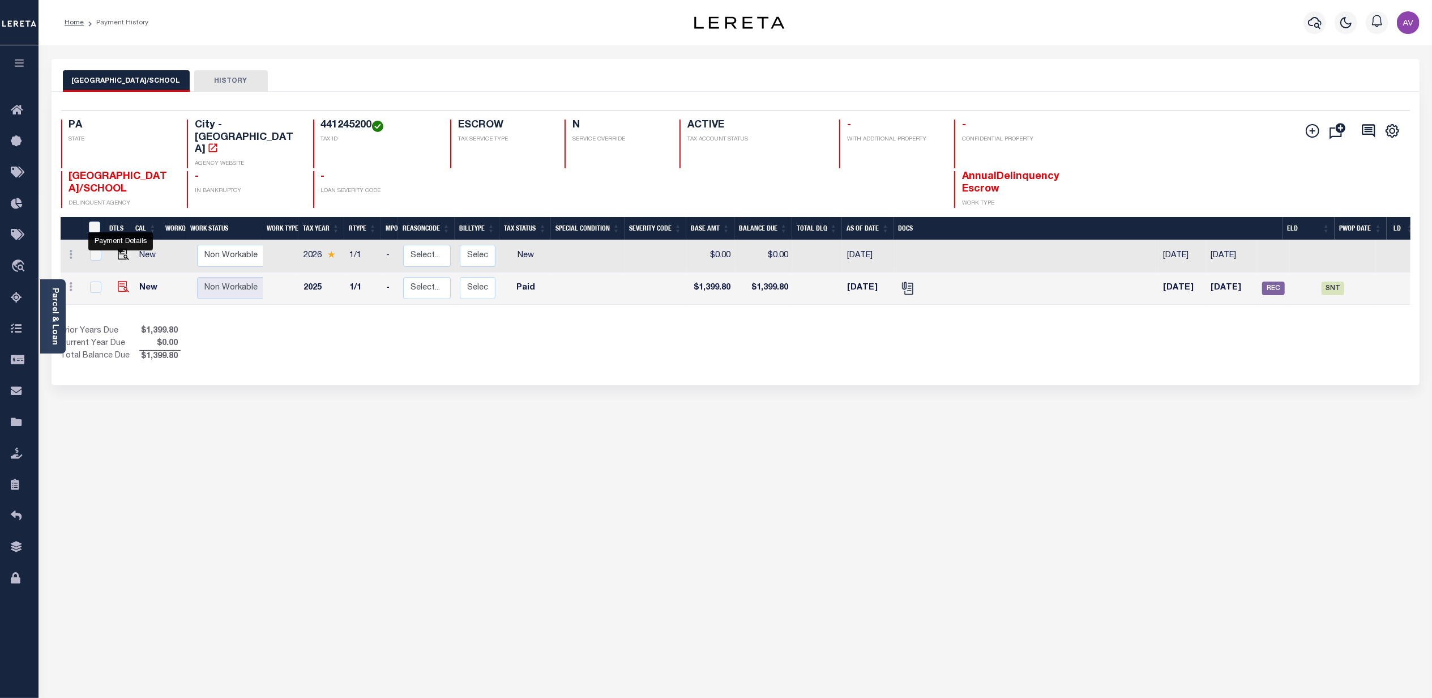
click at [118, 281] on img "" at bounding box center [123, 286] width 11 height 11
checkbox input "true"
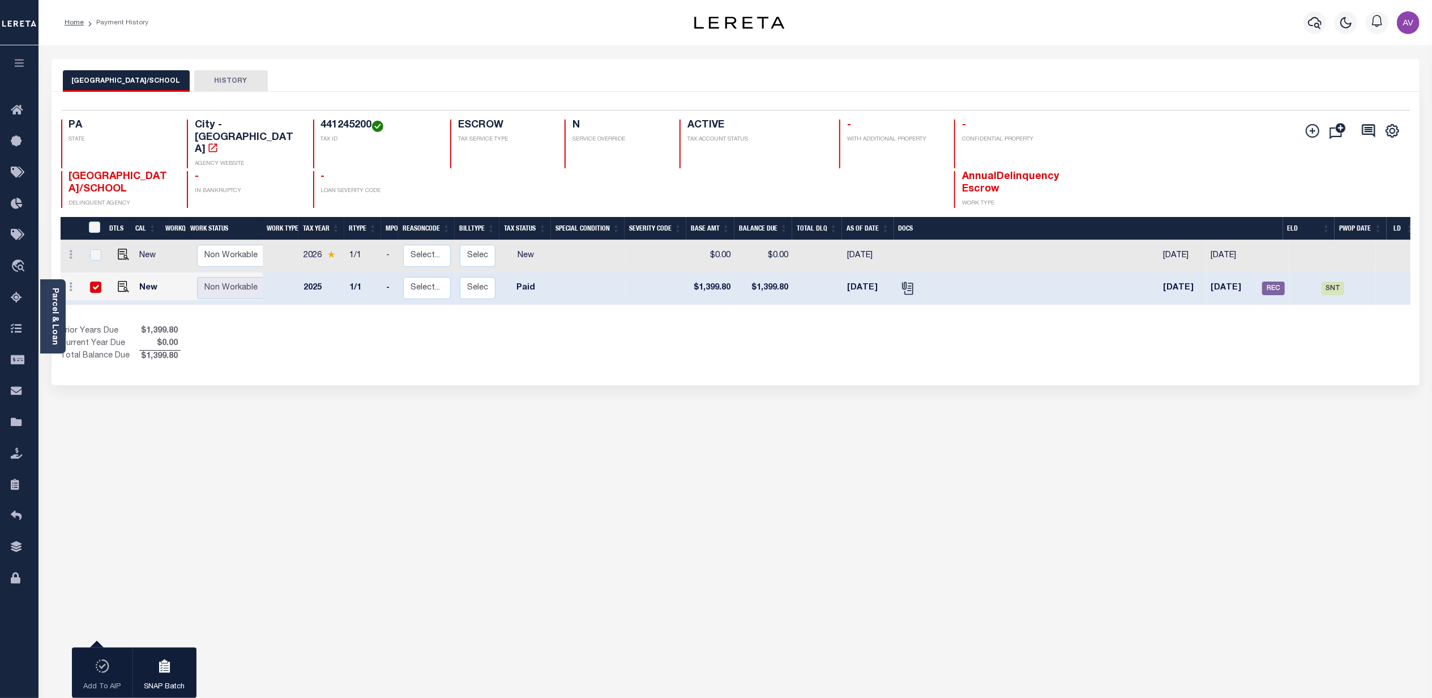
drag, startPoint x: 363, startPoint y: 608, endPoint x: 364, endPoint y: 597, distance: 10.8
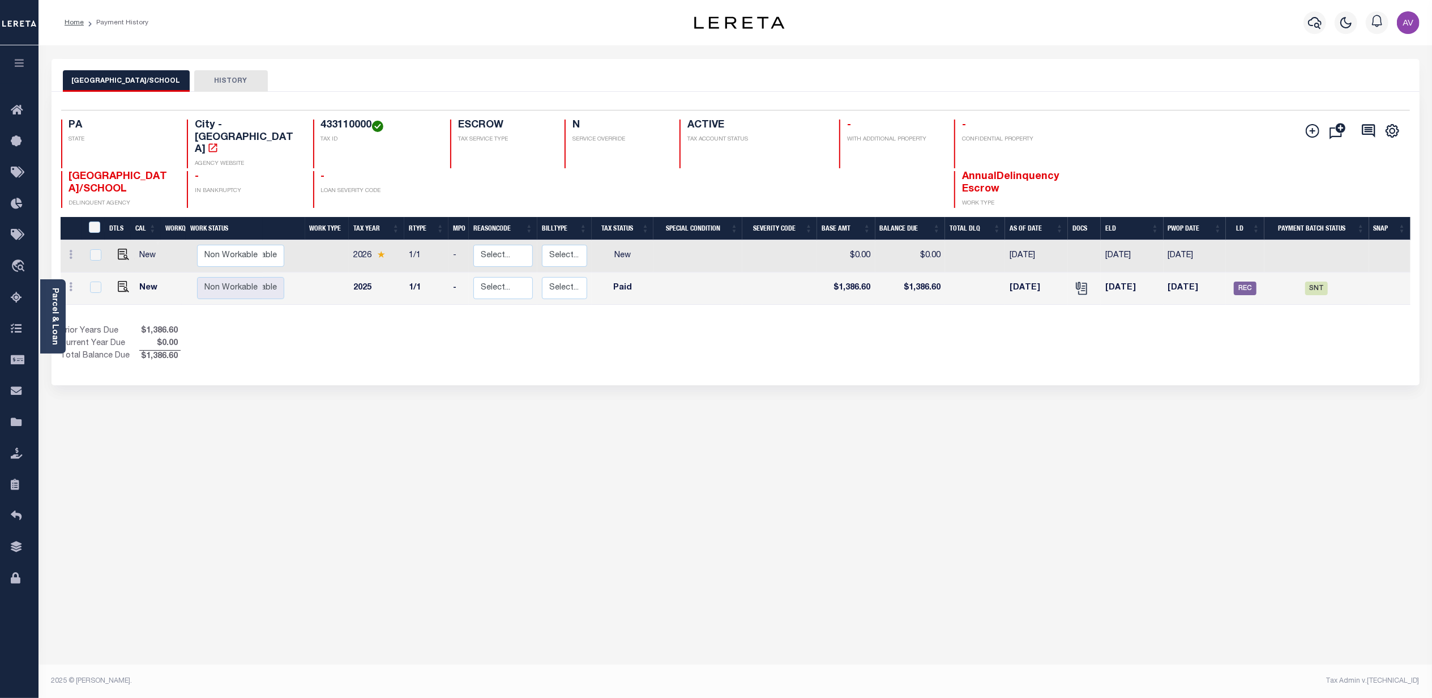
click at [55, 293] on link "Parcel & Loan" at bounding box center [54, 316] width 8 height 57
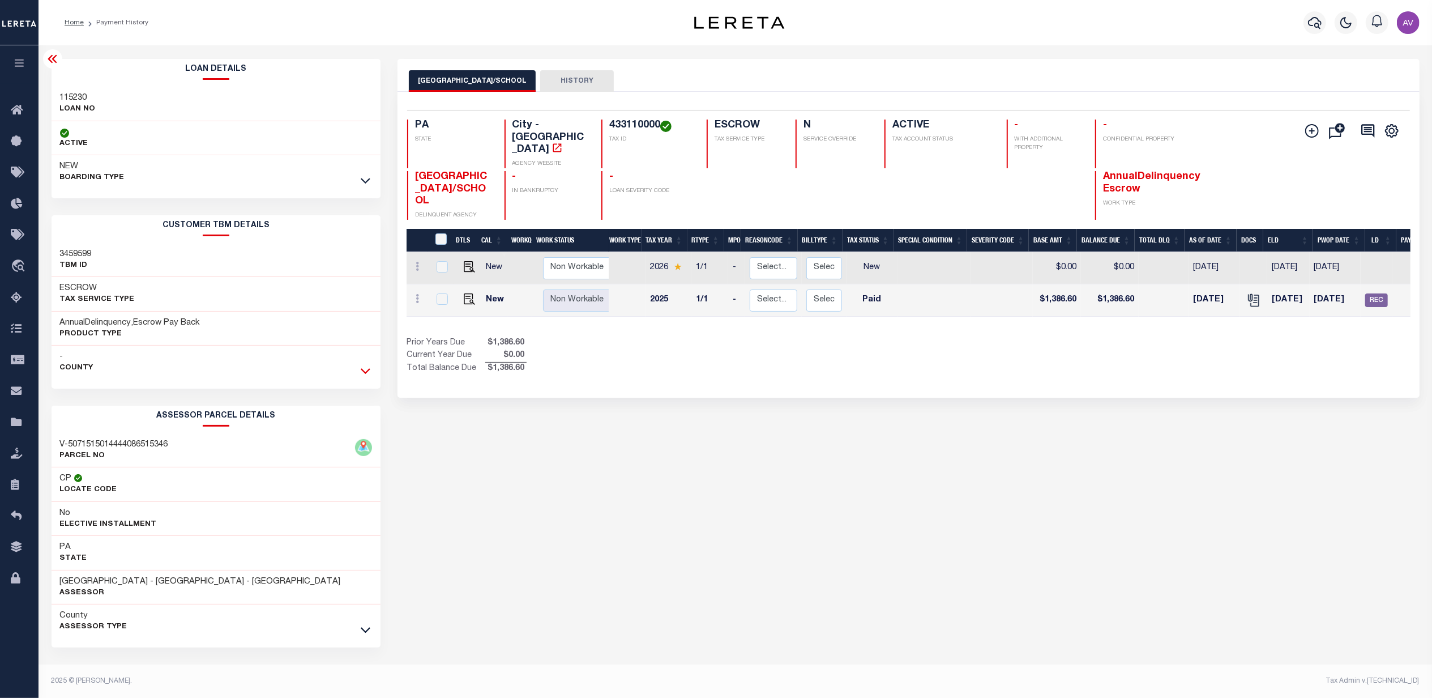
click at [365, 377] on icon at bounding box center [366, 371] width 10 height 12
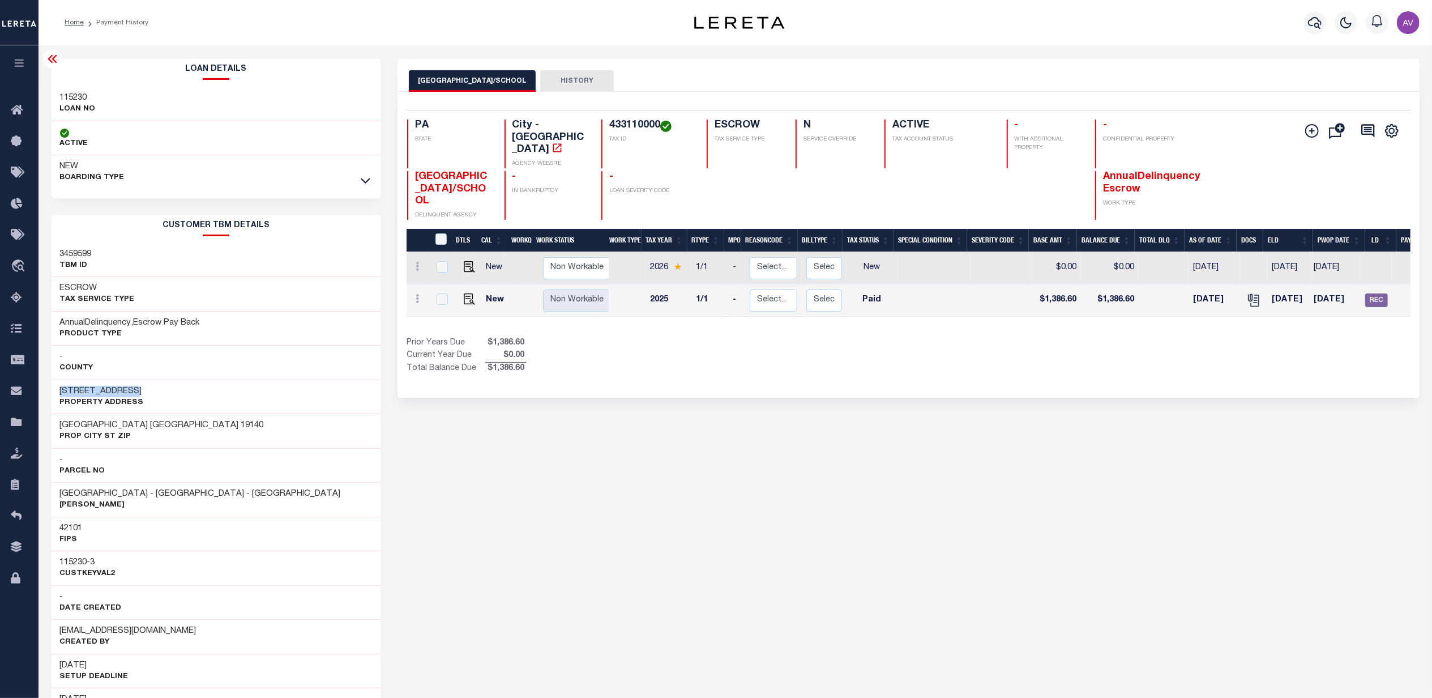
drag, startPoint x: 57, startPoint y: 394, endPoint x: 127, endPoint y: 395, distance: 70.2
click at [127, 395] on div "4010 N FRANKLIN STREET Property Address" at bounding box center [217, 396] width 330 height 35
copy h3 "4010 N FRANKLIN"
click at [53, 62] on icon at bounding box center [53, 59] width 14 height 14
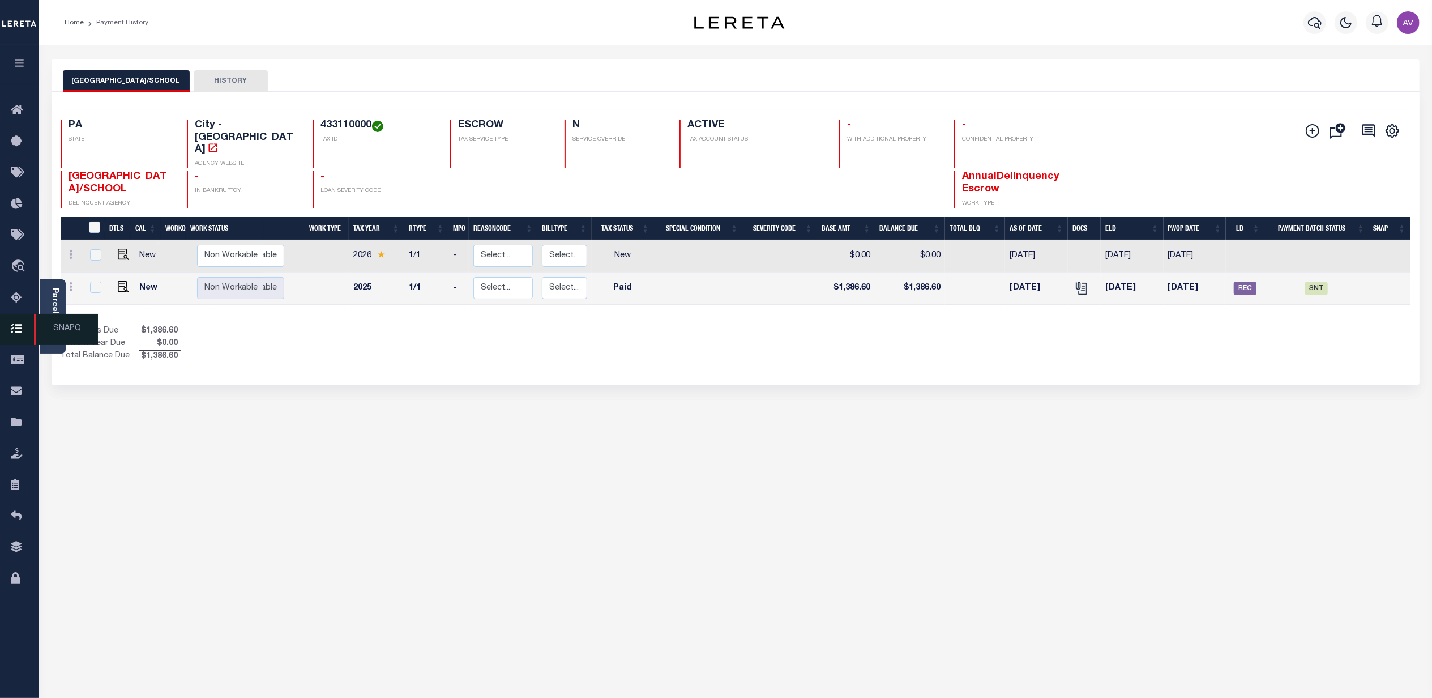
click at [58, 318] on span "SNAPQ" at bounding box center [66, 329] width 64 height 31
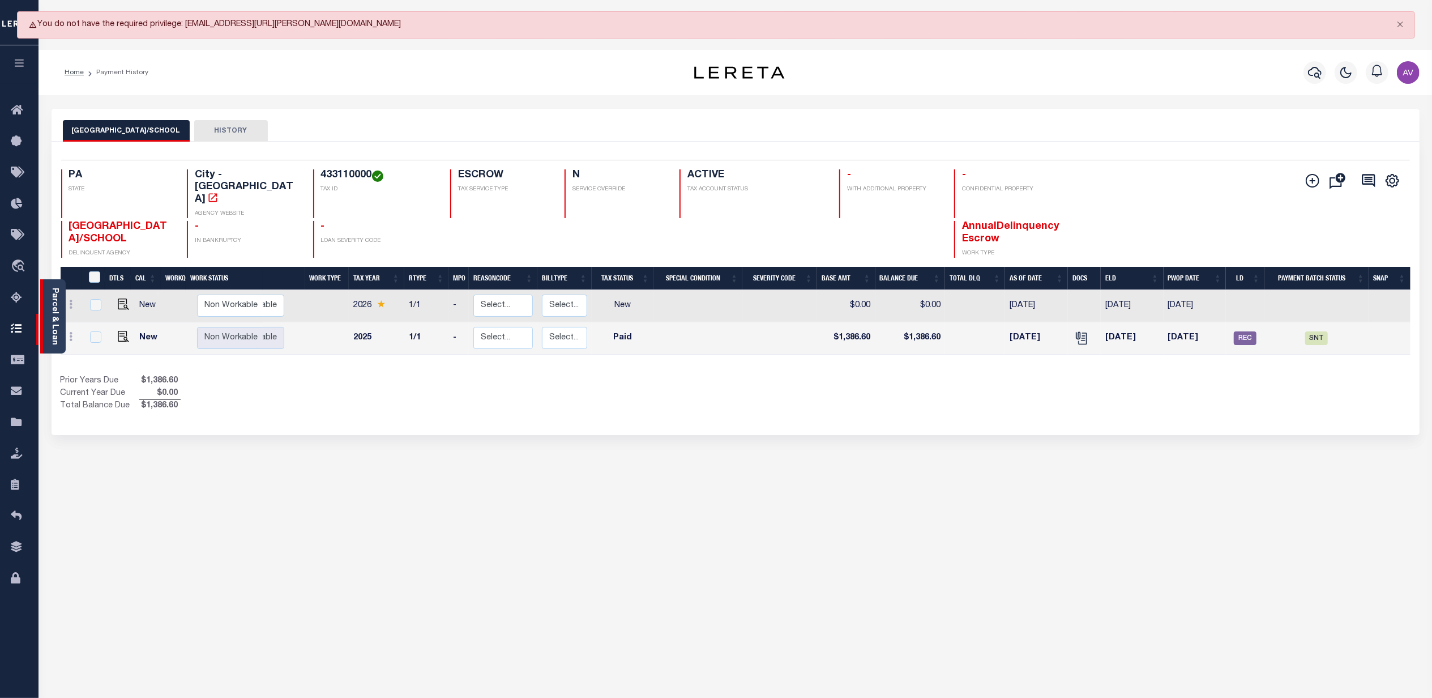
click at [57, 302] on link "Parcel & Loan" at bounding box center [54, 316] width 8 height 57
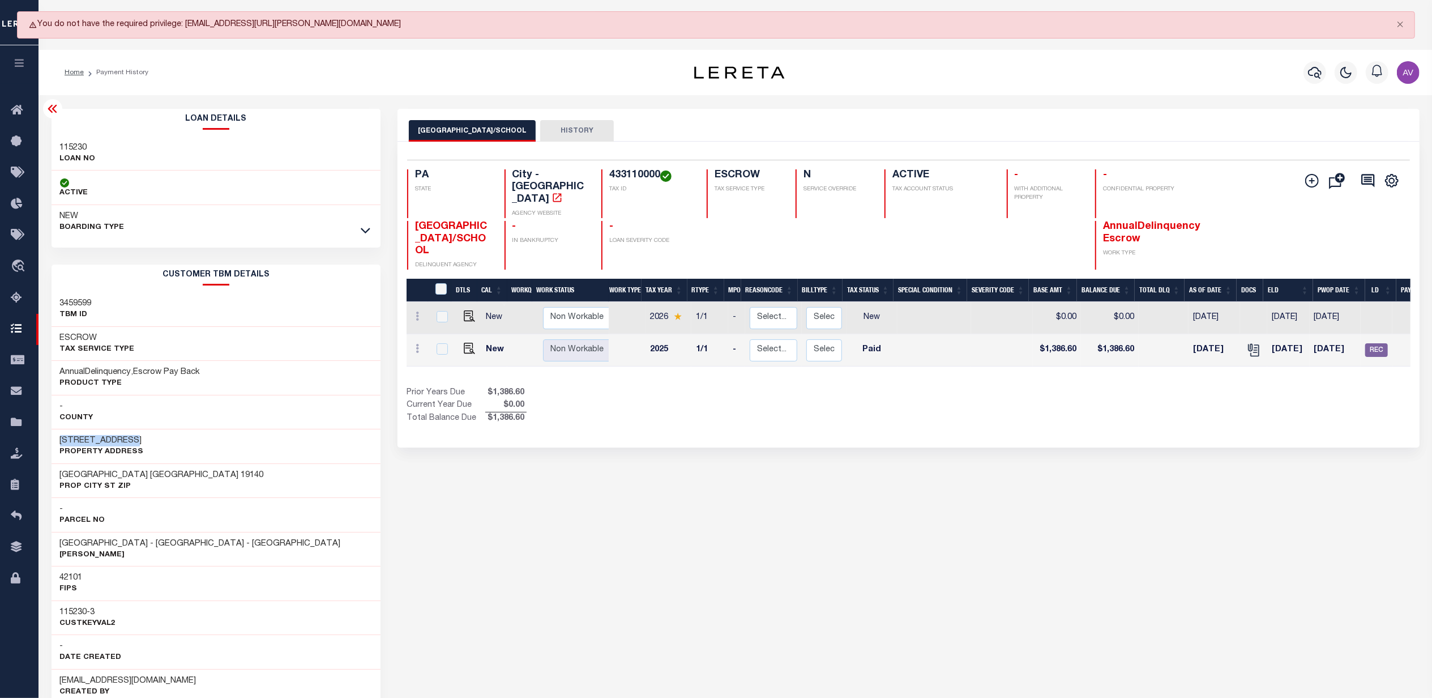
click at [54, 110] on icon at bounding box center [53, 109] width 14 height 14
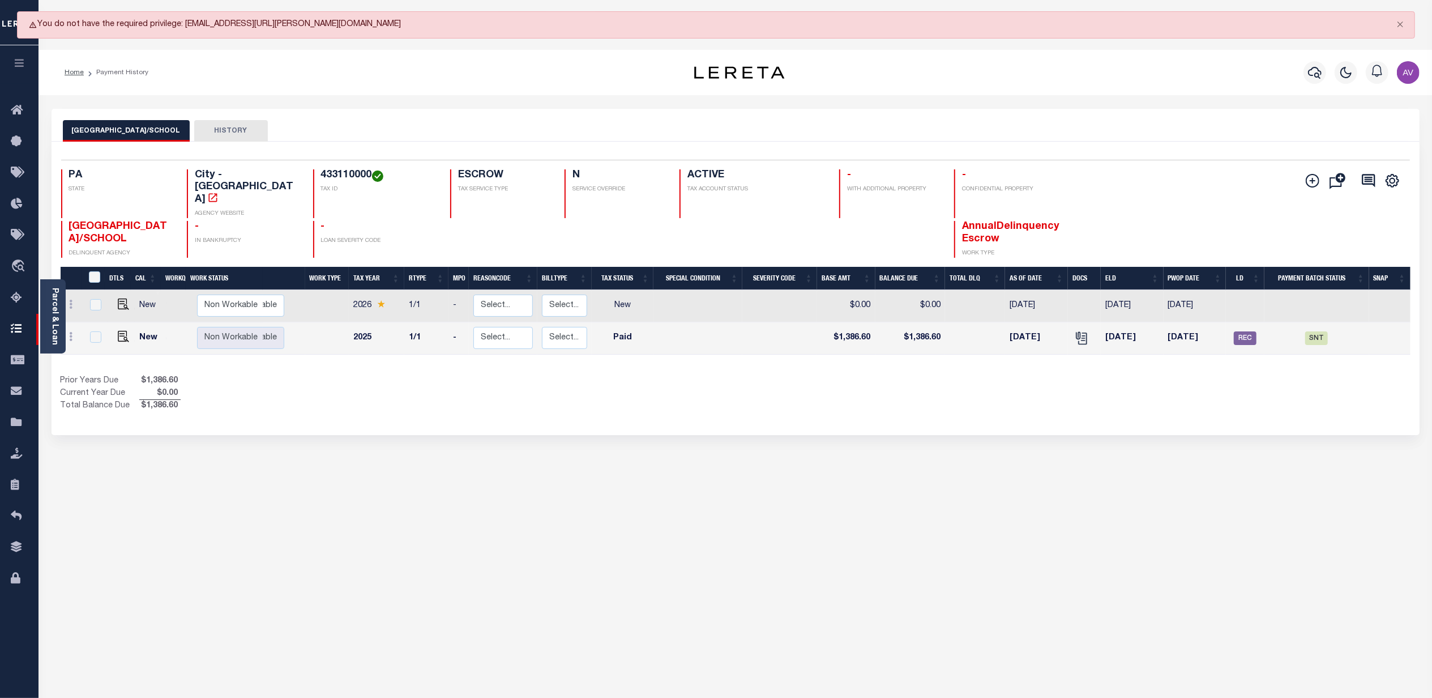
click at [112, 334] on link at bounding box center [120, 338] width 17 height 8
checkbox input "true"
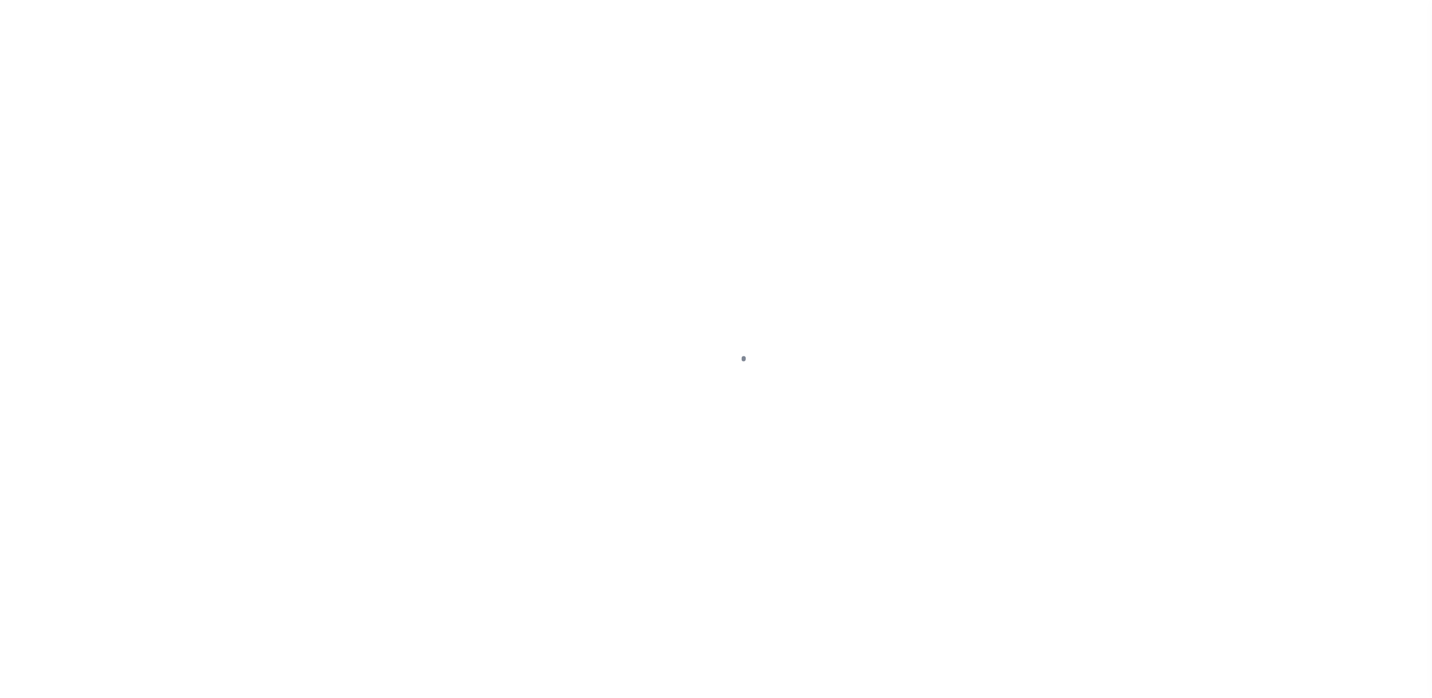
select select "PYD"
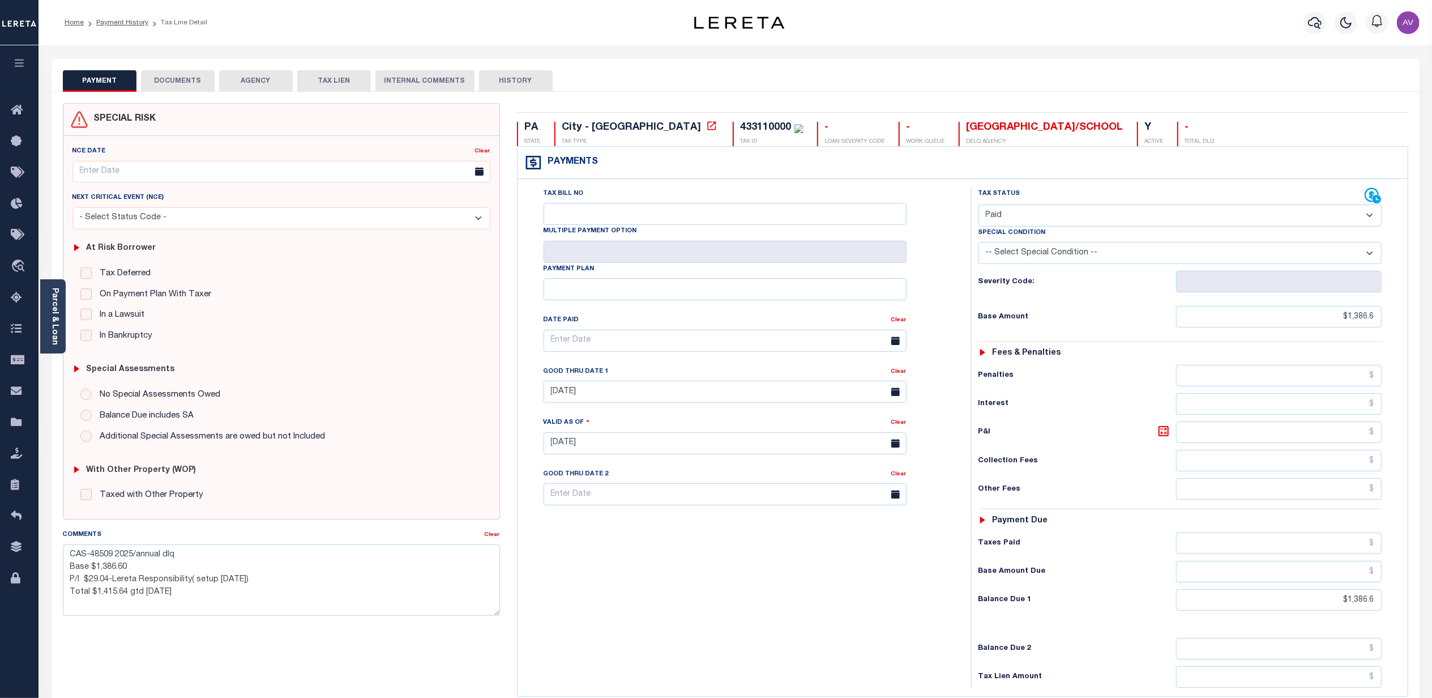
click at [198, 89] on button "DOCUMENTS" at bounding box center [178, 81] width 74 height 22
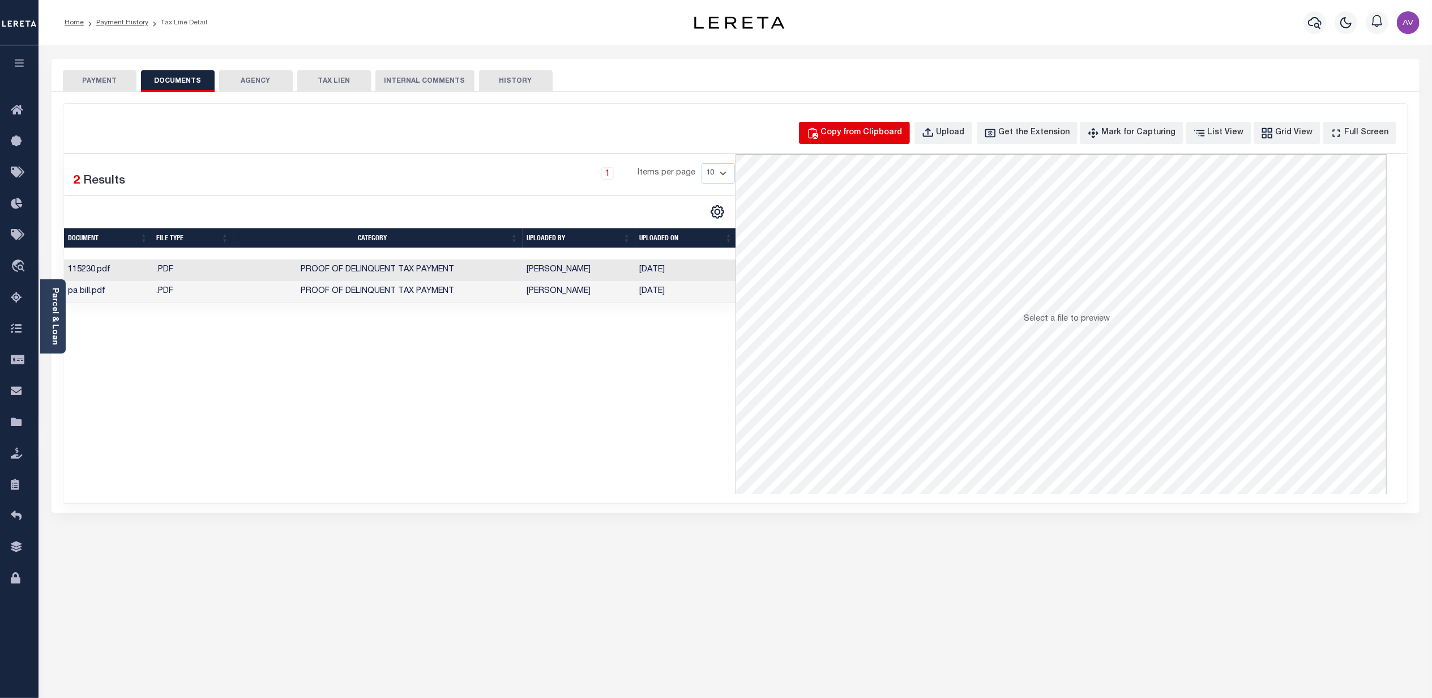
click at [898, 129] on div "Copy from Clipboard" at bounding box center [862, 133] width 82 height 12
select select "POP"
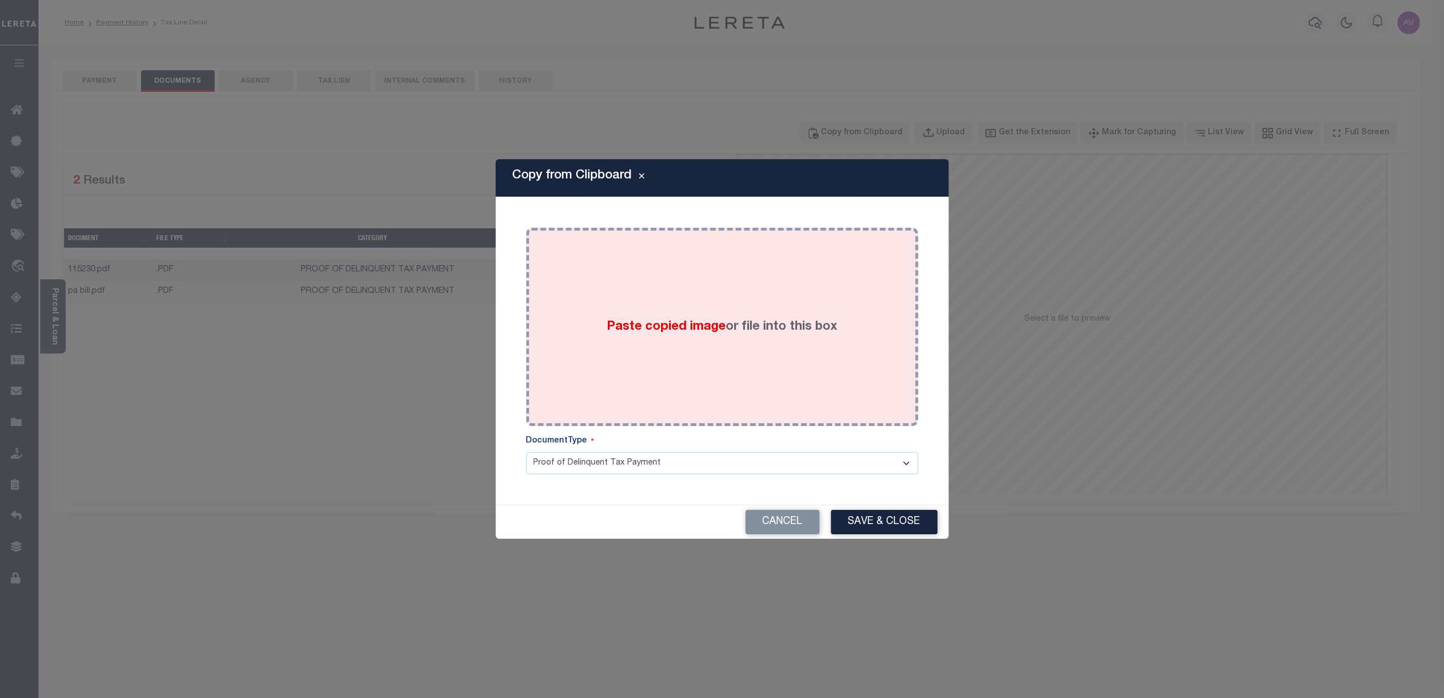
click at [709, 263] on div "Paste copied image or file into this box" at bounding box center [722, 326] width 375 height 181
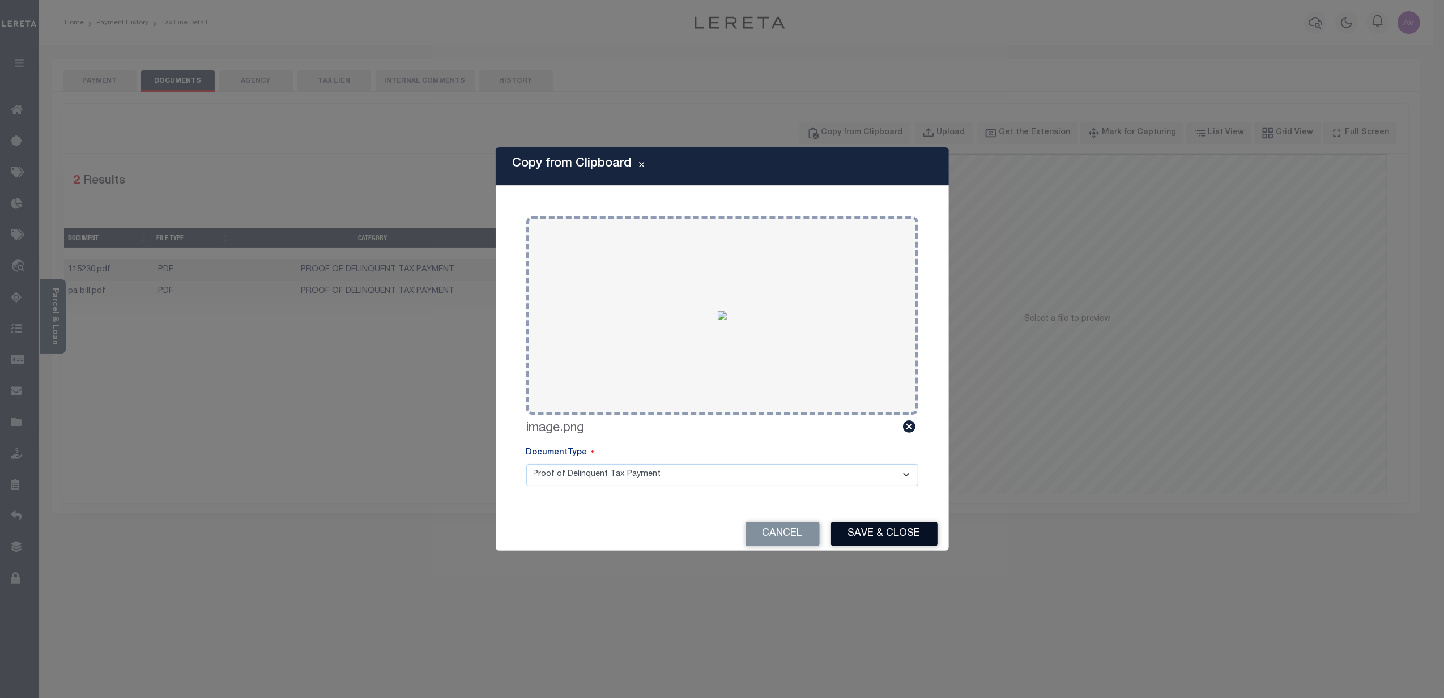
click at [895, 528] on button "Save & Close" at bounding box center [884, 534] width 106 height 24
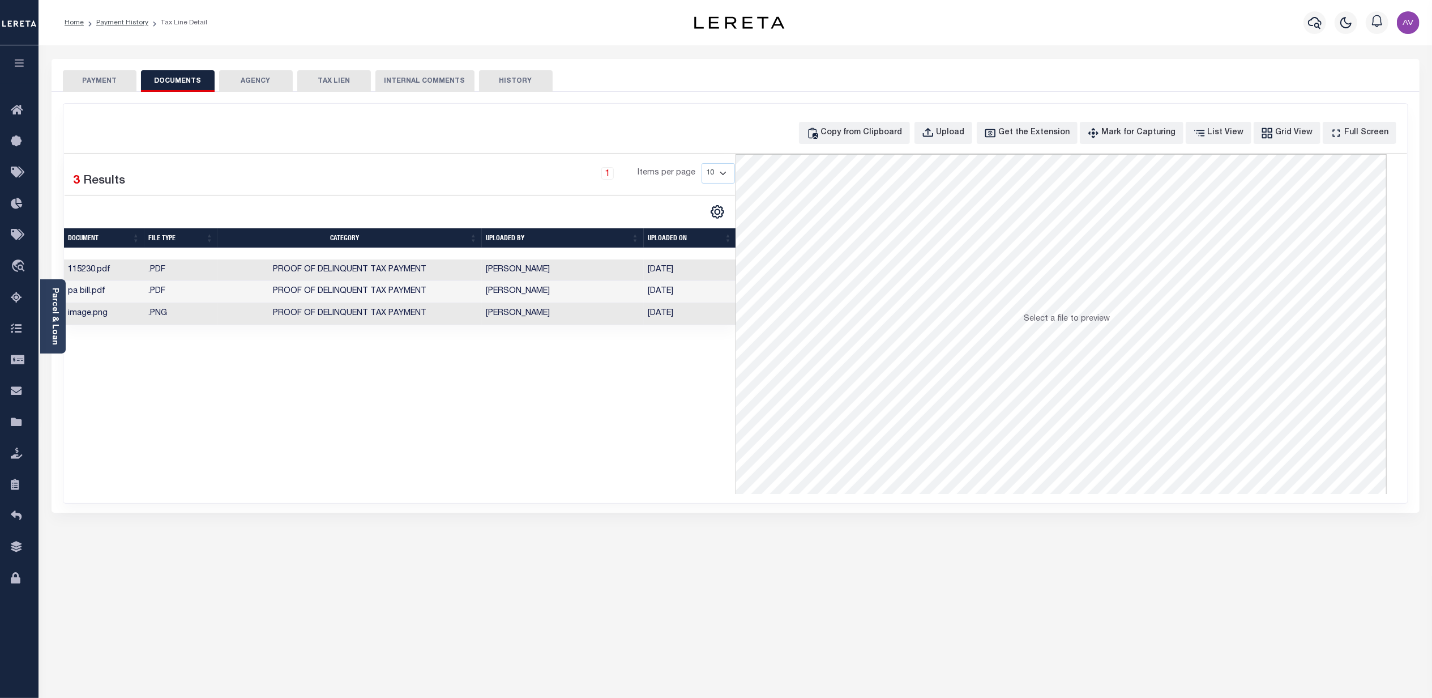
click at [453, 313] on td "Proof of Delinquent Tax Payment" at bounding box center [350, 314] width 264 height 22
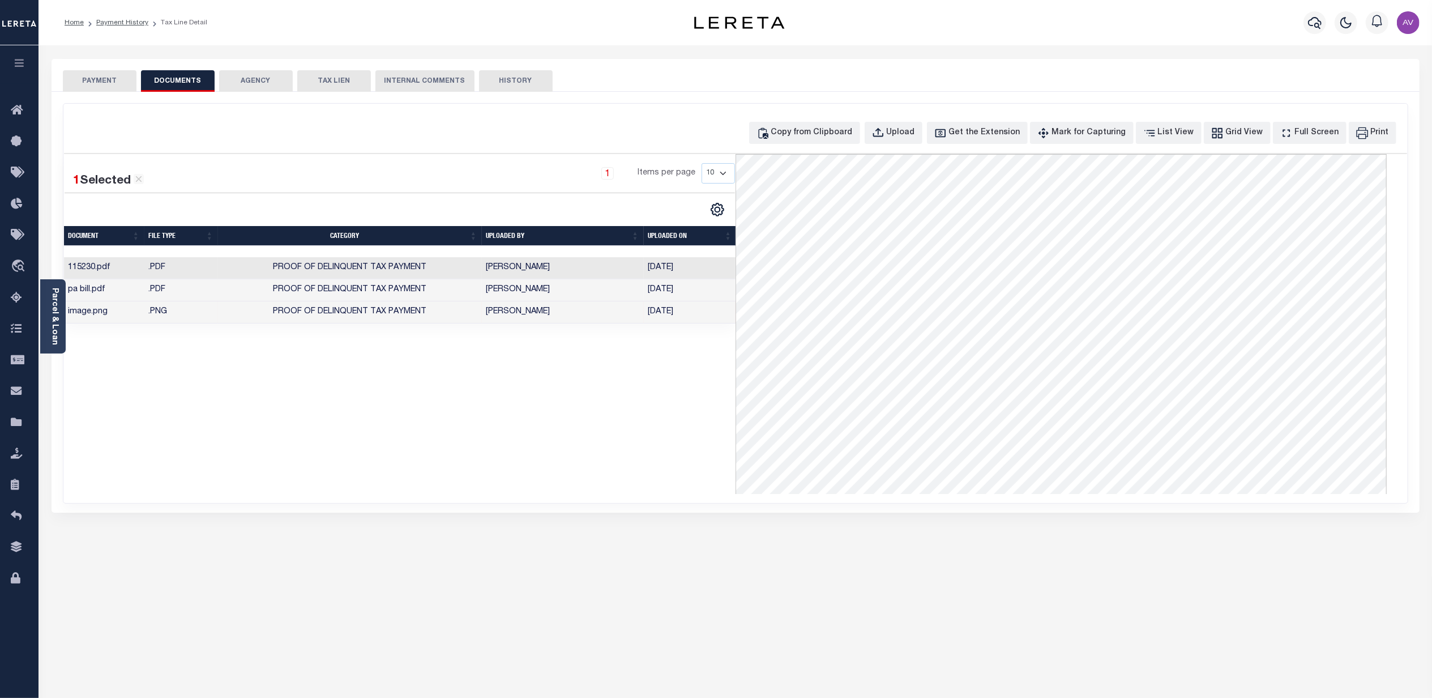
click at [106, 86] on button "PAYMENT" at bounding box center [100, 81] width 74 height 22
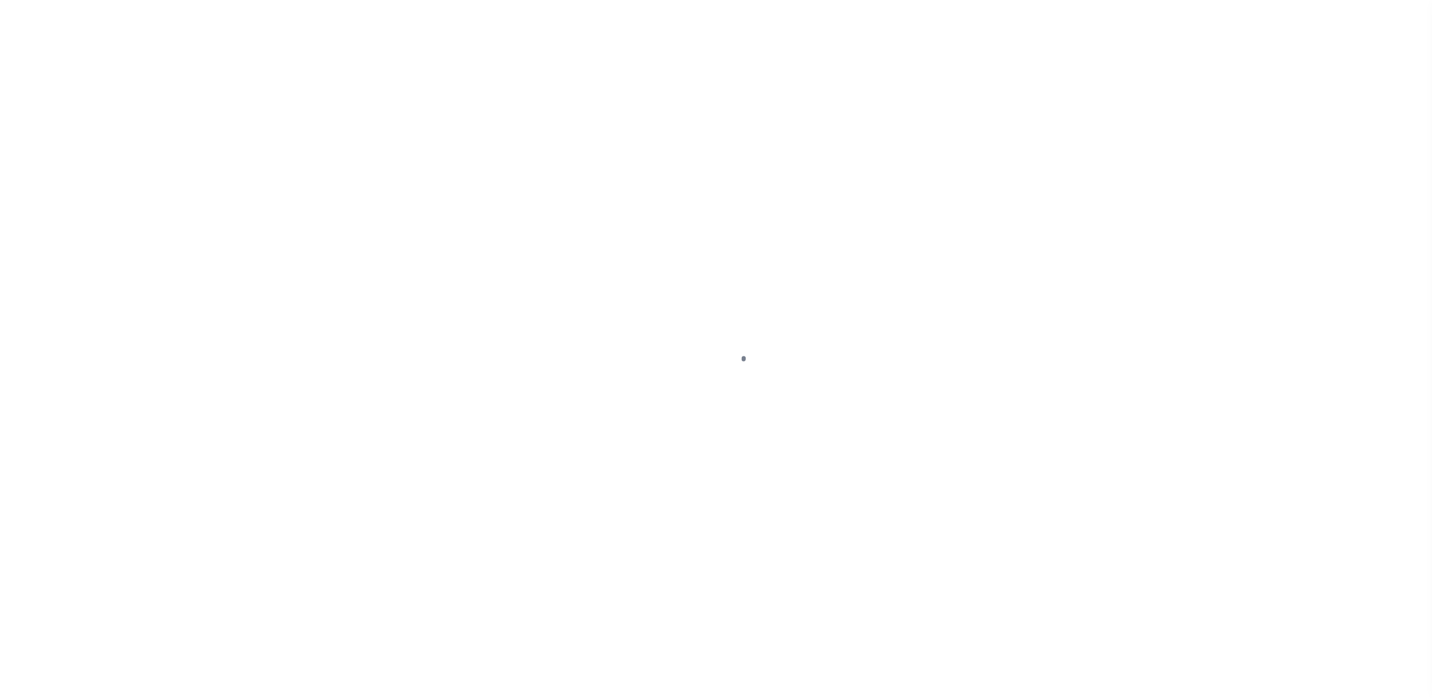
select select "PYD"
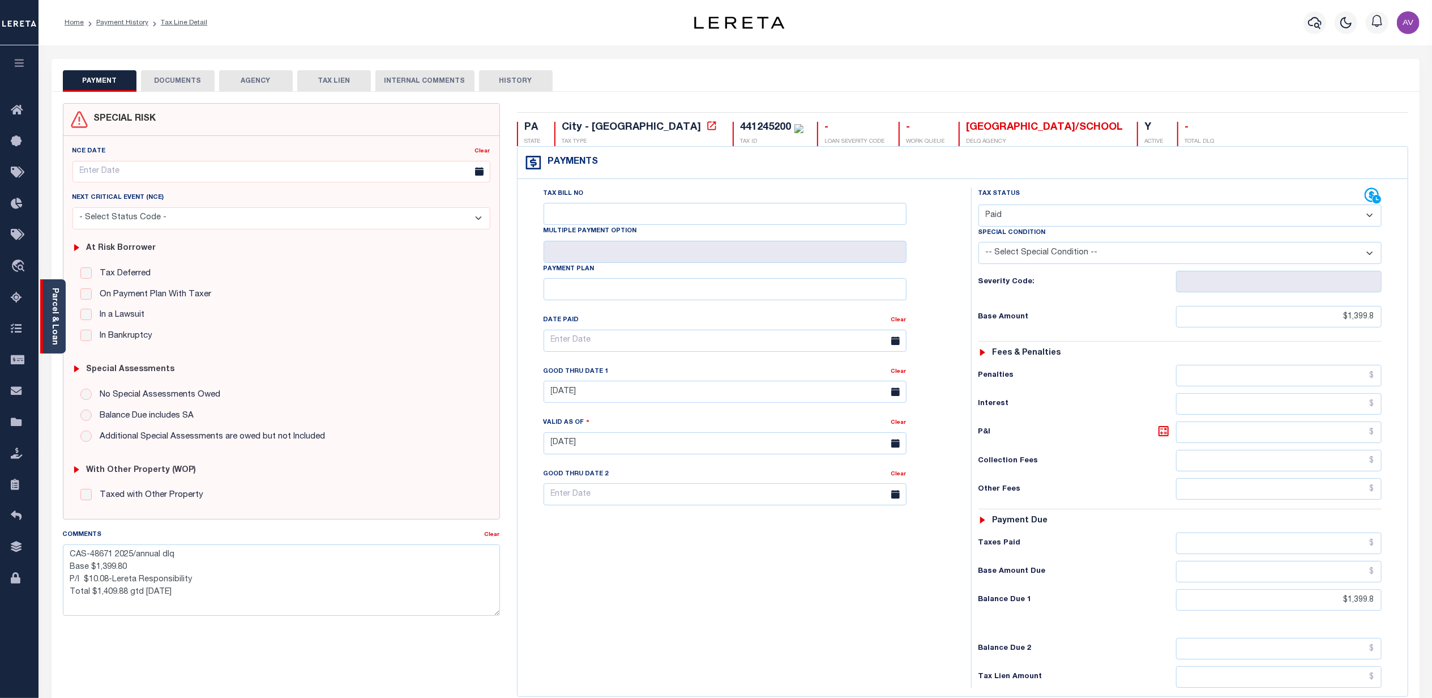
click at [62, 306] on div "Parcel & Loan" at bounding box center [52, 316] width 25 height 74
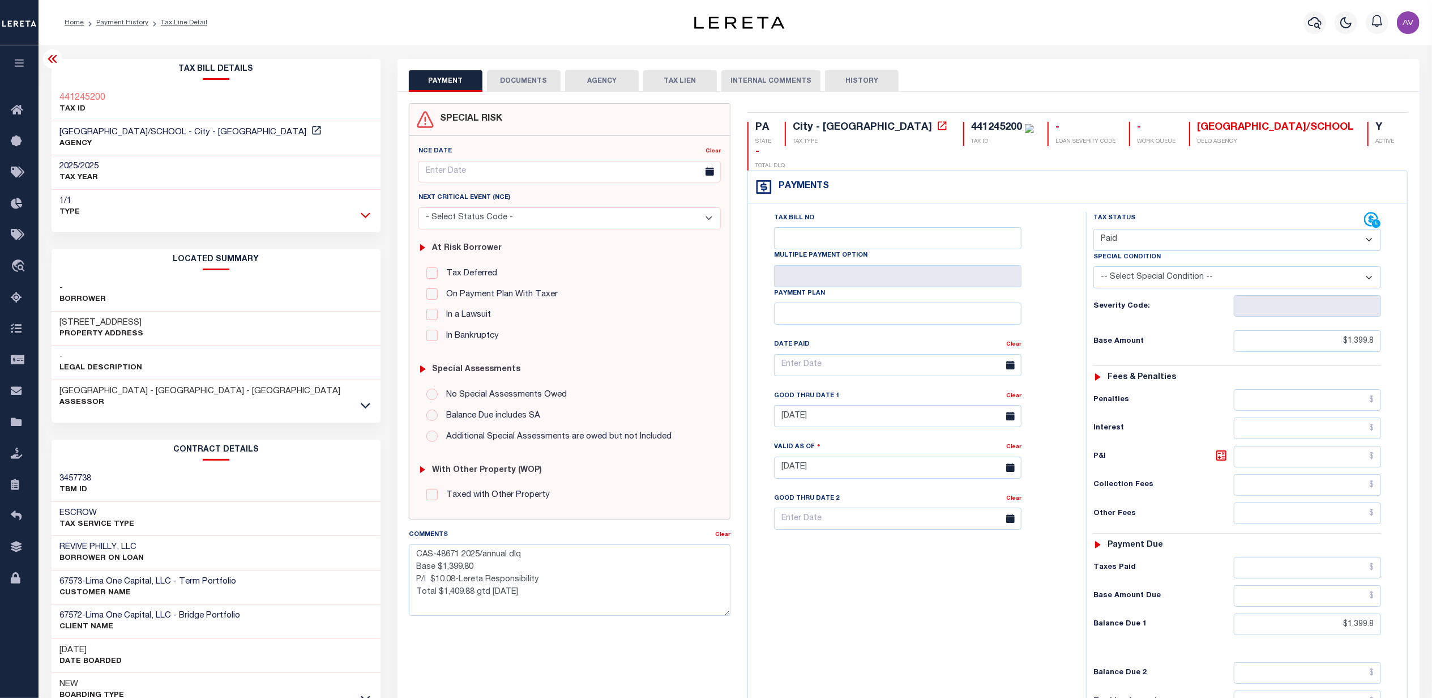
click at [362, 218] on icon at bounding box center [366, 215] width 10 height 12
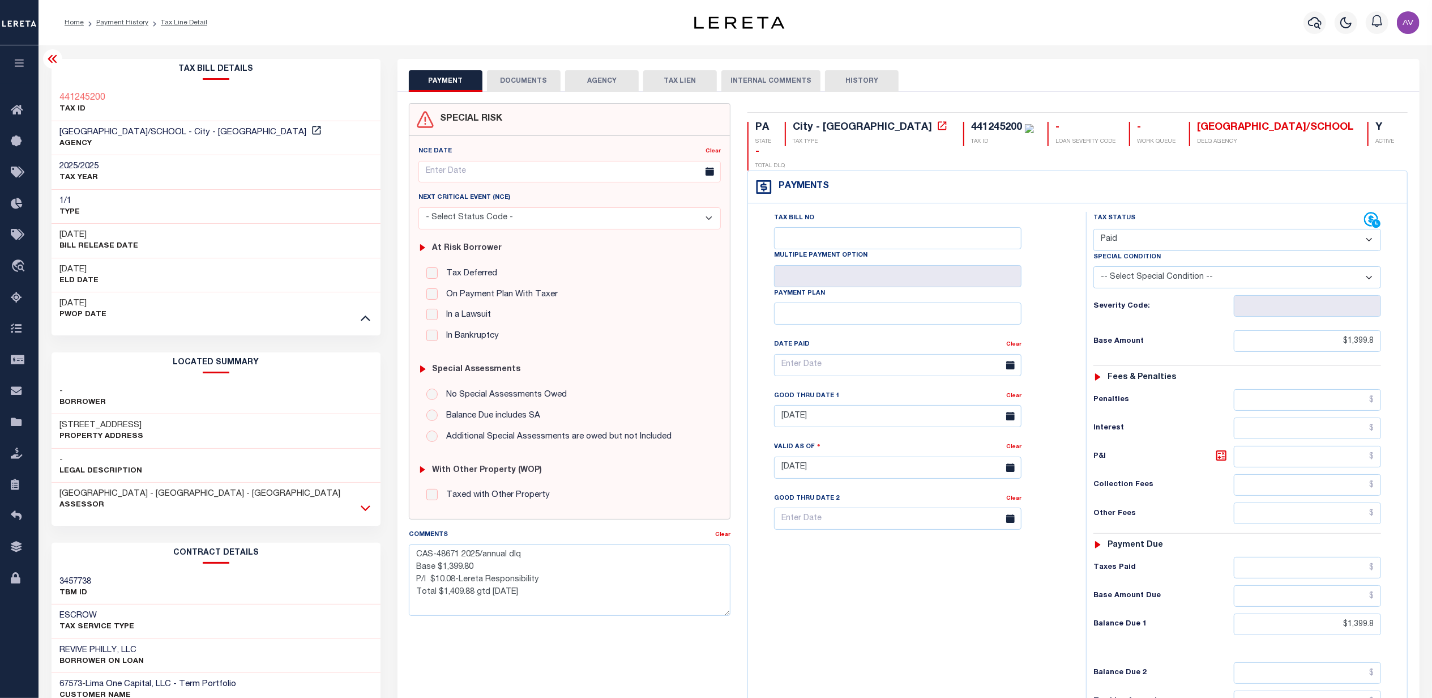
click at [365, 504] on icon at bounding box center [366, 508] width 10 height 12
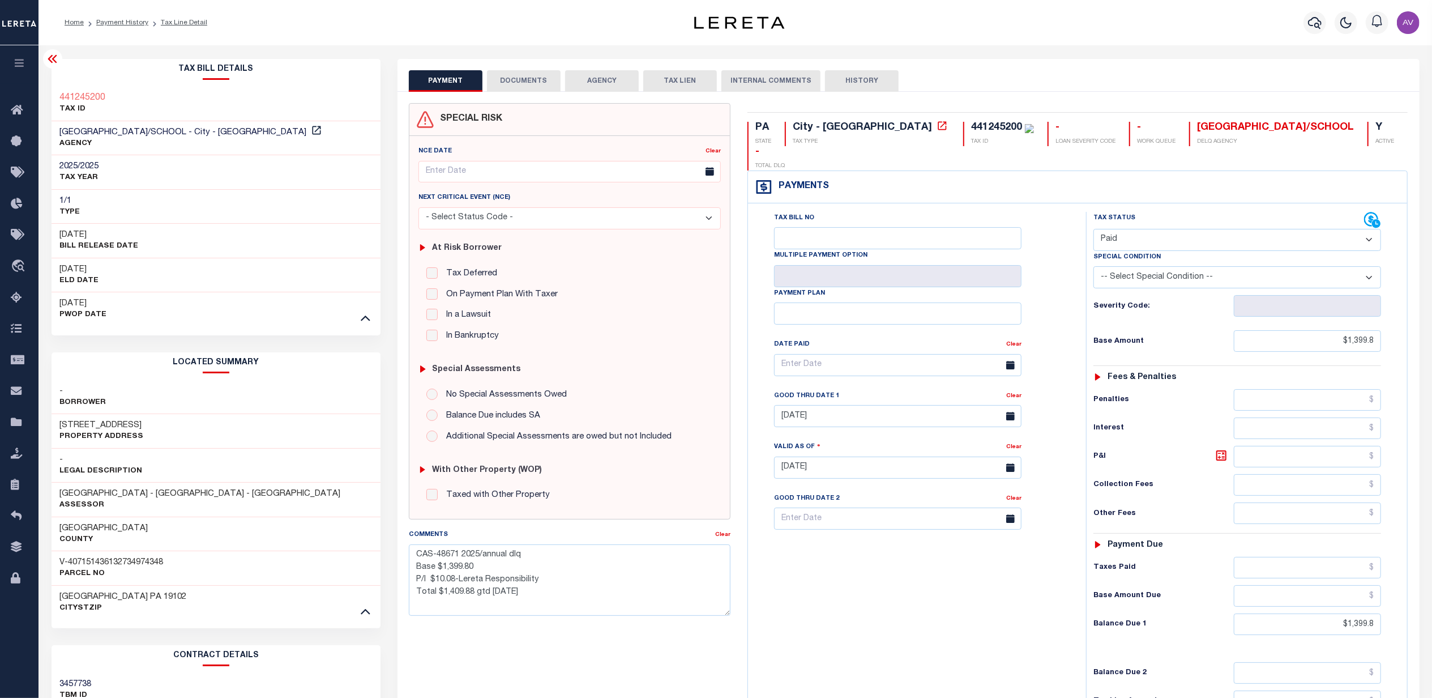
click at [48, 61] on icon at bounding box center [53, 59] width 14 height 14
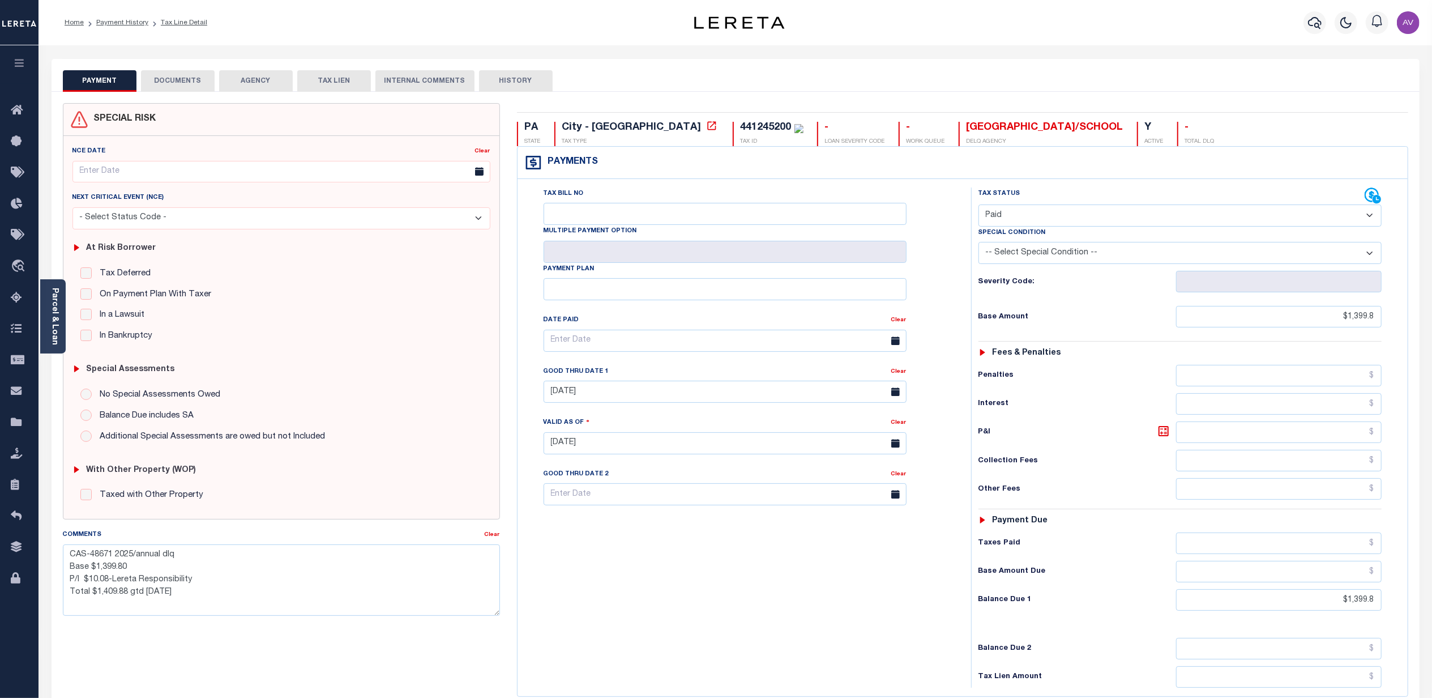
click at [184, 73] on button "DOCUMENTS" at bounding box center [178, 81] width 74 height 22
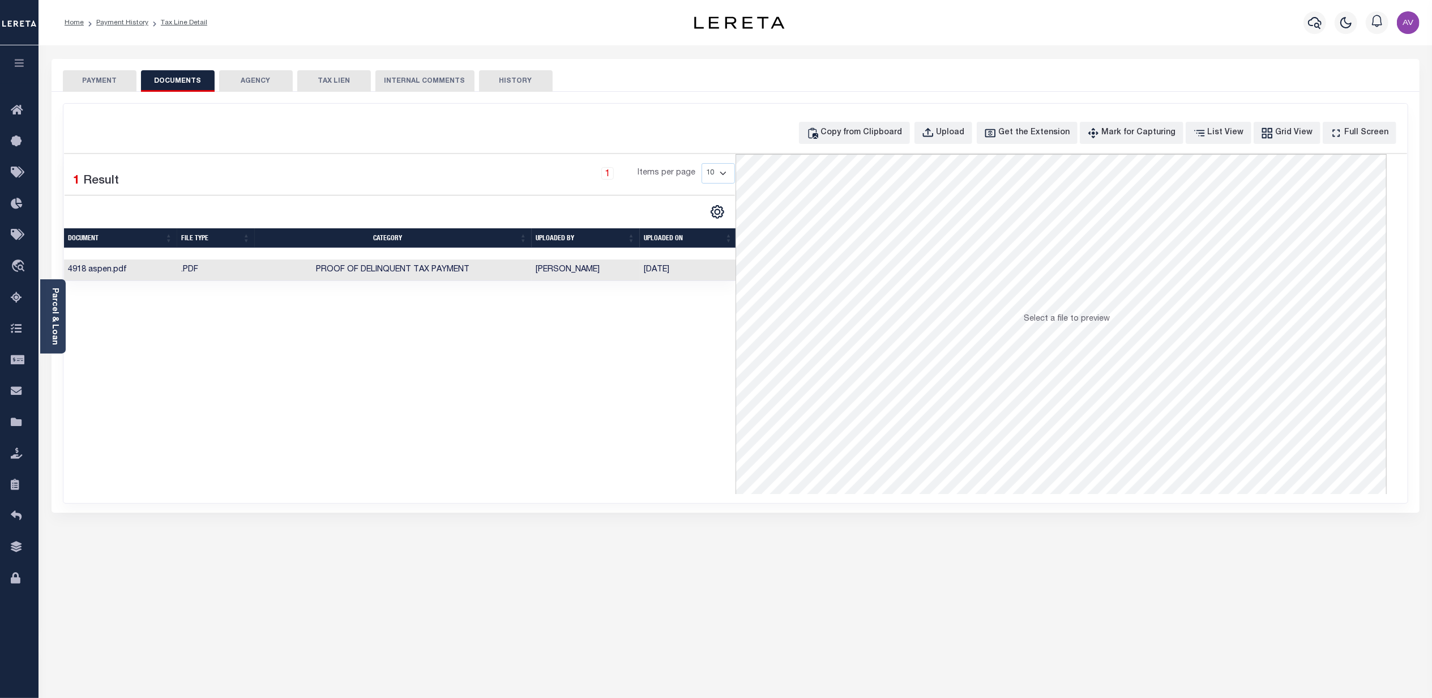
click at [505, 268] on td "Proof of Delinquent Tax Payment" at bounding box center [393, 270] width 277 height 22
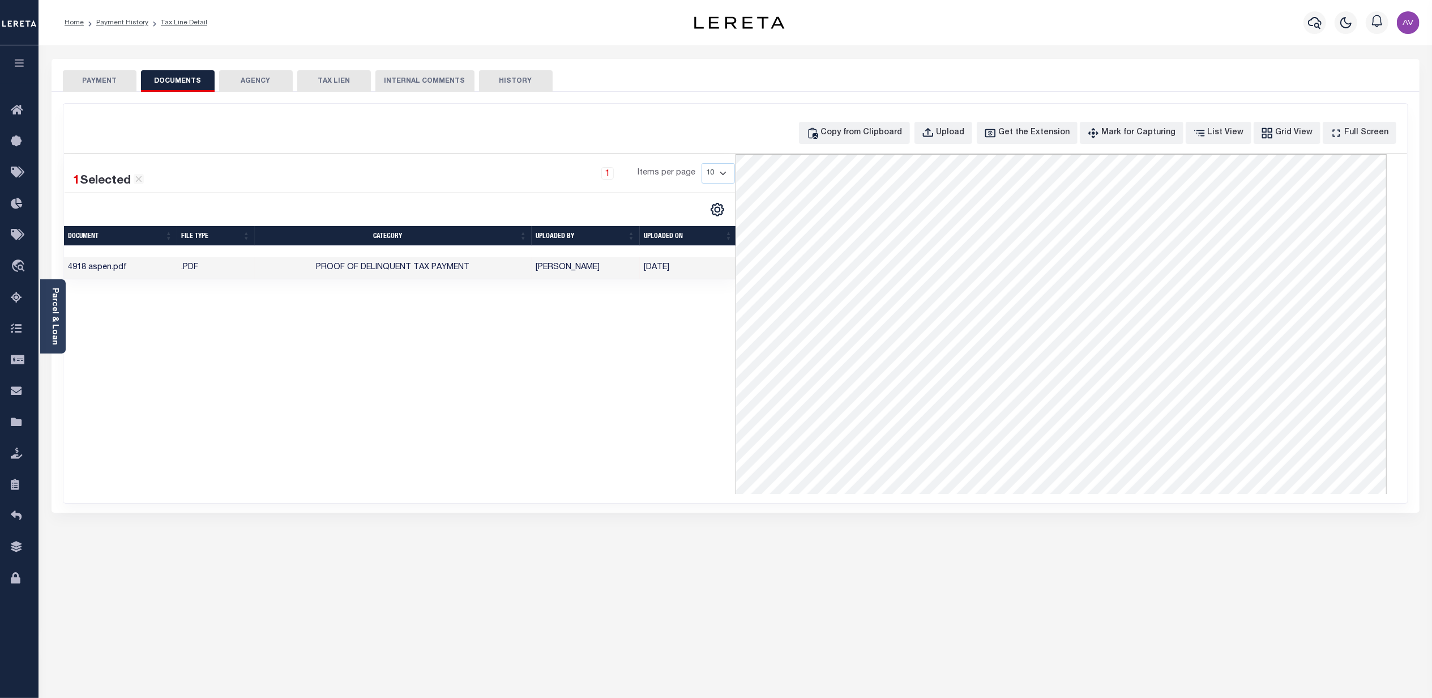
click at [137, 78] on div "PAYMENT DOCUMENTS AGENCY DELINQUENT PAYEE TAX LIEN HISTORY" at bounding box center [736, 80] width 1346 height 21
click at [116, 80] on button "PAYMENT" at bounding box center [100, 81] width 74 height 22
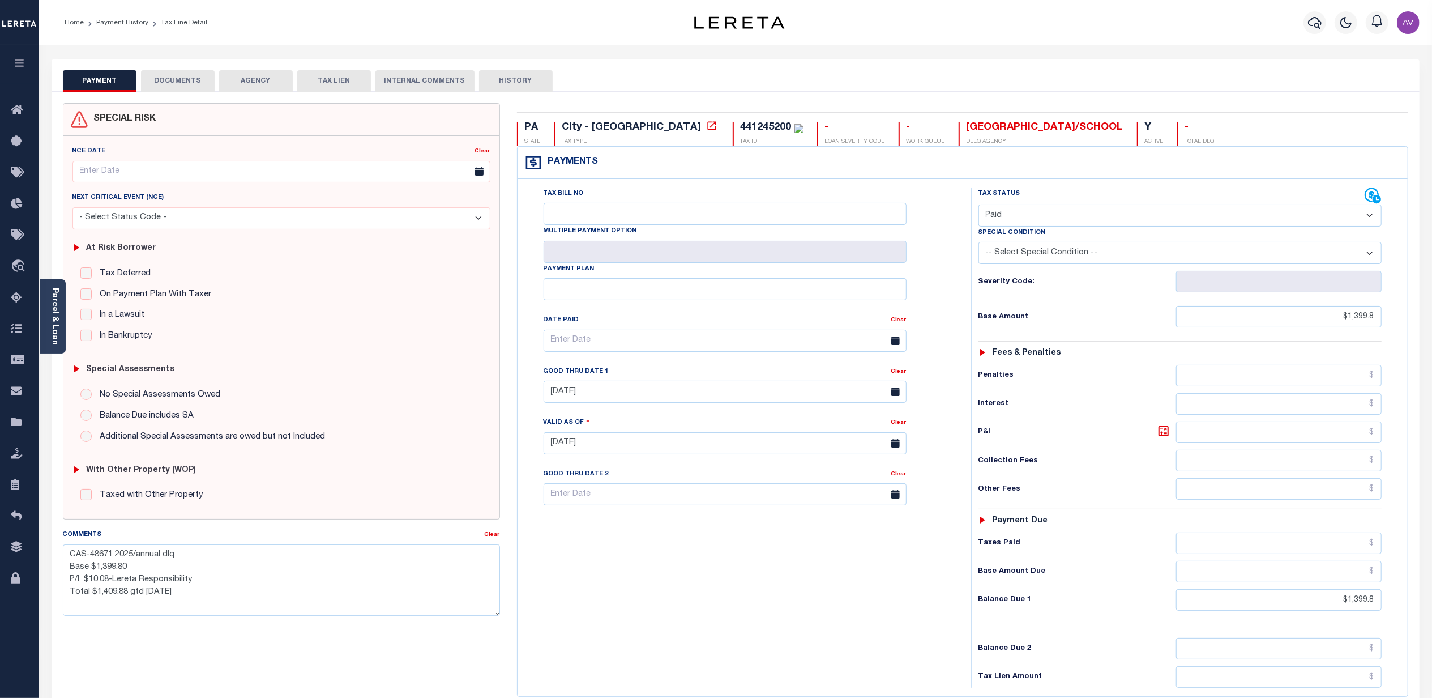
click at [174, 87] on button "DOCUMENTS" at bounding box center [178, 81] width 74 height 22
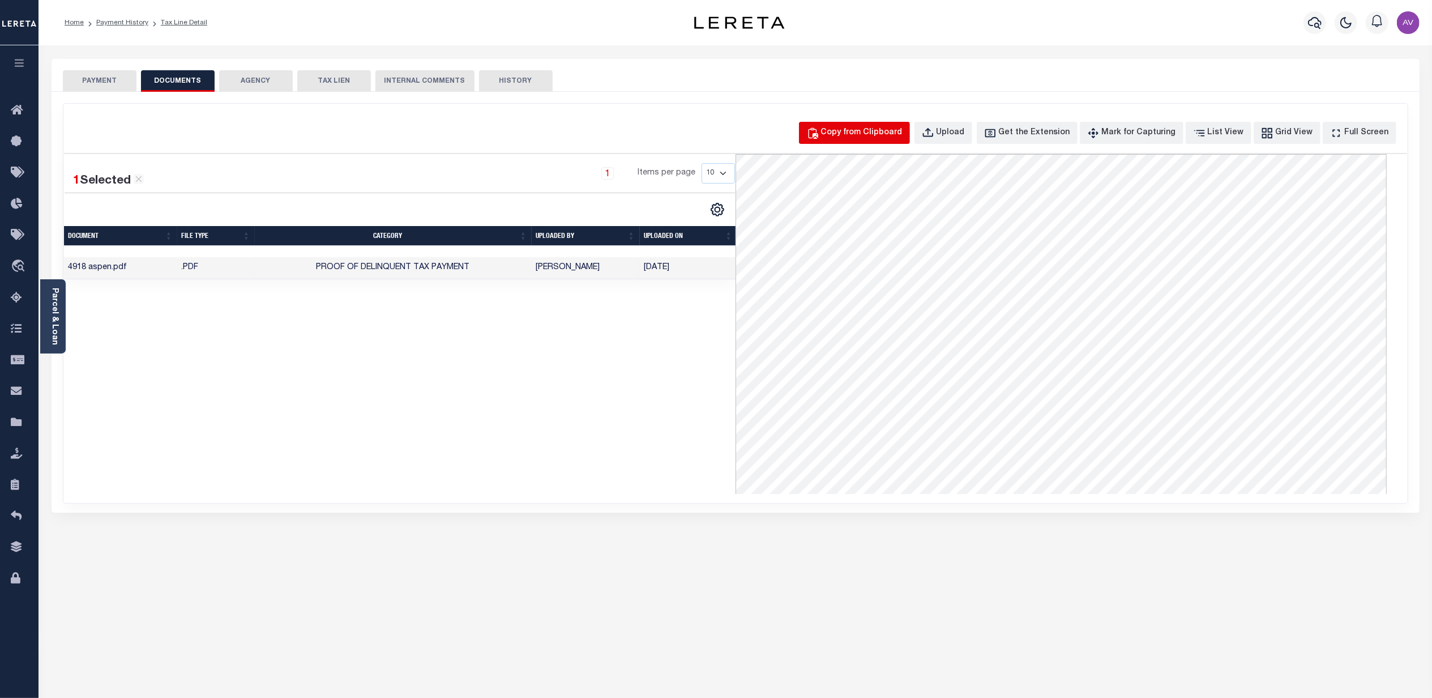
click at [882, 134] on div "Copy from Clipboard" at bounding box center [862, 133] width 82 height 12
select select "POP"
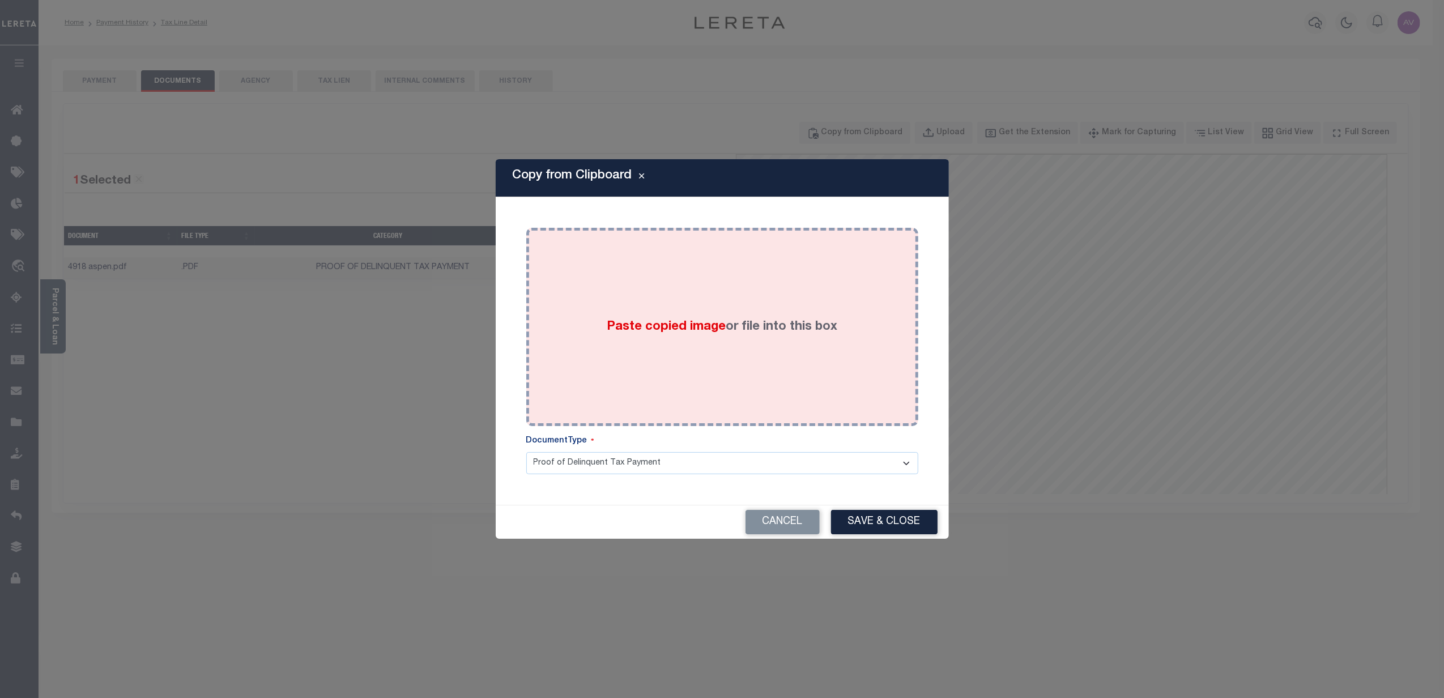
click at [686, 255] on div "Paste copied image or file into this box" at bounding box center [722, 326] width 375 height 181
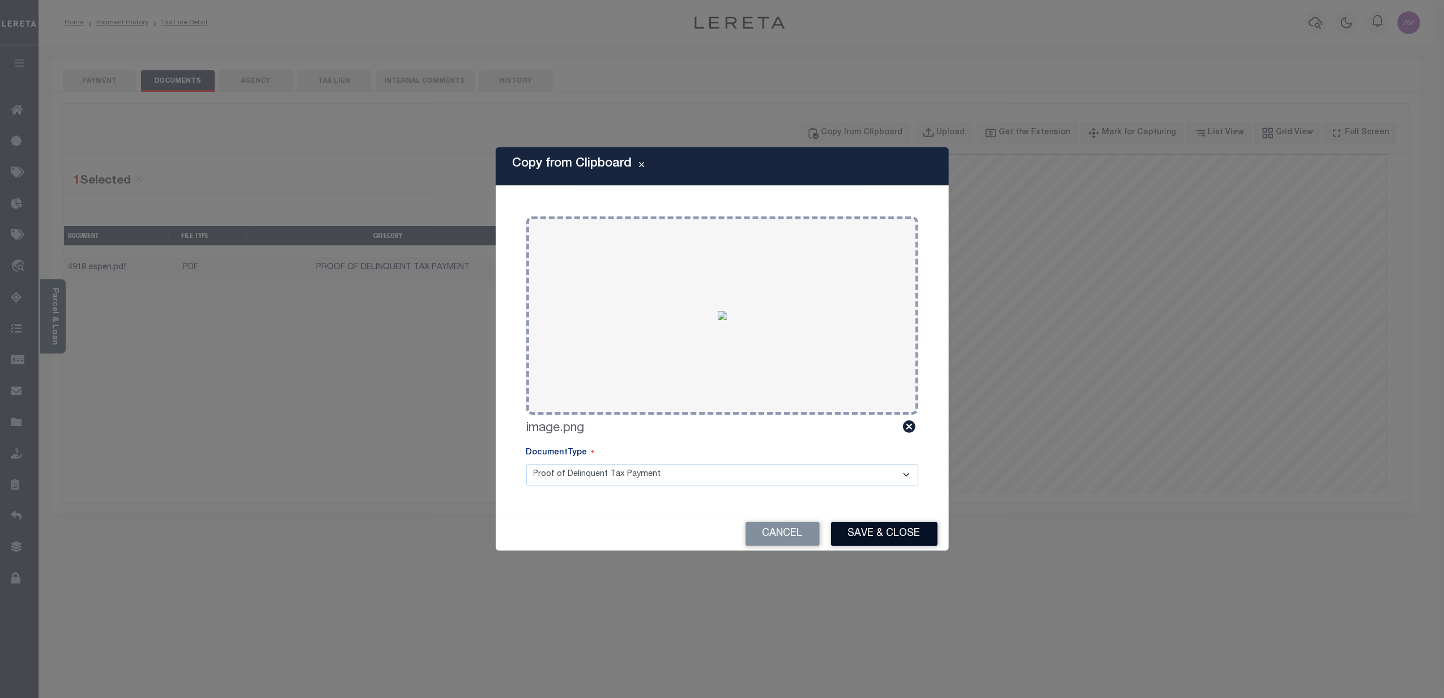
click at [868, 526] on button "Save & Close" at bounding box center [884, 534] width 106 height 24
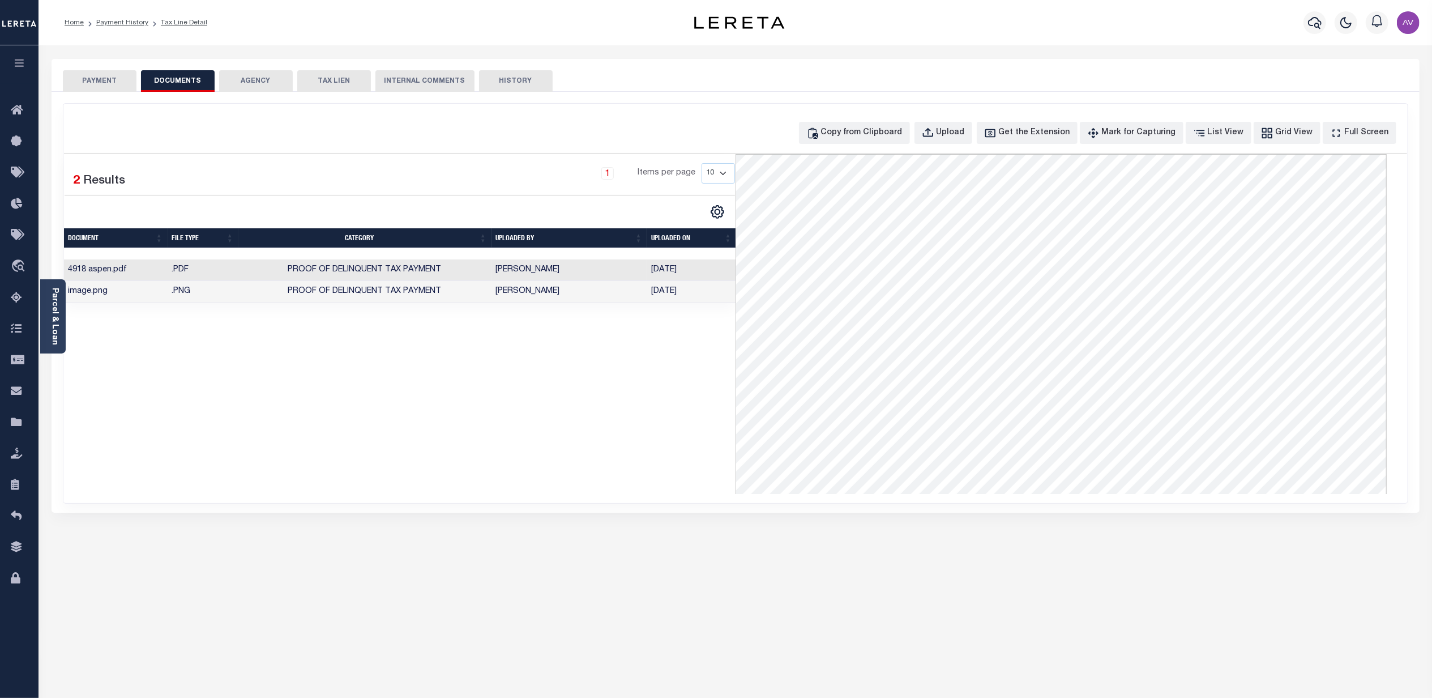
click at [470, 302] on td "Proof of Delinquent Tax Payment" at bounding box center [364, 292] width 253 height 22
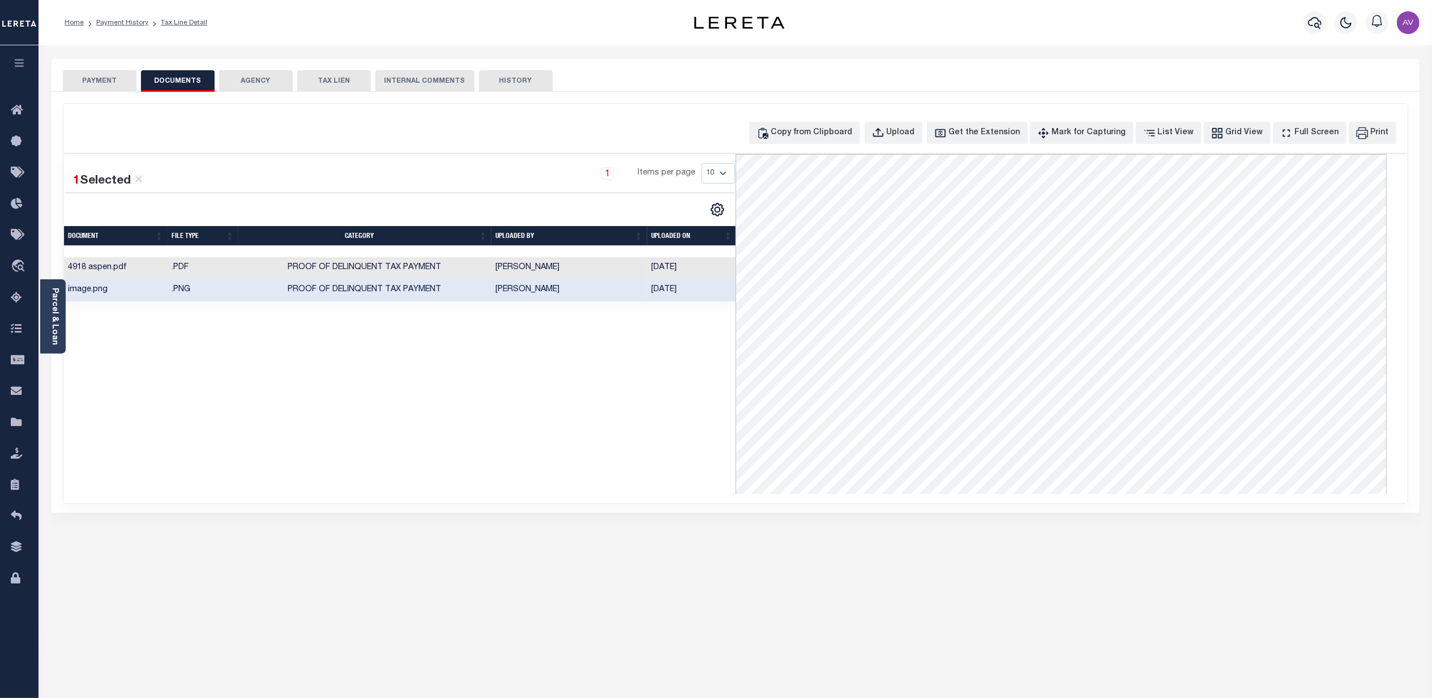
click at [467, 265] on td "Proof of Delinquent Tax Payment" at bounding box center [364, 268] width 253 height 22
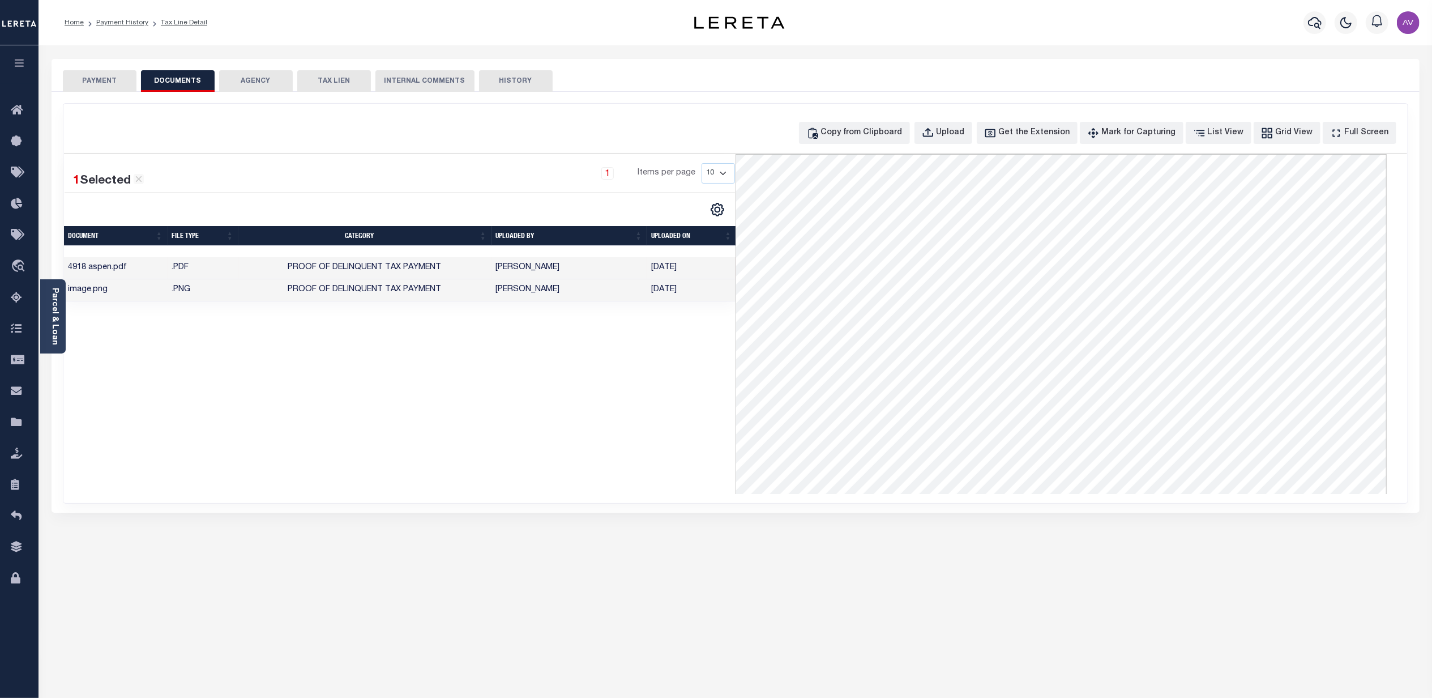
click at [479, 286] on td "Proof of Delinquent Tax Payment" at bounding box center [364, 290] width 253 height 22
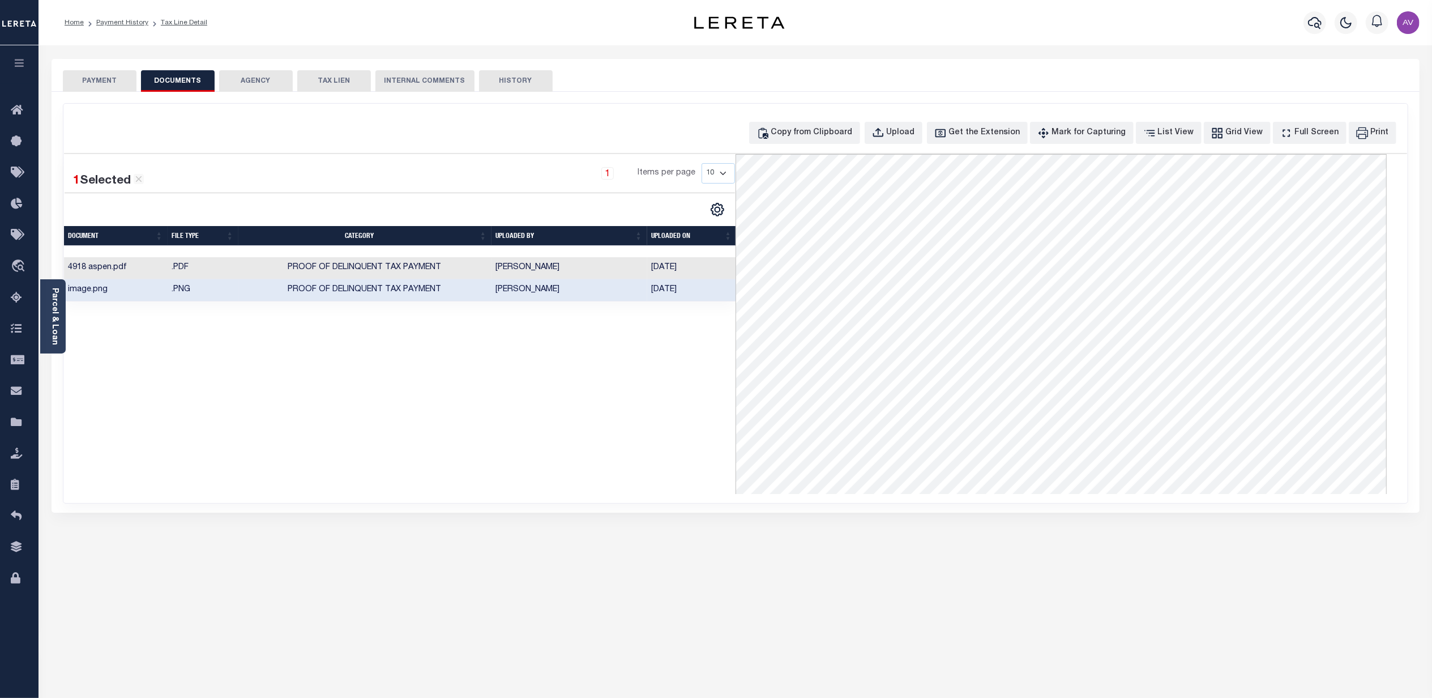
click at [121, 82] on button "PAYMENT" at bounding box center [100, 81] width 74 height 22
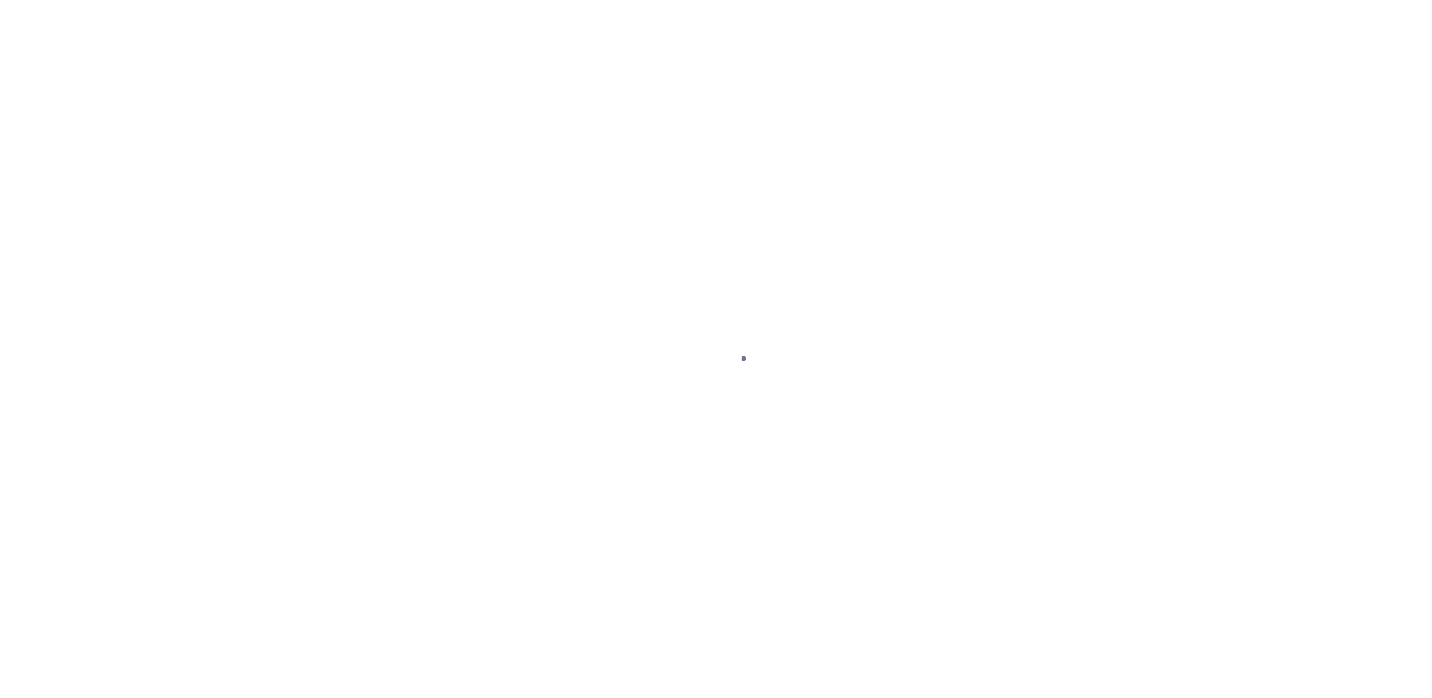
select select "SNT"
select select "CHK"
select select "[PERSON_NAME]"
select select "USS"
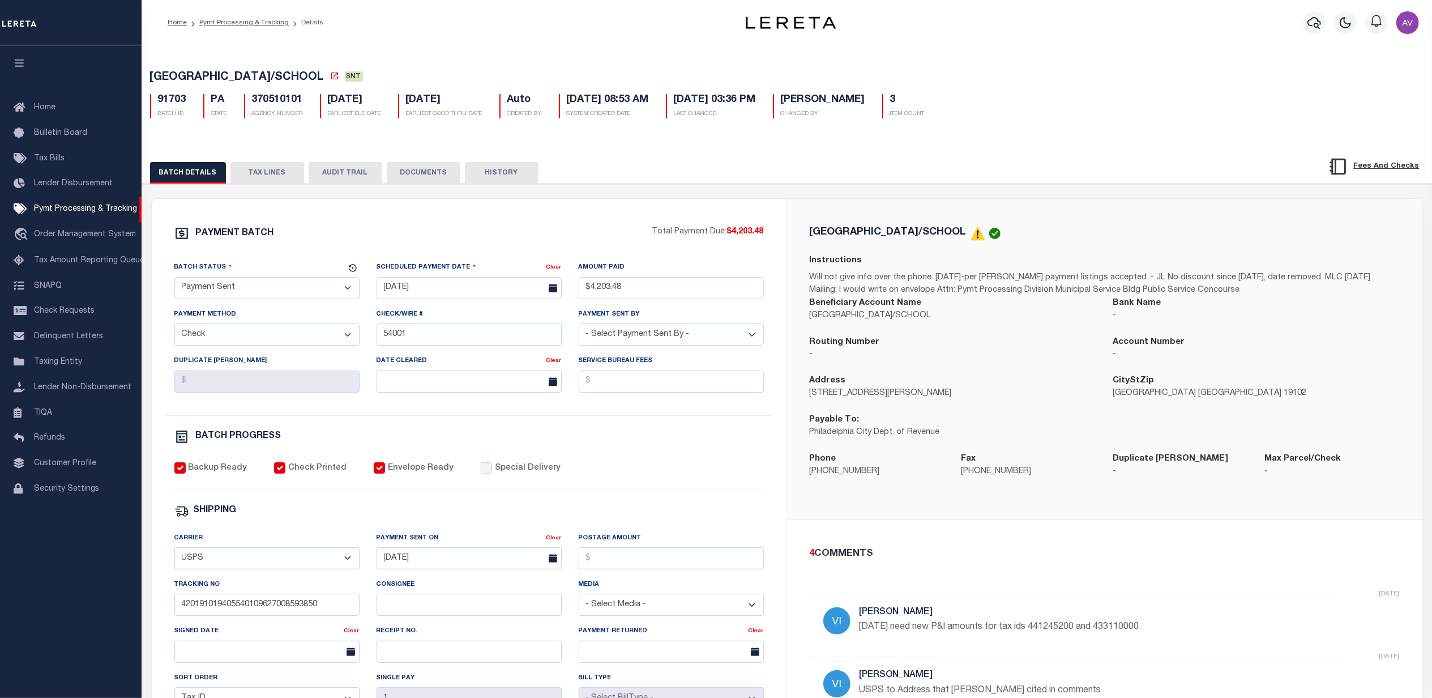
click at [442, 180] on button "DOCUMENTS" at bounding box center [424, 173] width 74 height 22
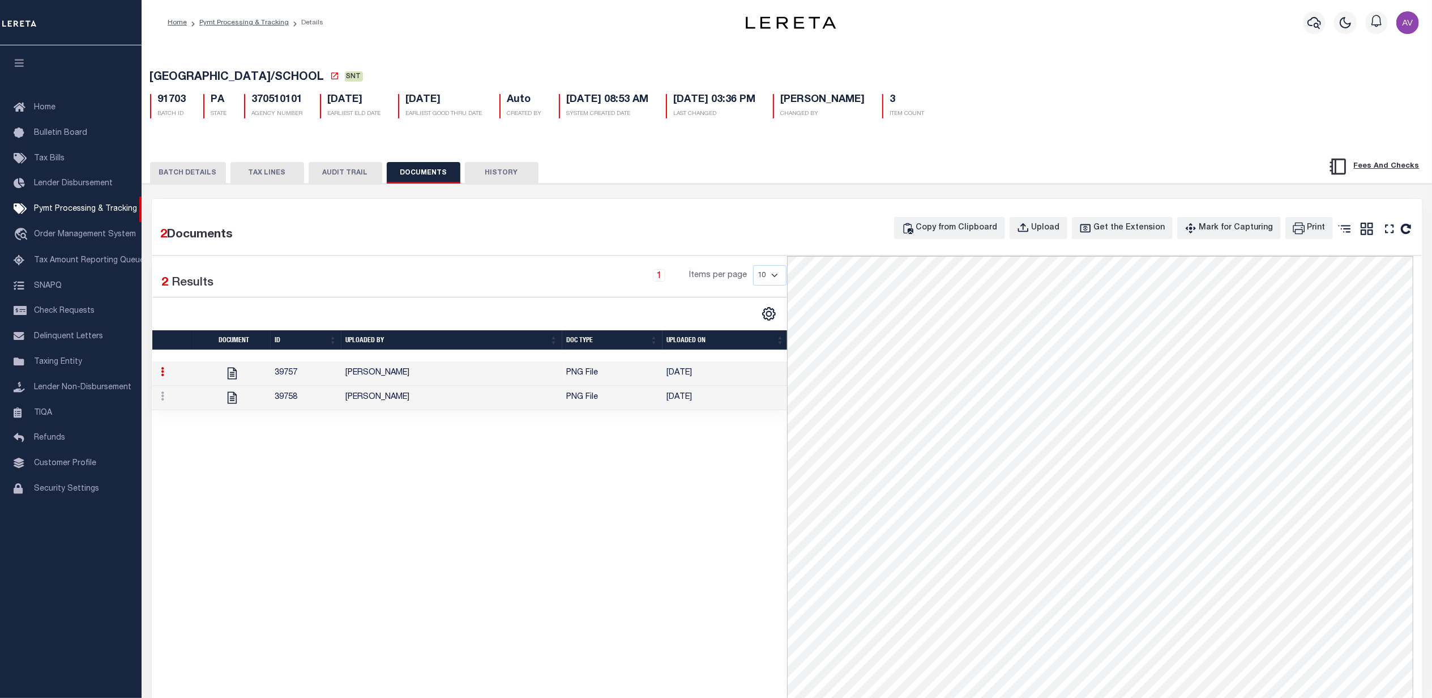
click at [631, 404] on td "PNG File" at bounding box center [612, 398] width 100 height 24
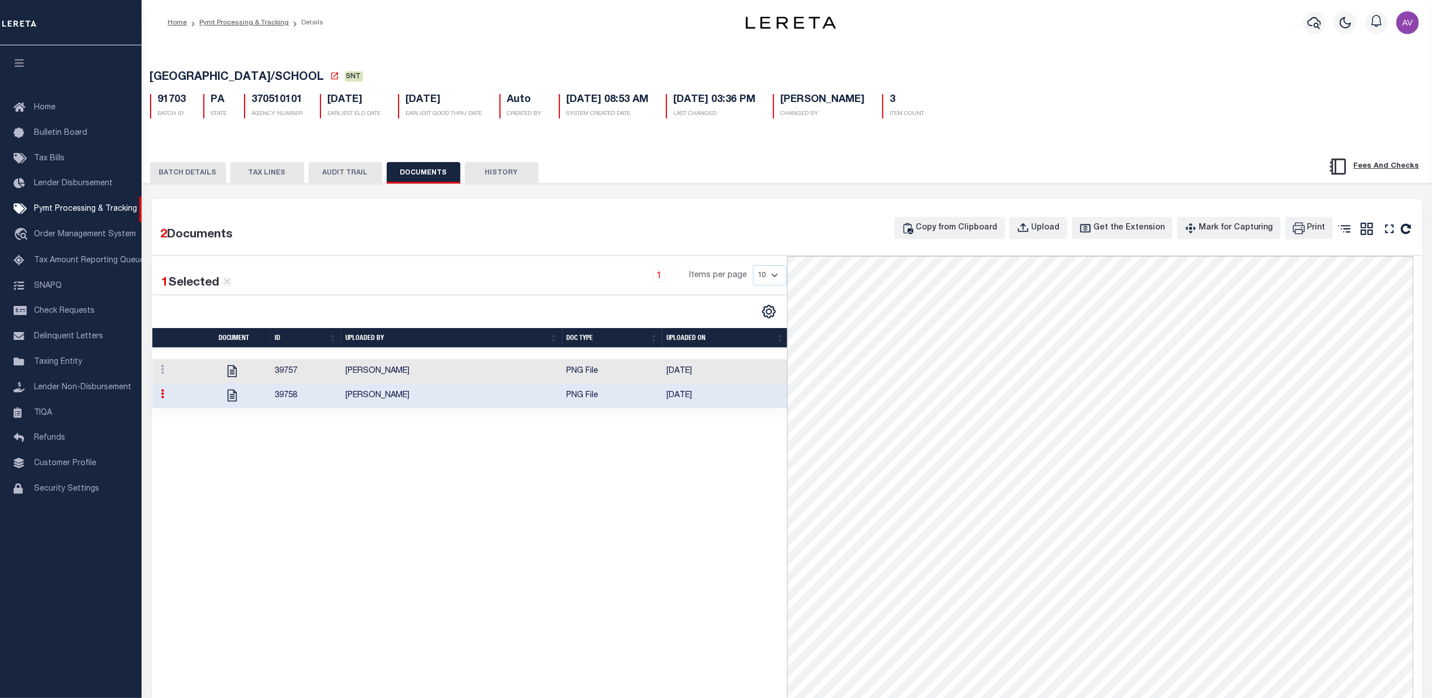
click at [635, 381] on td "PNG File" at bounding box center [612, 371] width 100 height 24
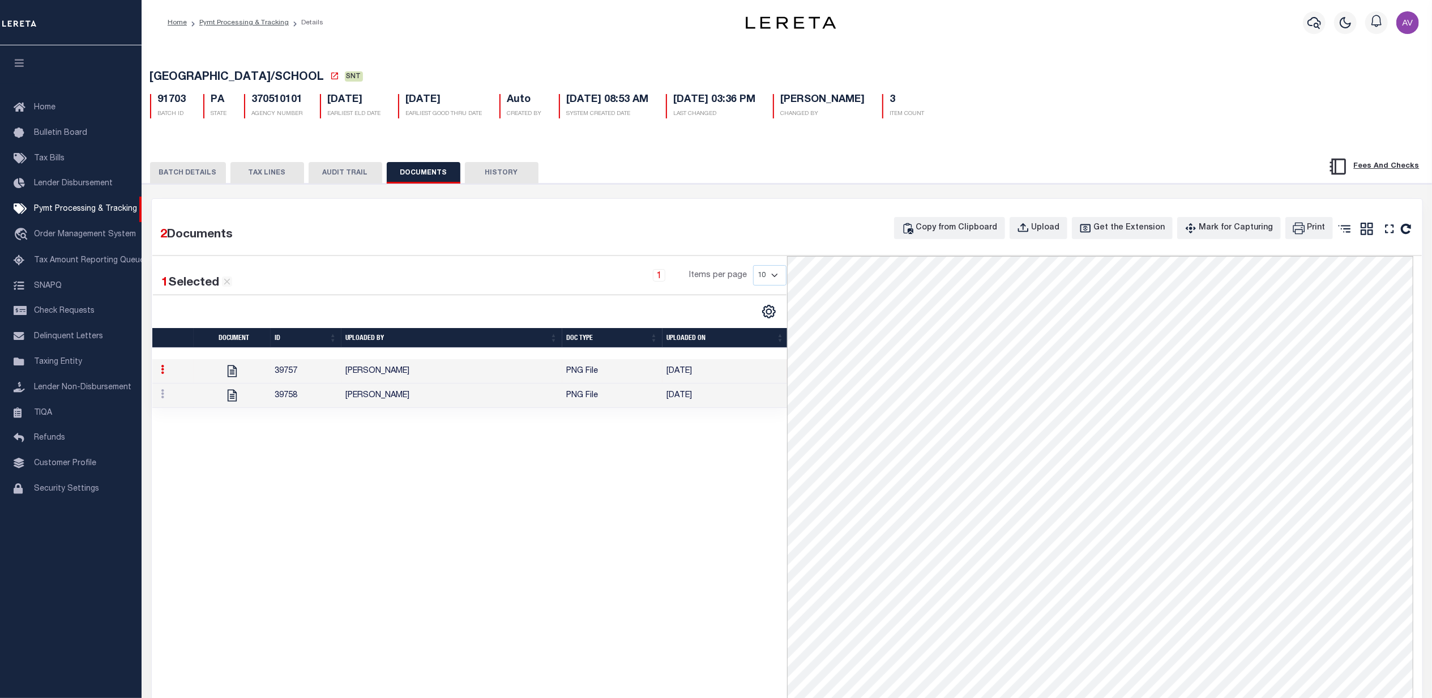
click at [542, 399] on td "[PERSON_NAME]" at bounding box center [452, 395] width 221 height 24
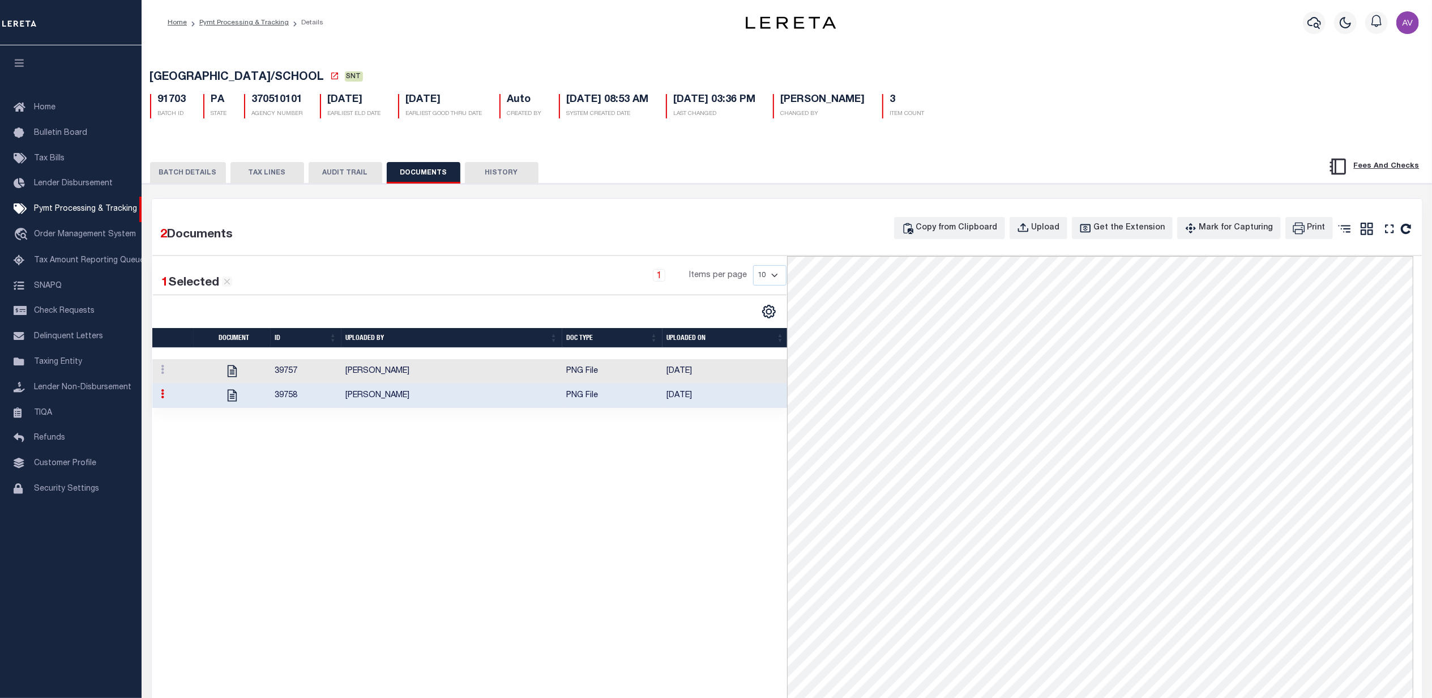
click at [184, 170] on button "BATCH DETAILS" at bounding box center [188, 173] width 76 height 22
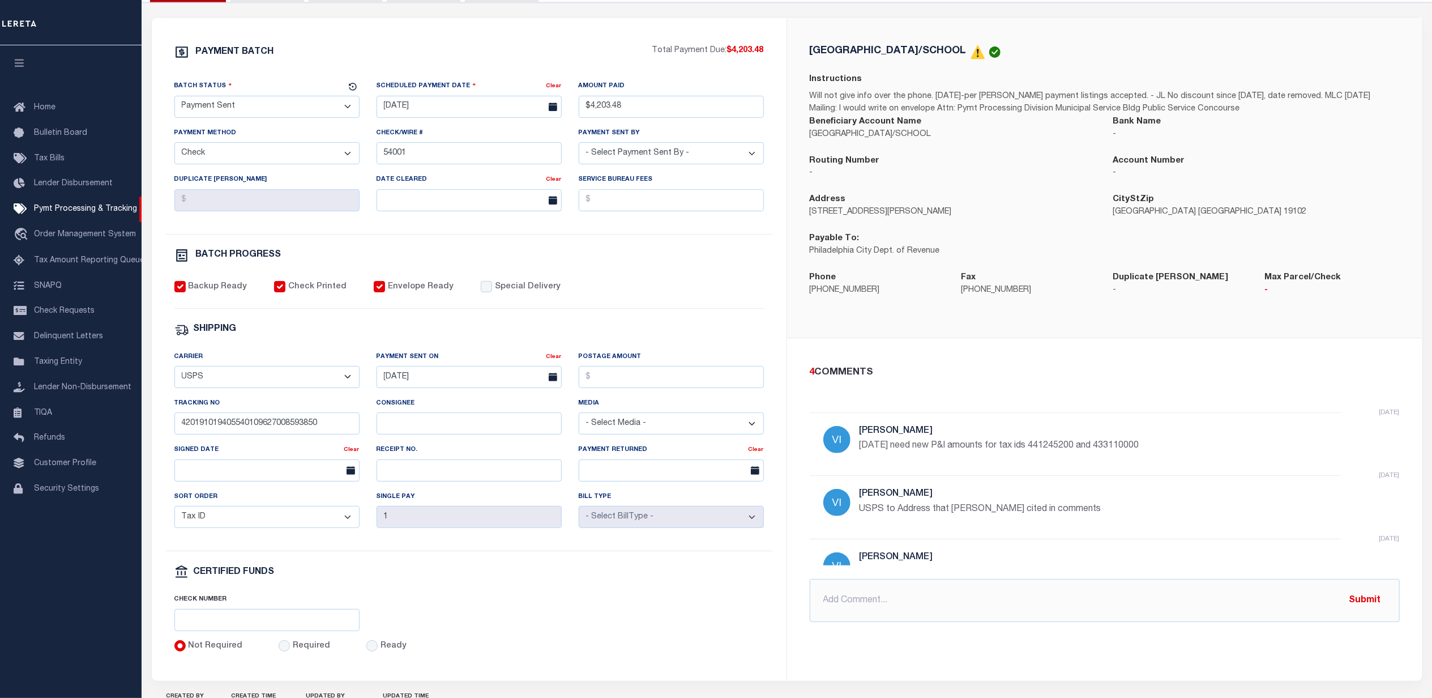
scroll to position [227, 0]
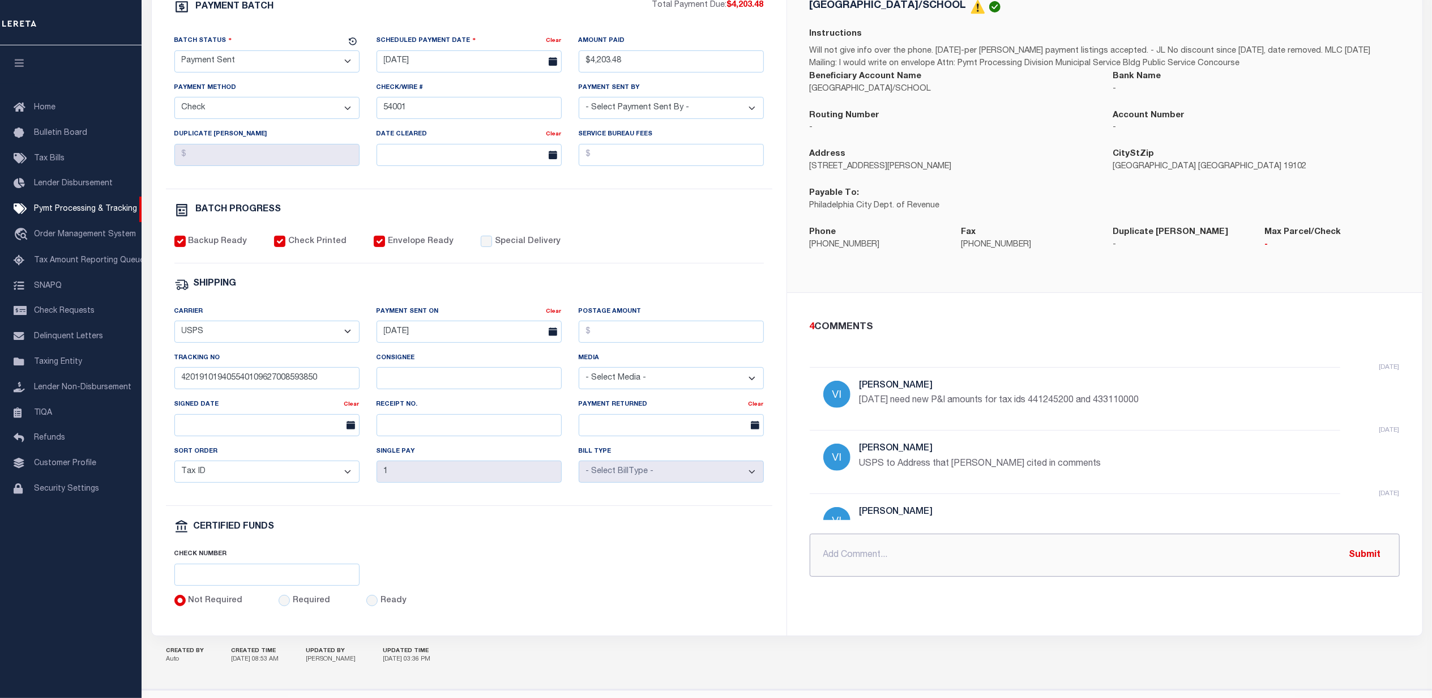
click at [891, 557] on input "text" at bounding box center [1105, 555] width 590 height 43
type input "1"
drag, startPoint x: 1038, startPoint y: 408, endPoint x: 1161, endPoint y: 410, distance: 122.4
click at [1161, 407] on p "10/13/25 need new P&I amounts for tax ids 441245200 and 433110000" at bounding box center [1030, 401] width 340 height 14
copy p "441245200 and 433110000"
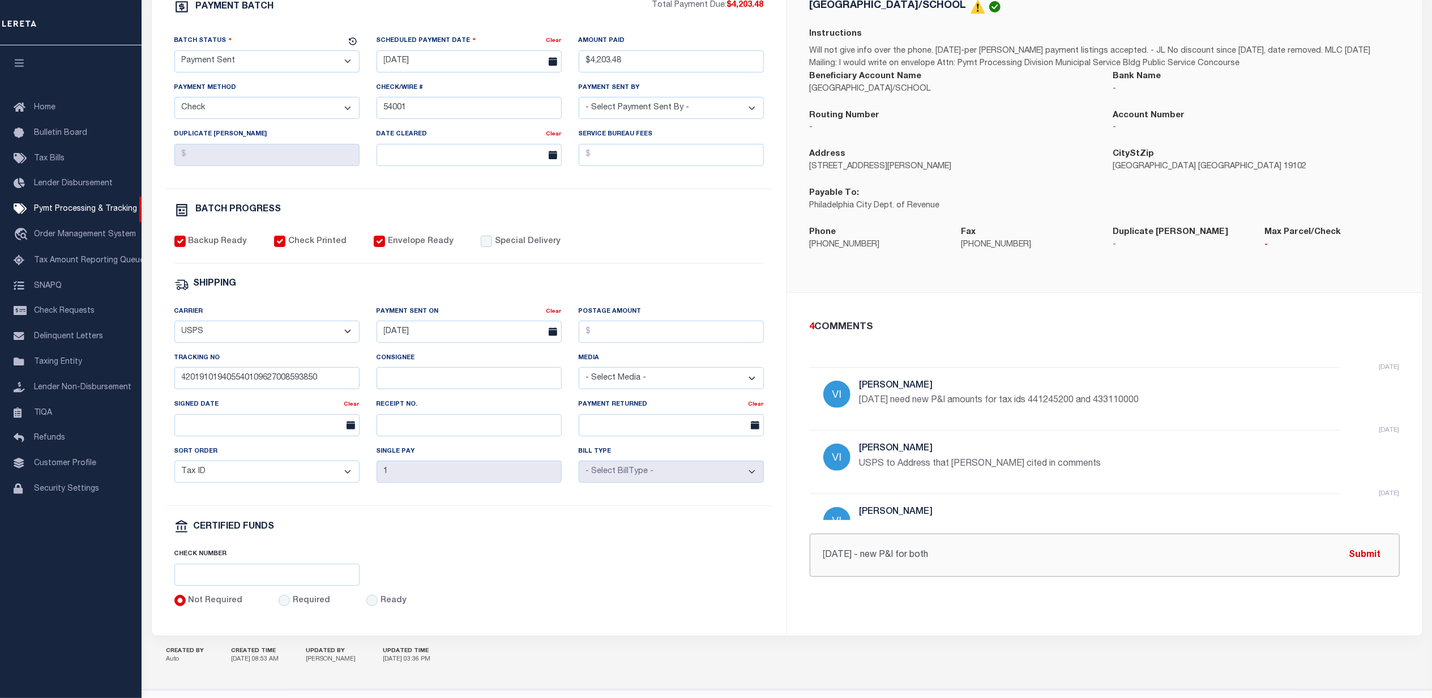
drag, startPoint x: 947, startPoint y: 562, endPoint x: 916, endPoint y: 565, distance: 30.7
click at [916, 565] on input "10/15/25 - new P&I for both" at bounding box center [1105, 555] width 590 height 43
paste input "441245200 and 433110000"
click at [1065, 560] on input "10/15/25 - new P&I for 441245200 and 433110000" at bounding box center [1105, 555] width 590 height 43
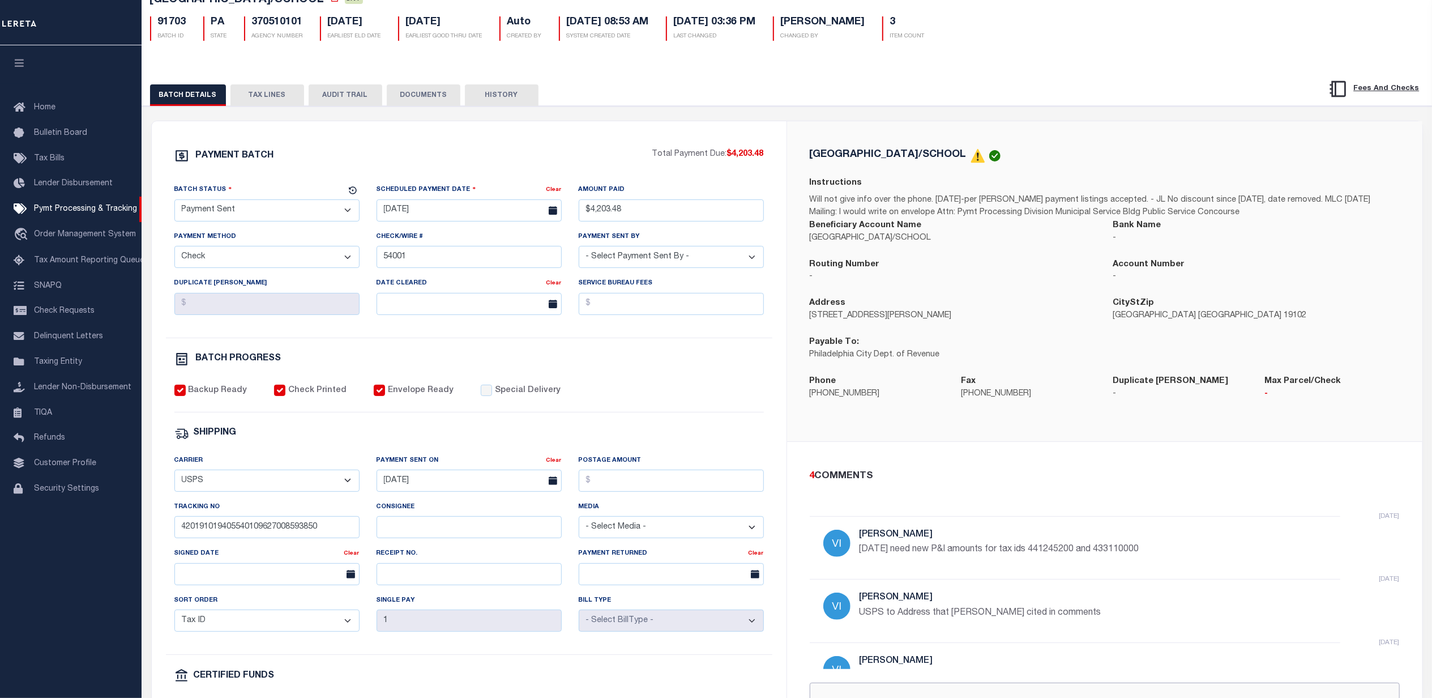
scroll to position [39, 0]
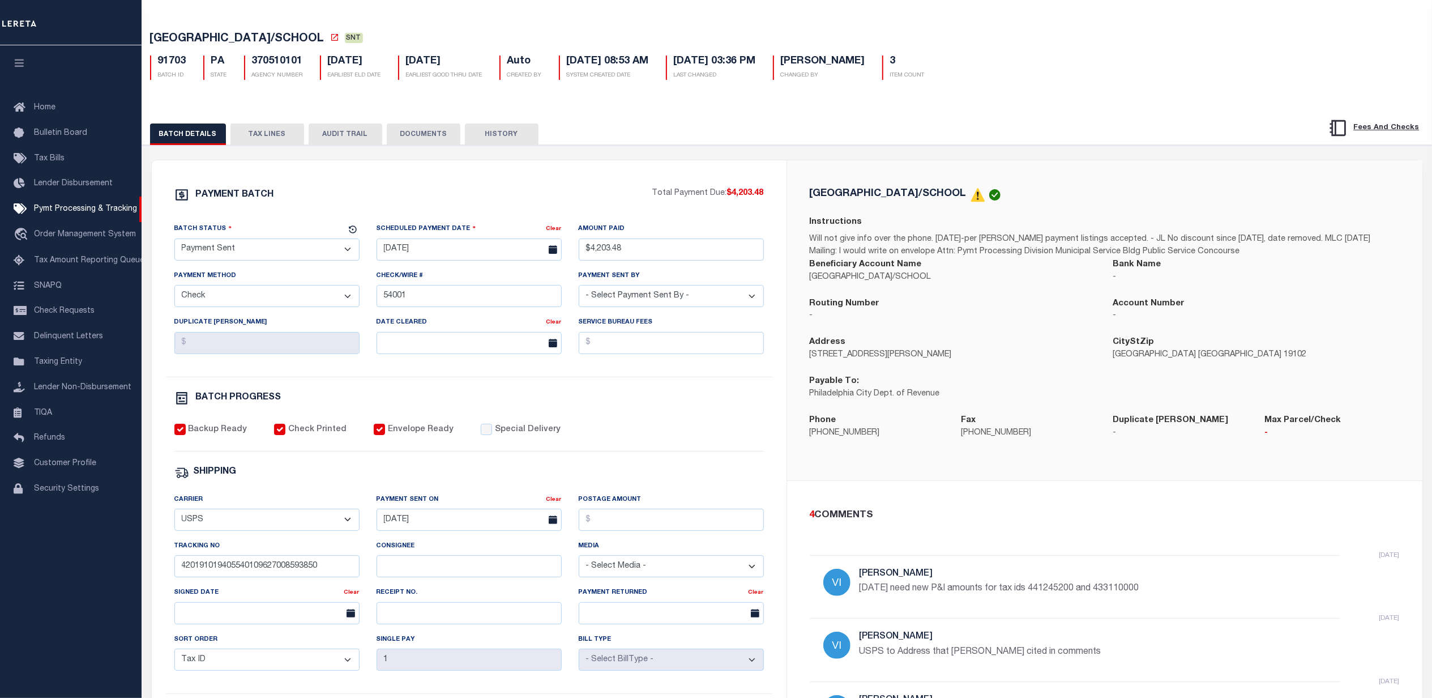
click at [270, 125] on div "BATCH DETAILS TAX LINES AUDIT TRAIL DOCUMENTS HISTORY" at bounding box center [787, 130] width 1319 height 29
click at [271, 137] on button "TAX LINES" at bounding box center [268, 134] width 74 height 22
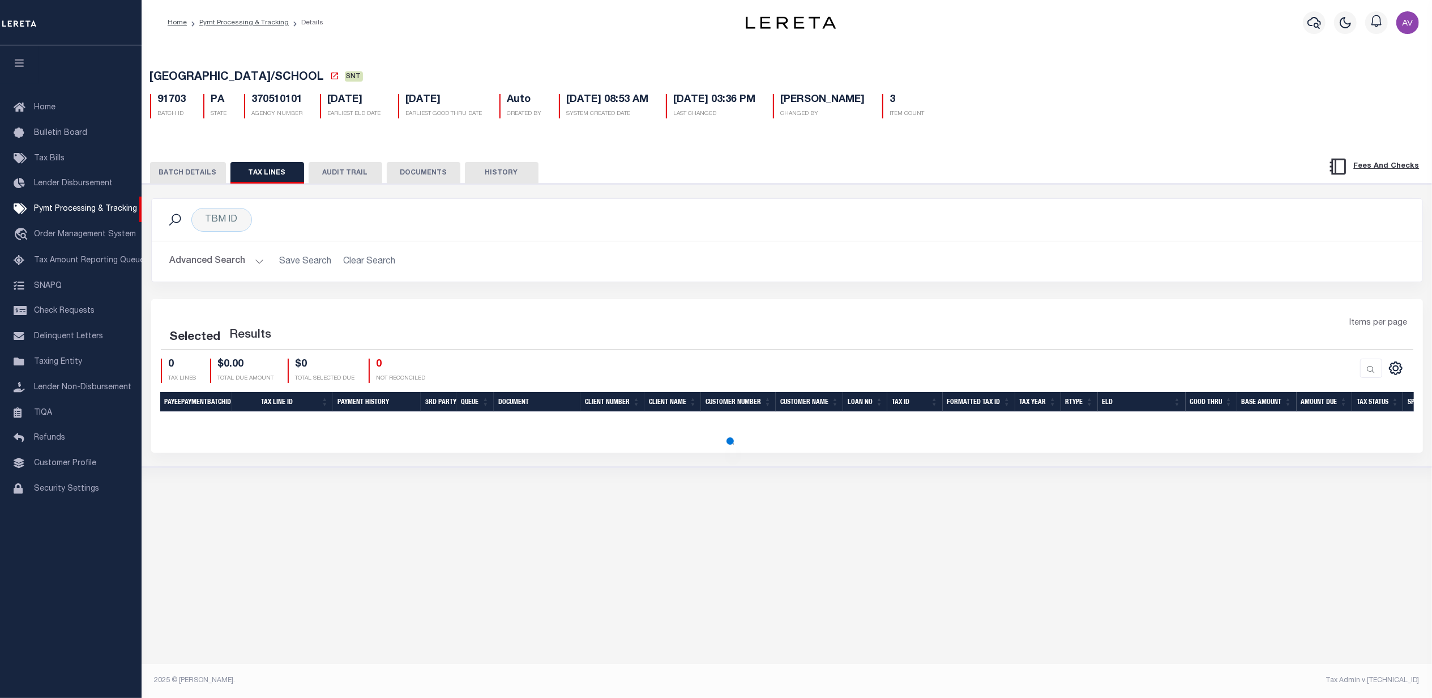
scroll to position [0, 0]
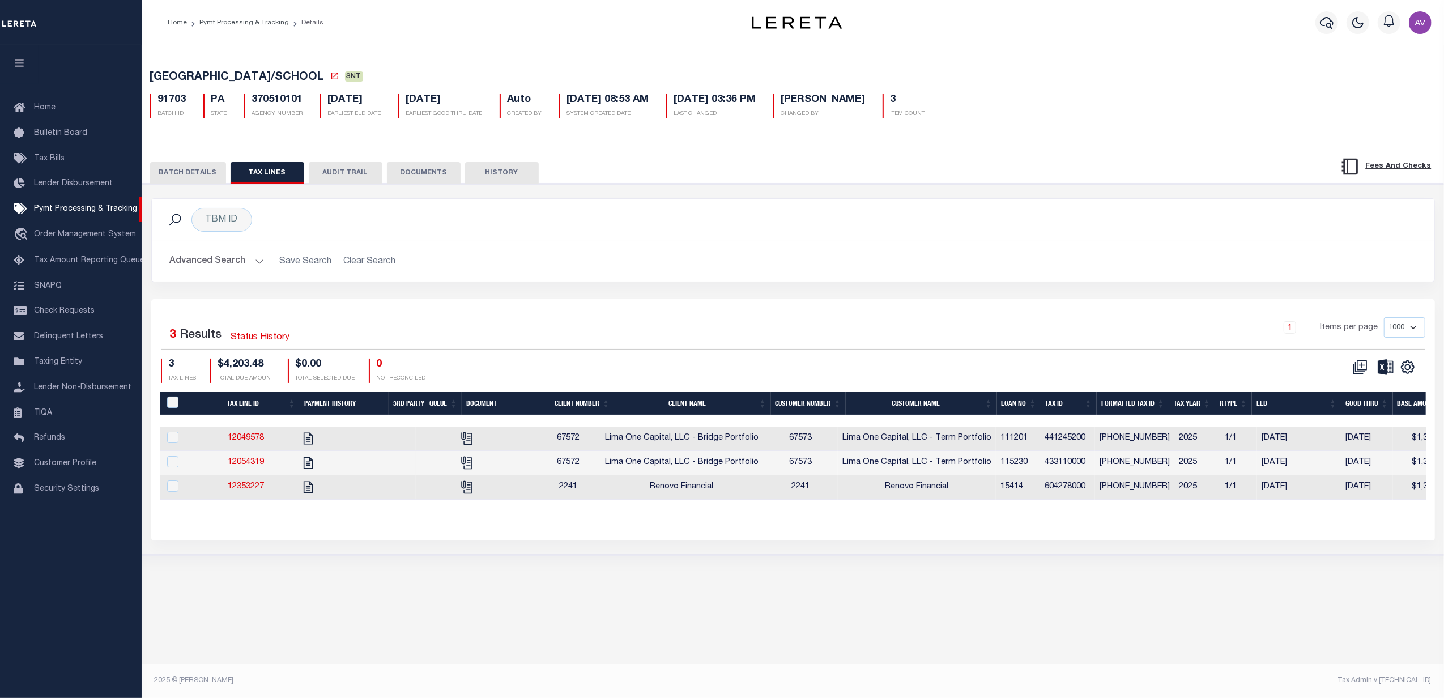
click at [425, 175] on button "DOCUMENTS" at bounding box center [424, 173] width 74 height 22
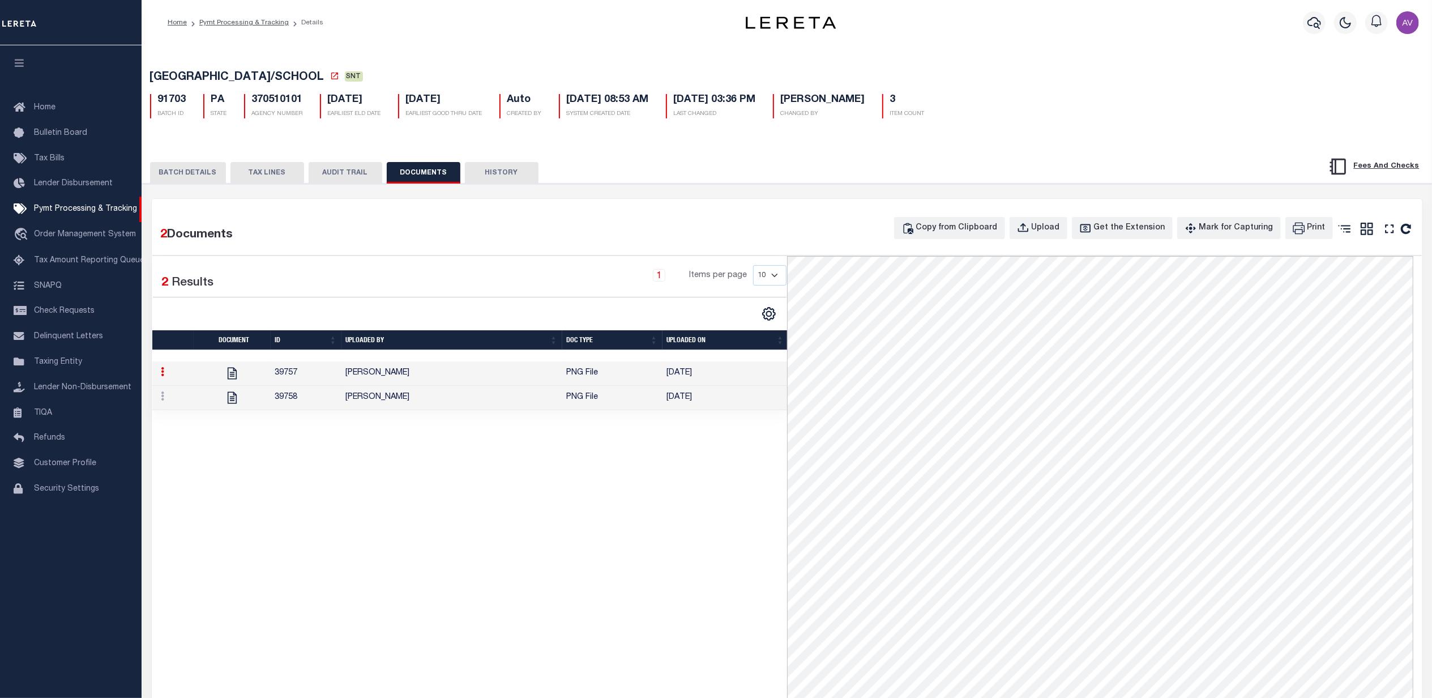
click at [198, 178] on button "BATCH DETAILS" at bounding box center [188, 173] width 76 height 22
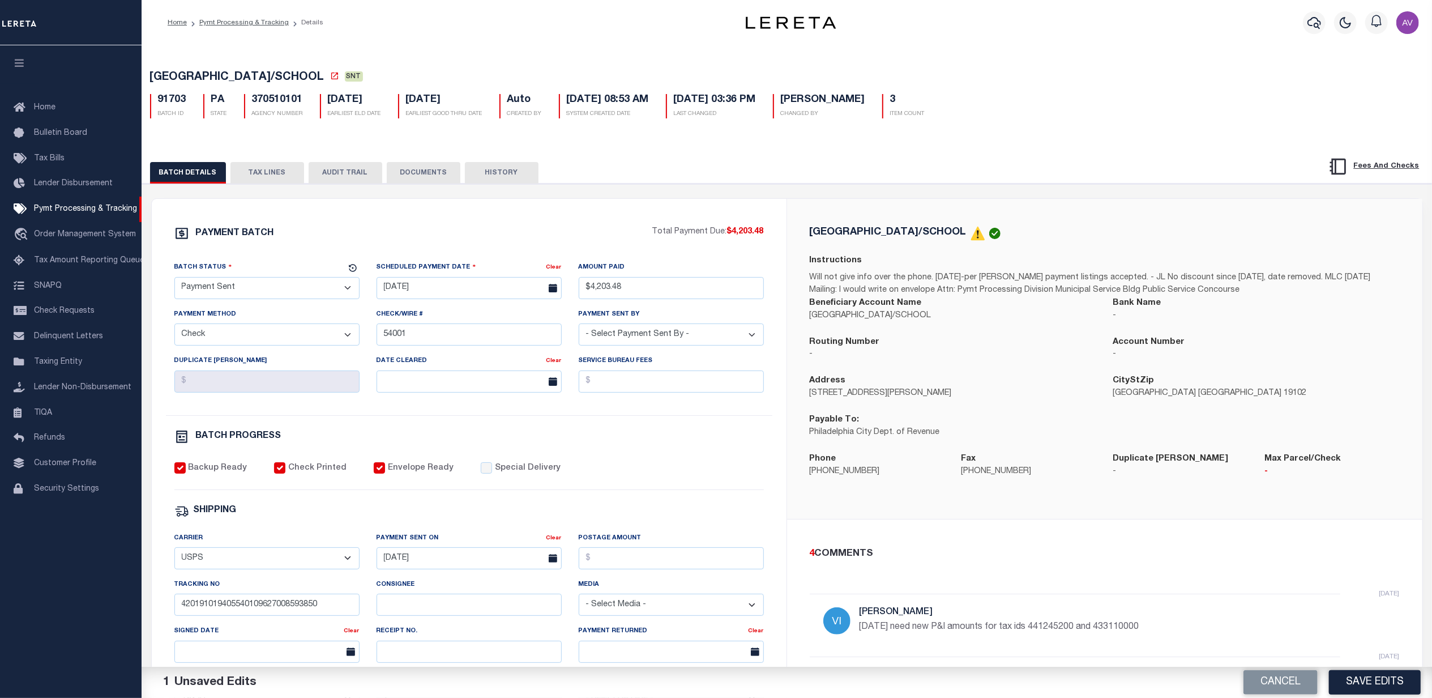
click at [418, 173] on button "DOCUMENTS" at bounding box center [424, 173] width 74 height 22
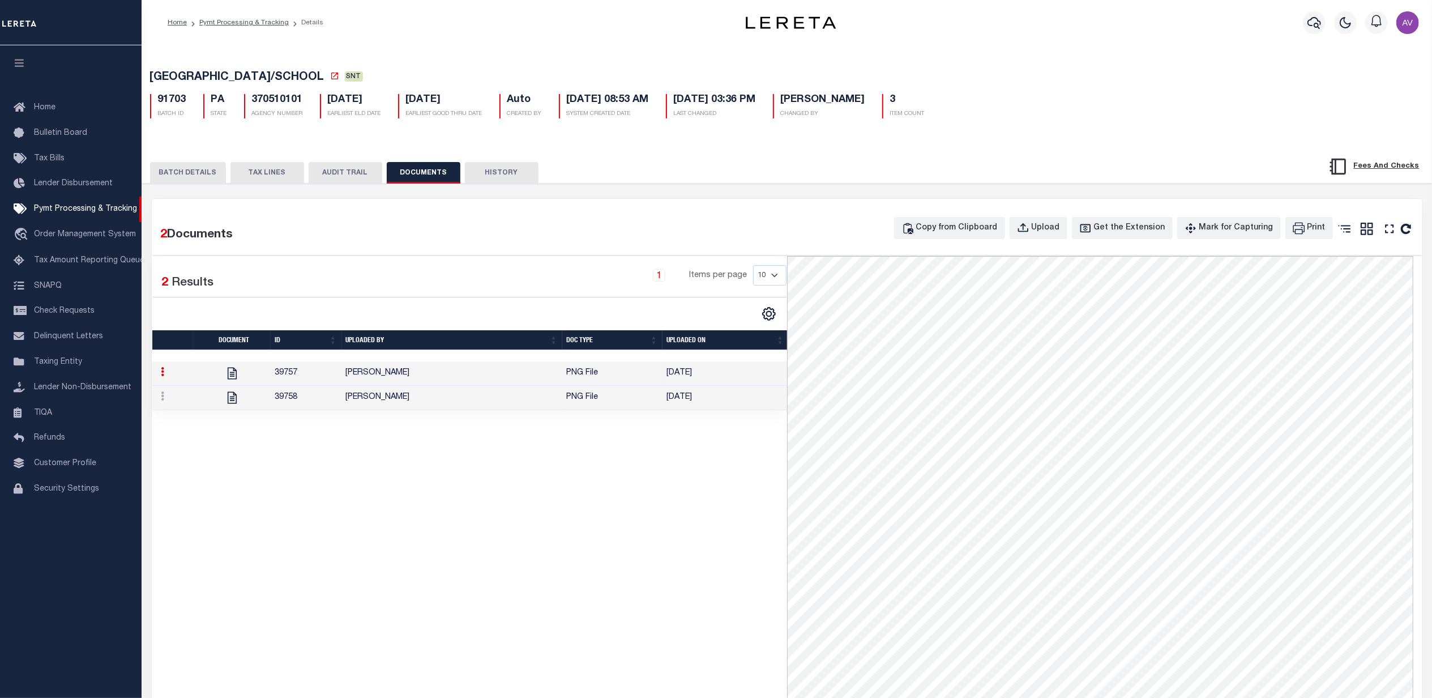
click at [191, 169] on button "BATCH DETAILS" at bounding box center [188, 173] width 76 height 22
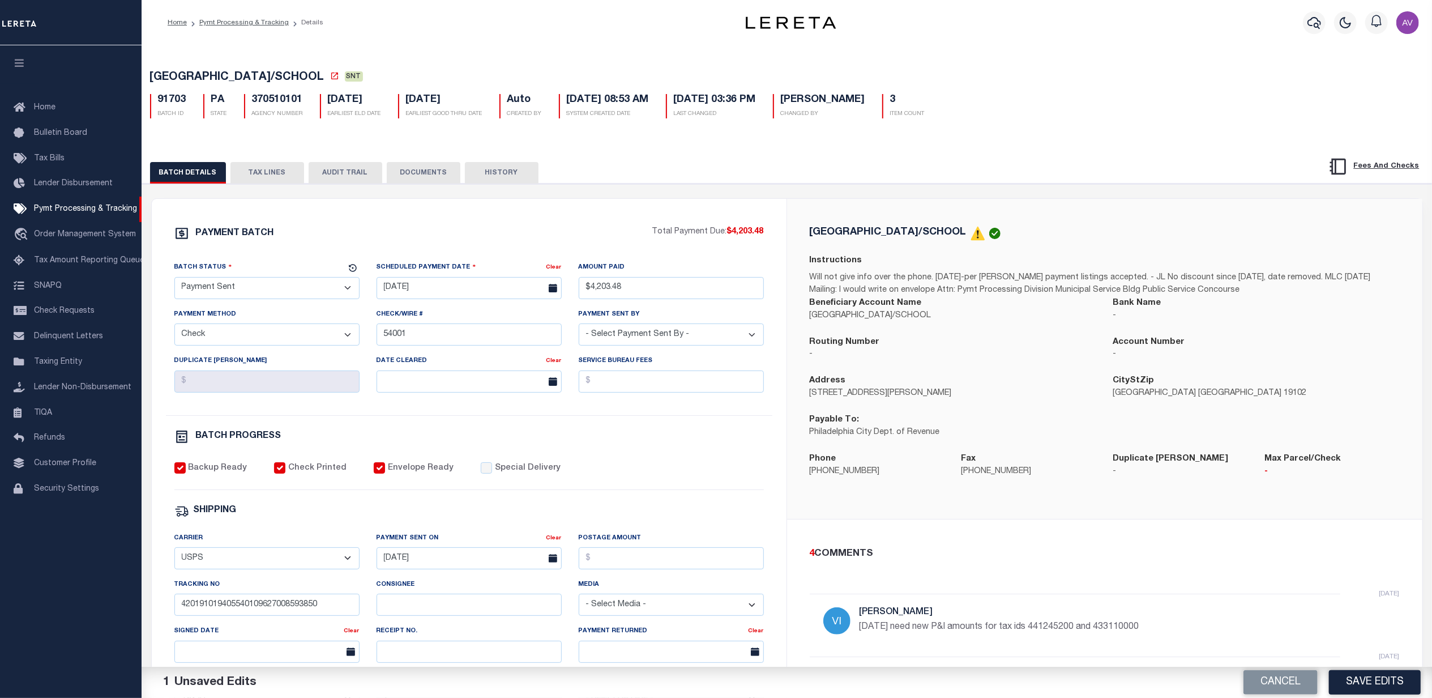
click at [331, 179] on button "AUDIT TRAIL" at bounding box center [346, 173] width 74 height 22
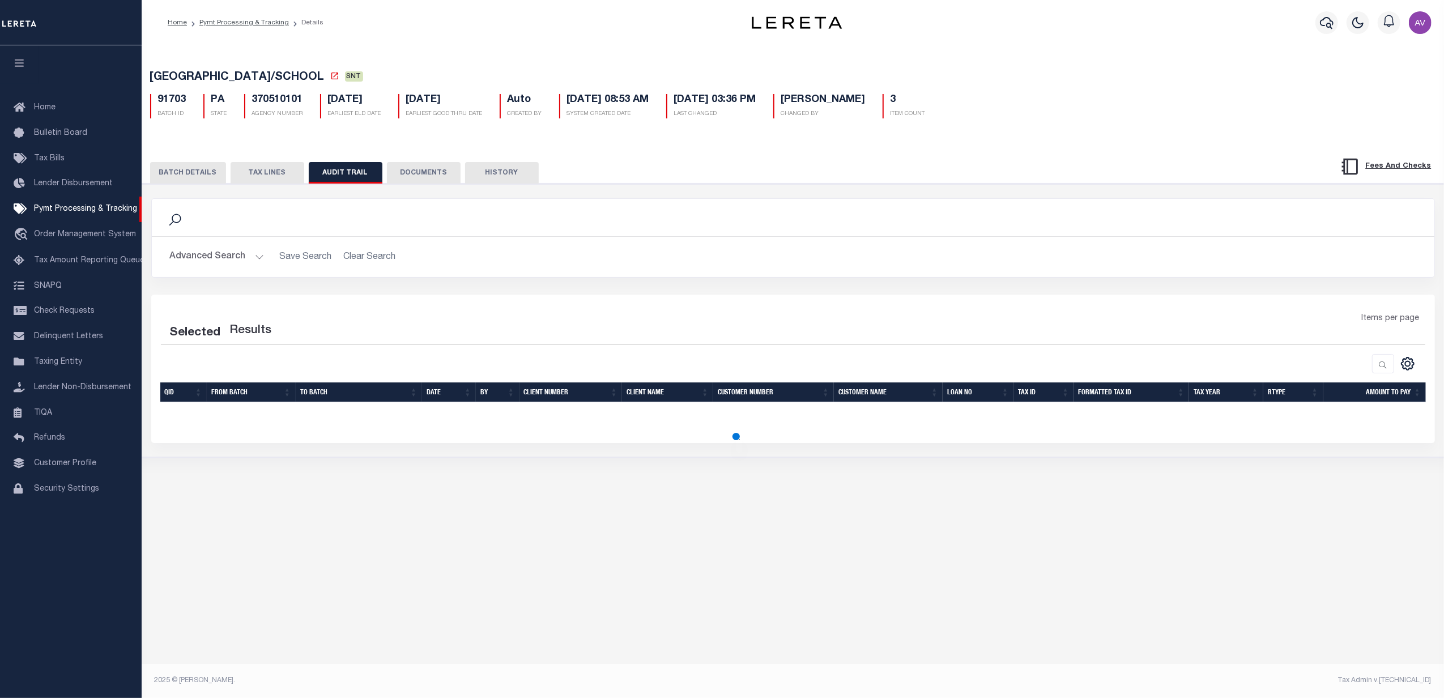
click at [275, 177] on button "TAX LINES" at bounding box center [268, 173] width 74 height 22
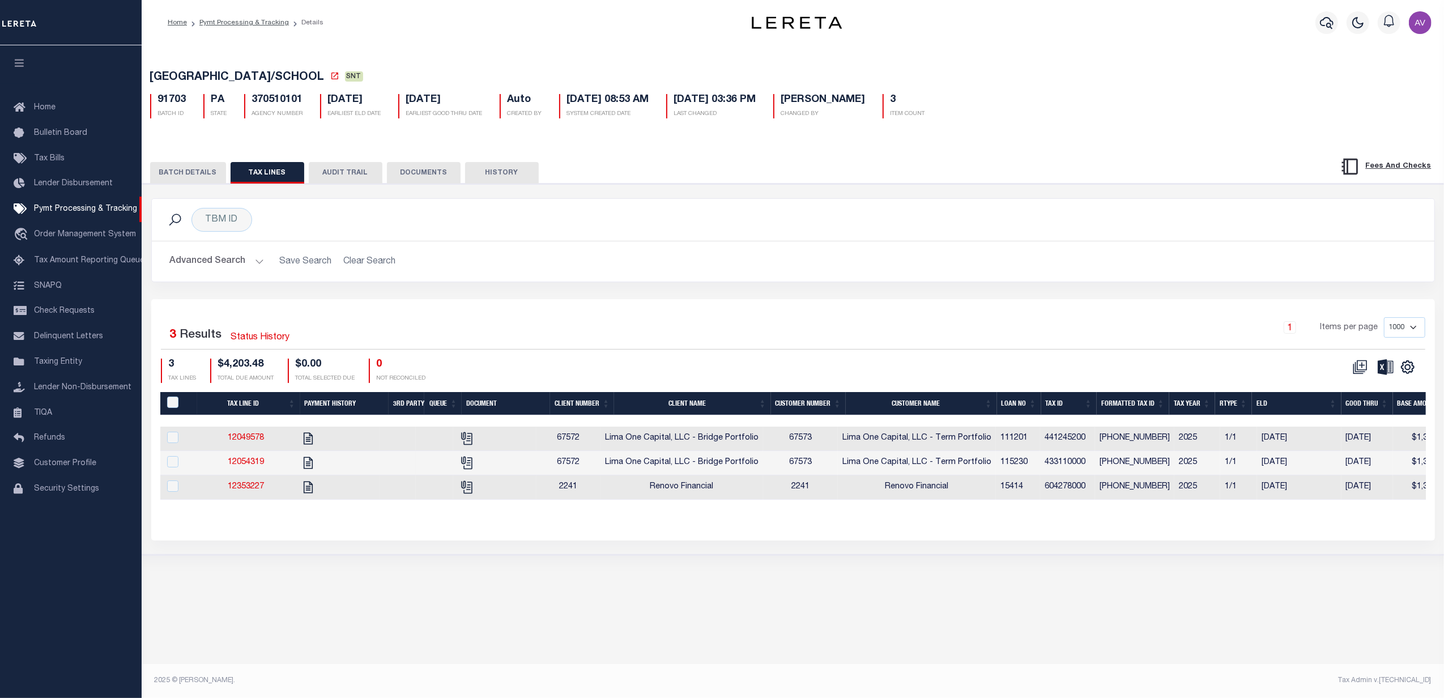
click at [423, 172] on button "DOCUMENTS" at bounding box center [424, 173] width 74 height 22
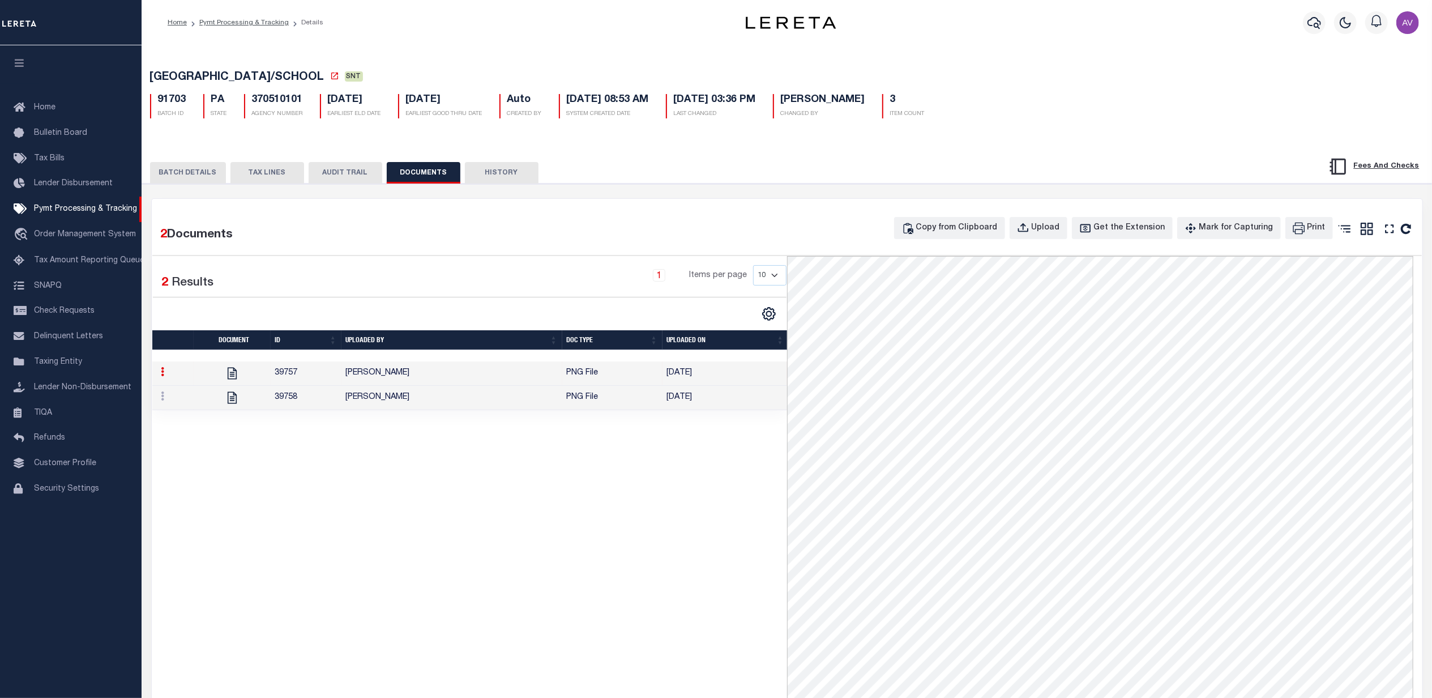
click at [515, 406] on td "[PERSON_NAME]" at bounding box center [452, 398] width 221 height 24
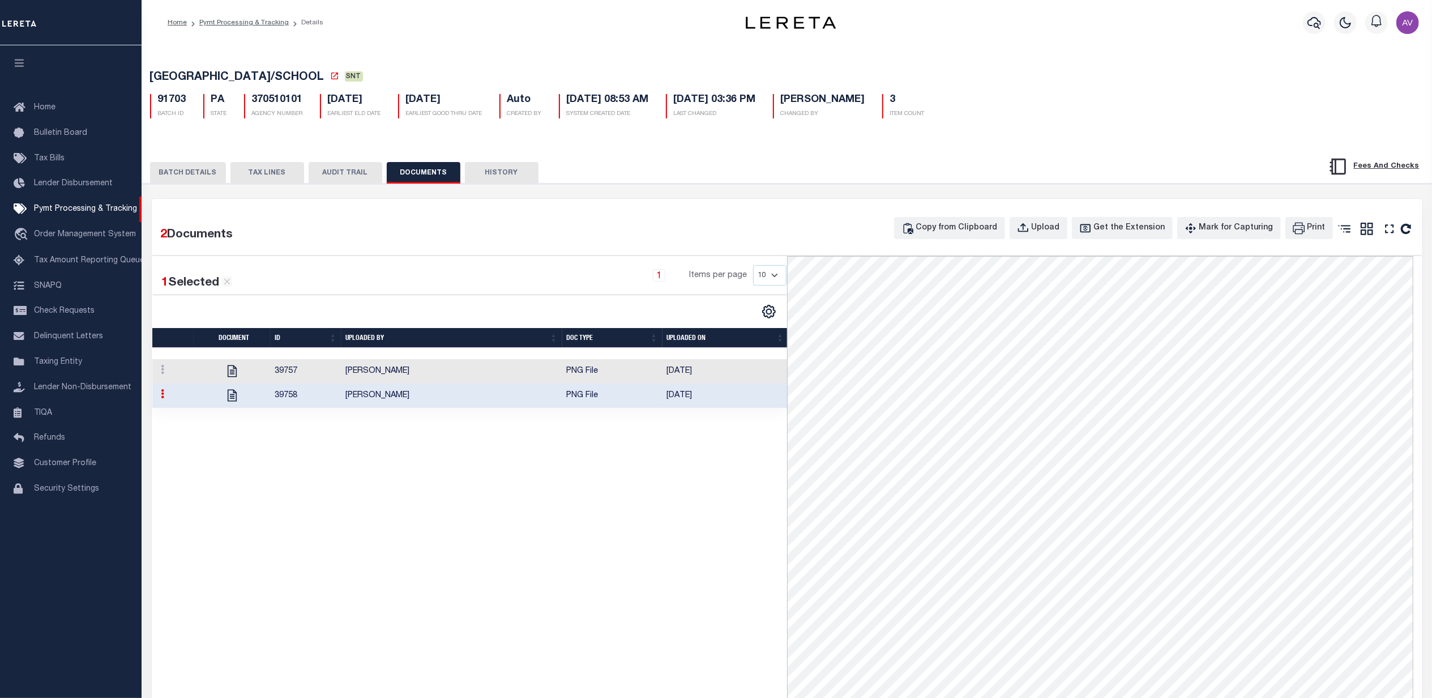
click at [519, 383] on td "[PERSON_NAME]" at bounding box center [452, 371] width 221 height 24
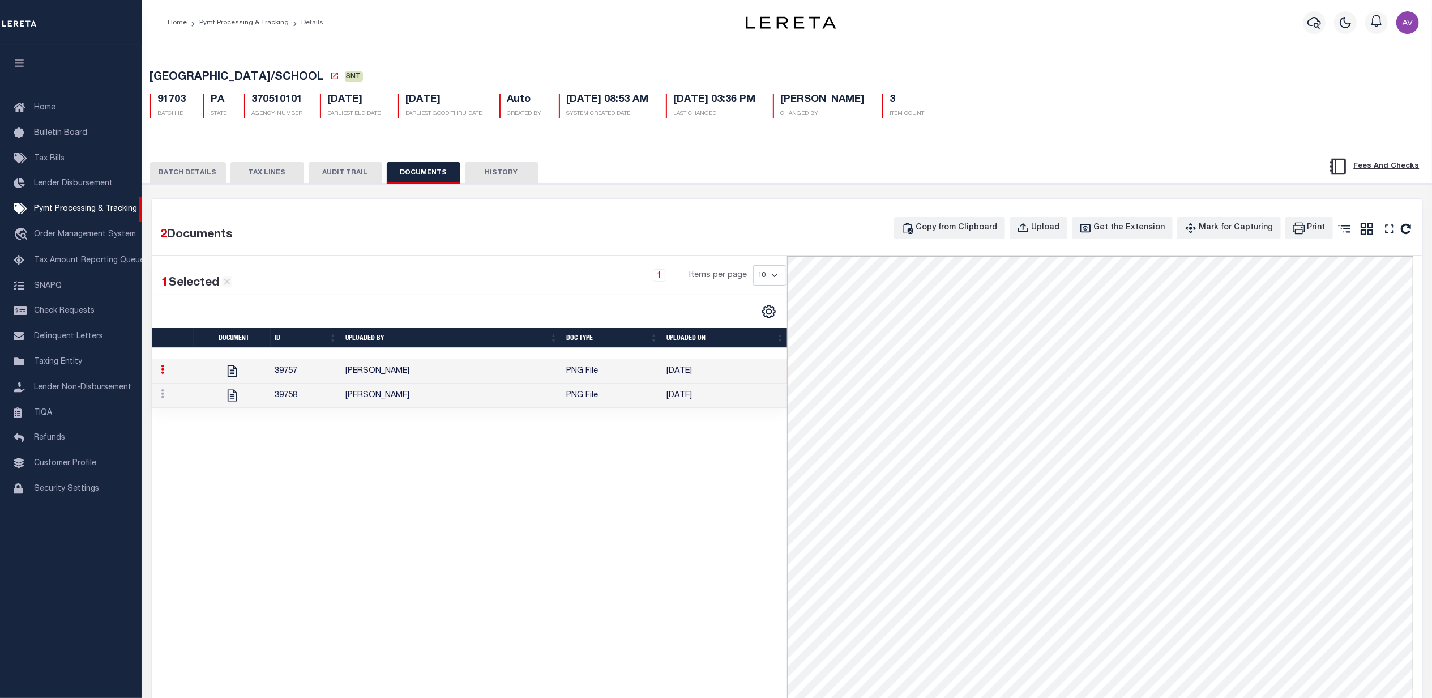
click at [513, 402] on td "[PERSON_NAME]" at bounding box center [452, 395] width 221 height 24
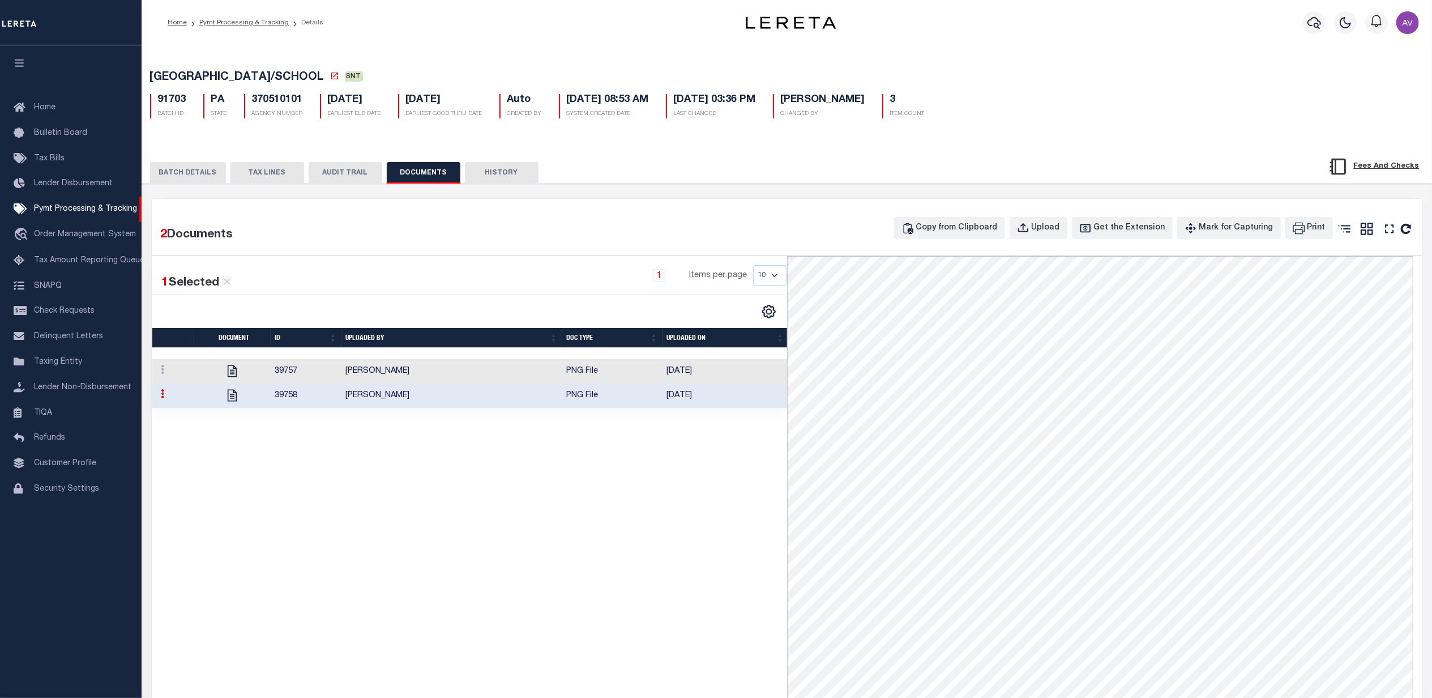
click at [514, 383] on td "[PERSON_NAME]" at bounding box center [452, 371] width 221 height 24
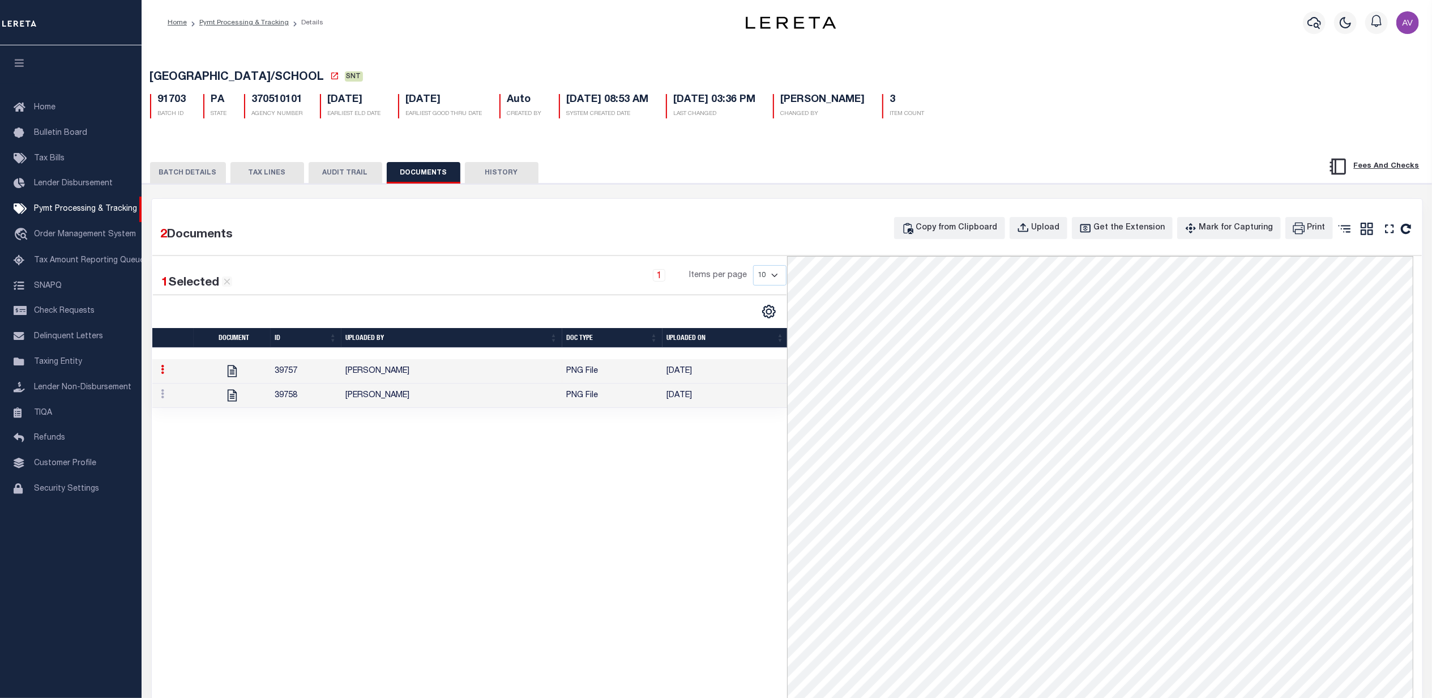
click at [201, 177] on button "BATCH DETAILS" at bounding box center [188, 173] width 76 height 22
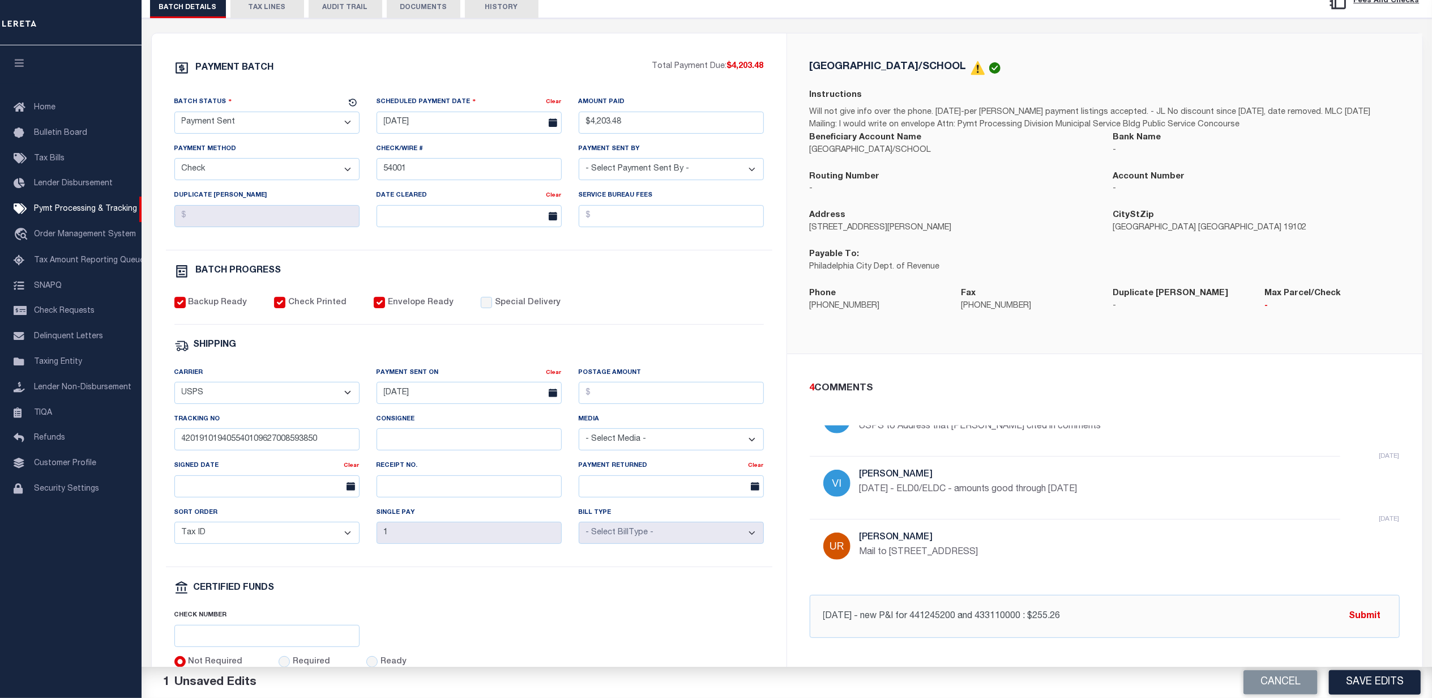
scroll to position [265, 0]
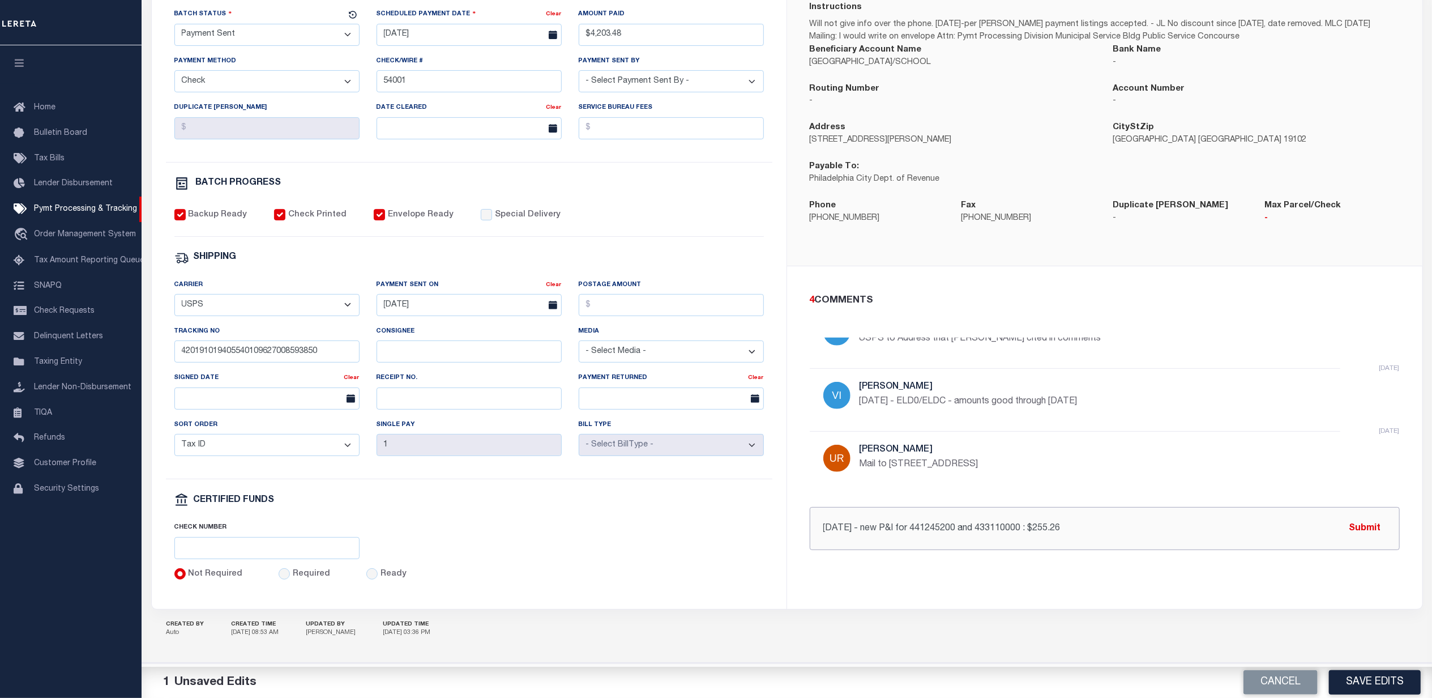
click at [918, 520] on input "10/15/25 - new P&I for 441245200 and 433110000 : $255.26" at bounding box center [1105, 528] width 590 height 43
click at [966, 515] on input "10/15/25 - new P&I for 441245200 and 433110000 : $255.26" at bounding box center [1105, 528] width 590 height 43
click at [1204, 533] on input "10/15/25 - new P&I for 441245200 ($115.92) and 433110000 ($139.34) : $255.26" at bounding box center [1105, 528] width 590 height 43
drag, startPoint x: 1364, startPoint y: 518, endPoint x: 1215, endPoint y: 529, distance: 148.8
click at [1220, 534] on div "10/15/25 - new P&I for 441245200 ($115.92) and 433110000 ($139.34) : $255.26 @A…" at bounding box center [1105, 528] width 590 height 43
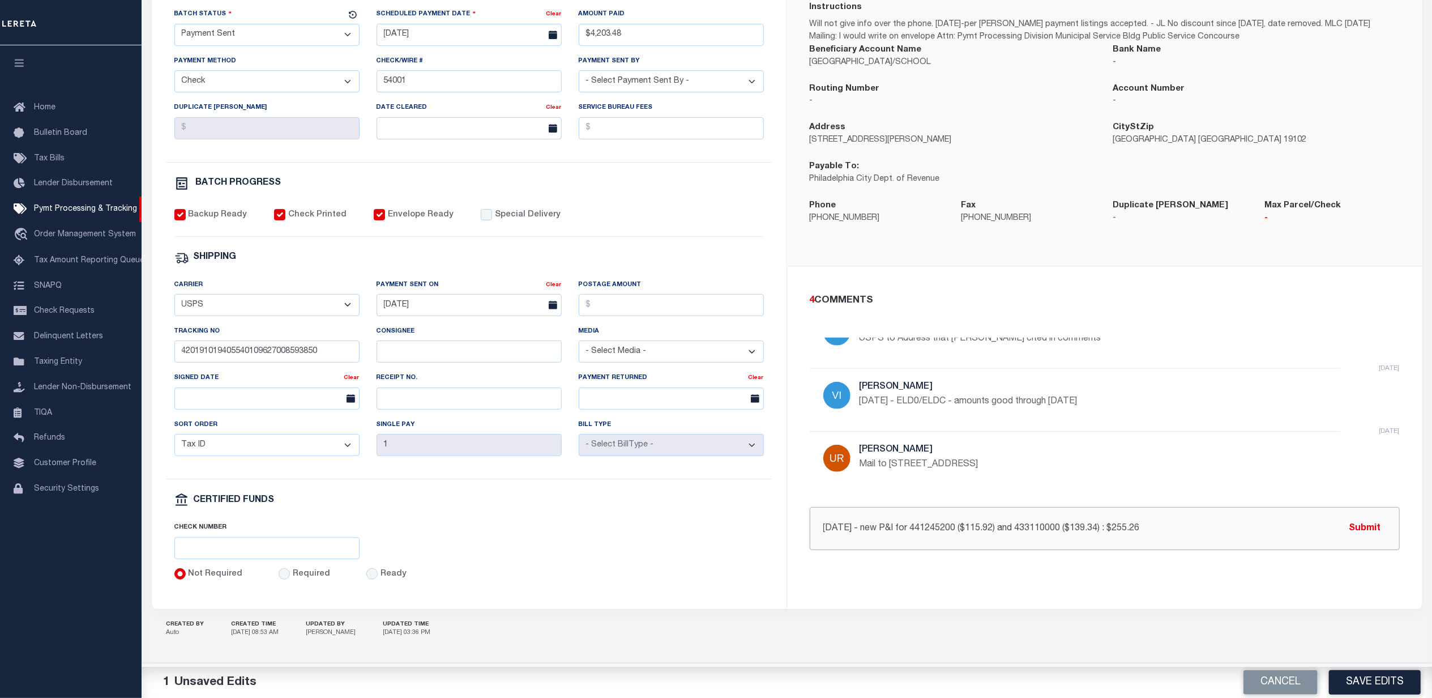
click at [1215, 529] on input "10/15/25 - new P&I for 441245200 ($115.92) and 433110000 ($139.34) : $255.26" at bounding box center [1105, 528] width 590 height 43
type input "10/15/25 - new P&I for 441245200 ($115.92) and 433110000 ($139.34) : $255.26. G…"
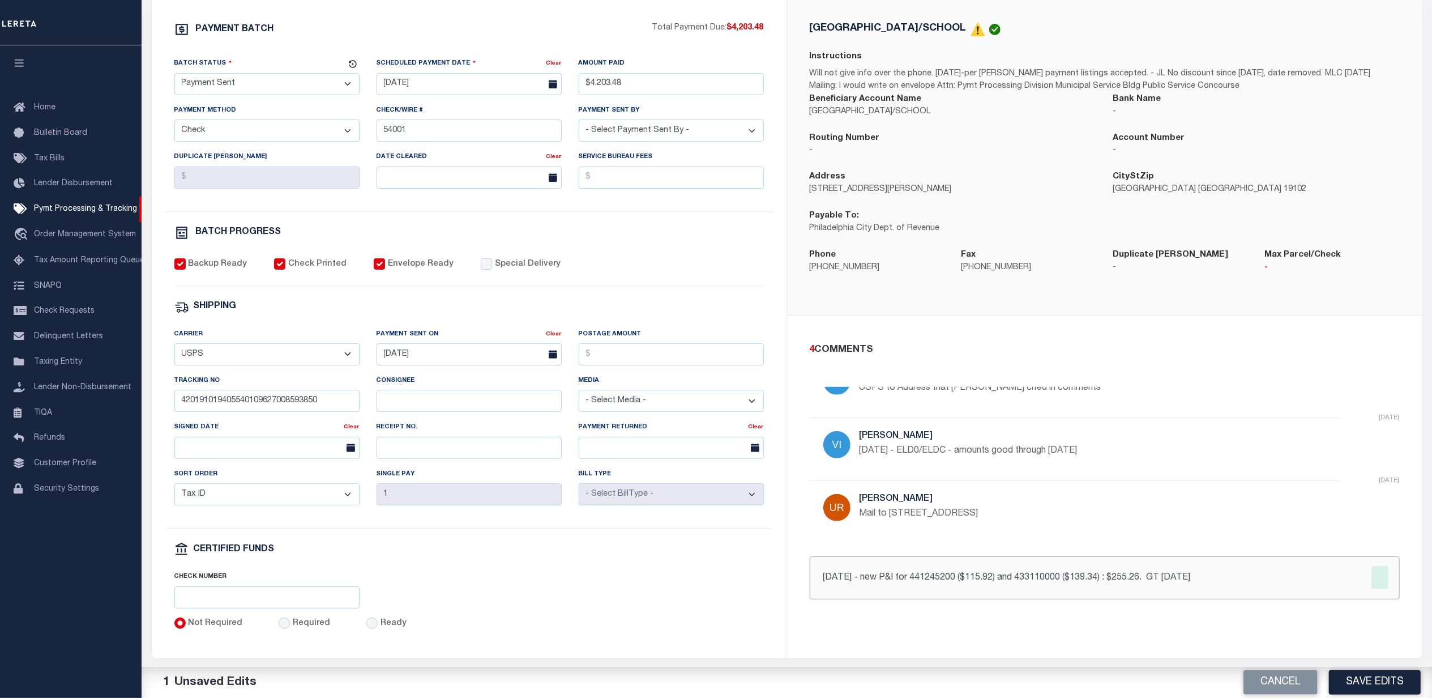
scroll to position [0, 0]
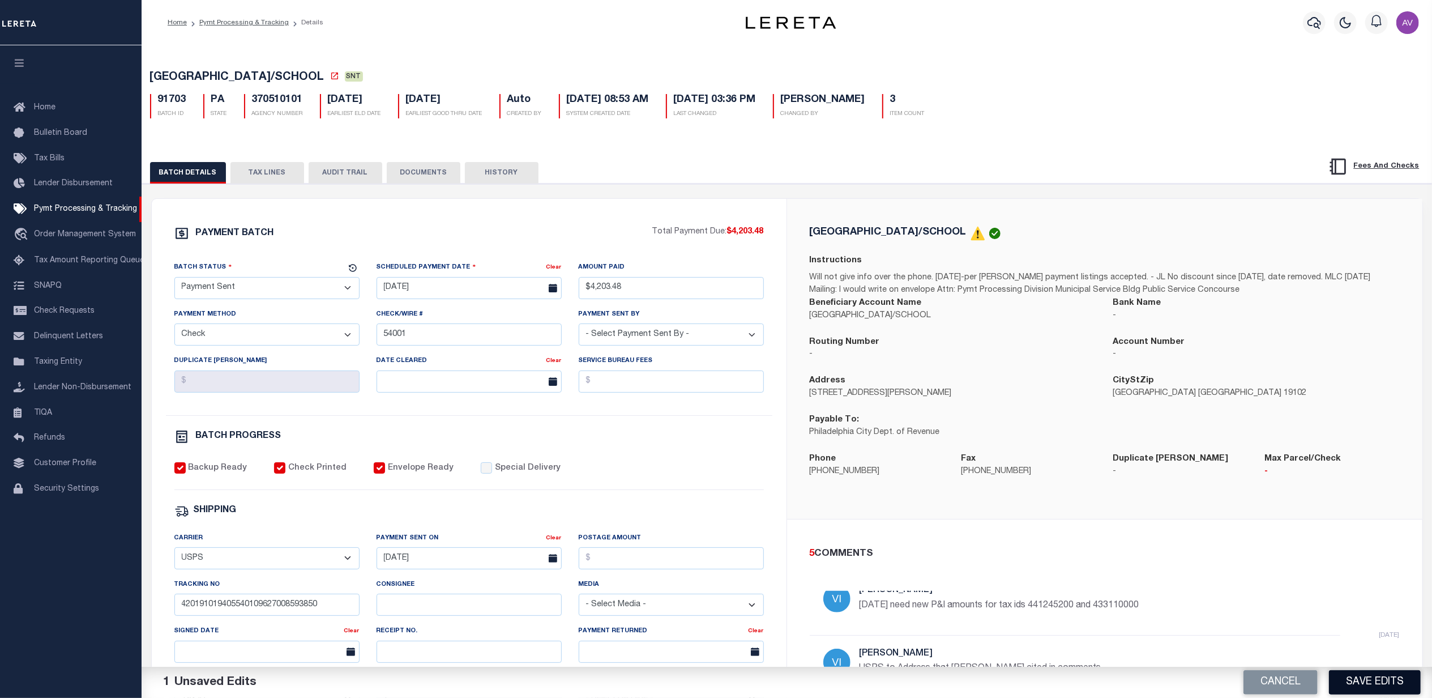
click at [1368, 678] on button "Save Edits" at bounding box center [1375, 682] width 92 height 24
click at [744, 195] on div "PAYMENT BATCH Total Payment Due: $4,203.48 Batch Status" at bounding box center [787, 550] width 1302 height 733
click at [420, 334] on input "54001" at bounding box center [469, 334] width 185 height 22
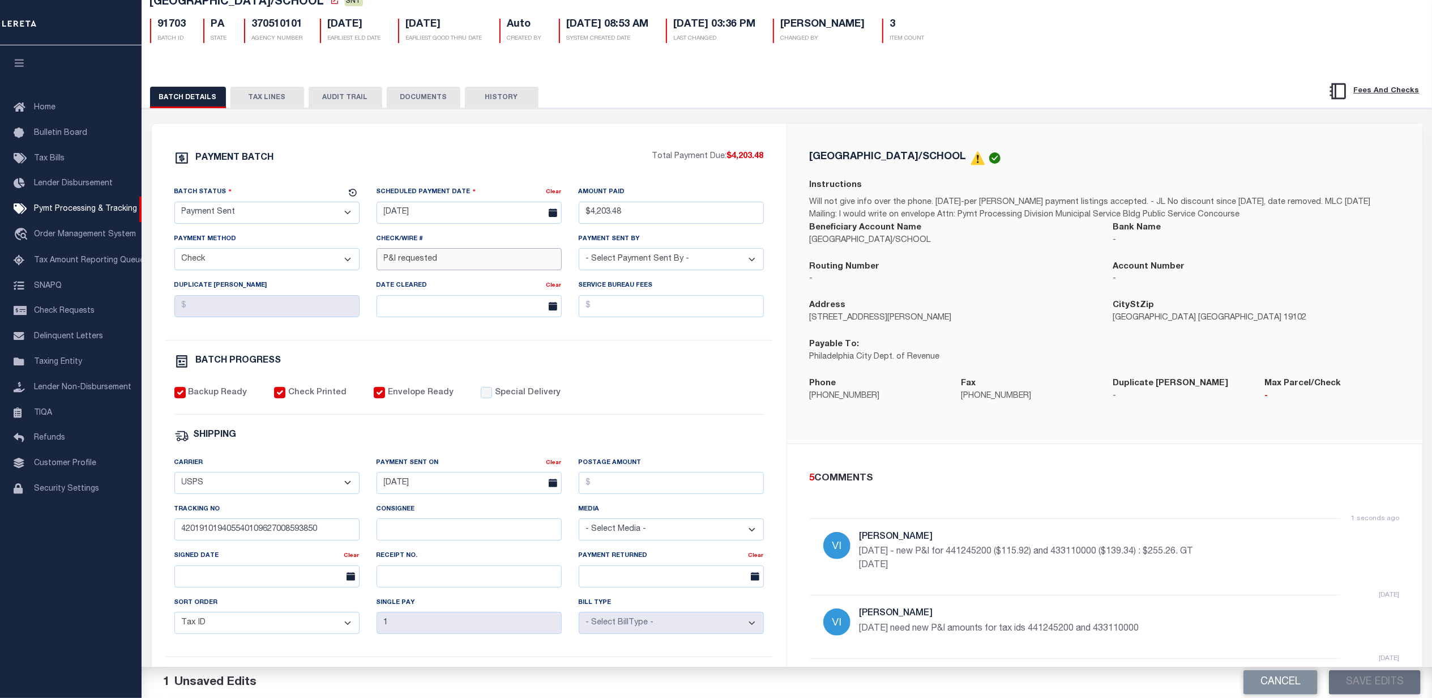
drag, startPoint x: 447, startPoint y: 265, endPoint x: 367, endPoint y: 262, distance: 80.5
click at [367, 262] on div "Batch Status - Select Status - Scheduled for Payment Ready For Payment Payment …" at bounding box center [469, 263] width 607 height 154
click at [401, 256] on input "P&I requested" at bounding box center [469, 259] width 185 height 22
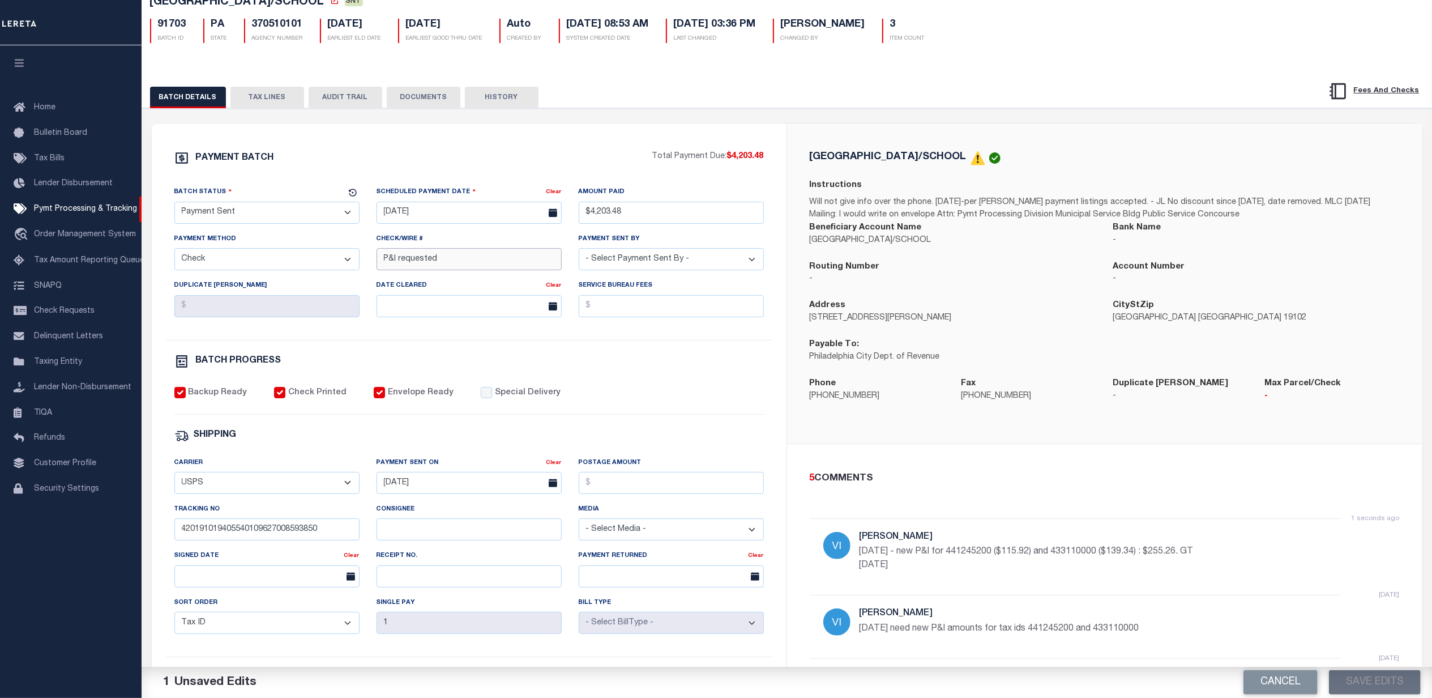
click at [399, 264] on input "P&I requested" at bounding box center [469, 259] width 185 height 22
click at [383, 263] on input "P&I requested" at bounding box center [469, 259] width 185 height 22
click at [501, 263] on input "P&I requested" at bounding box center [469, 259] width 185 height 22
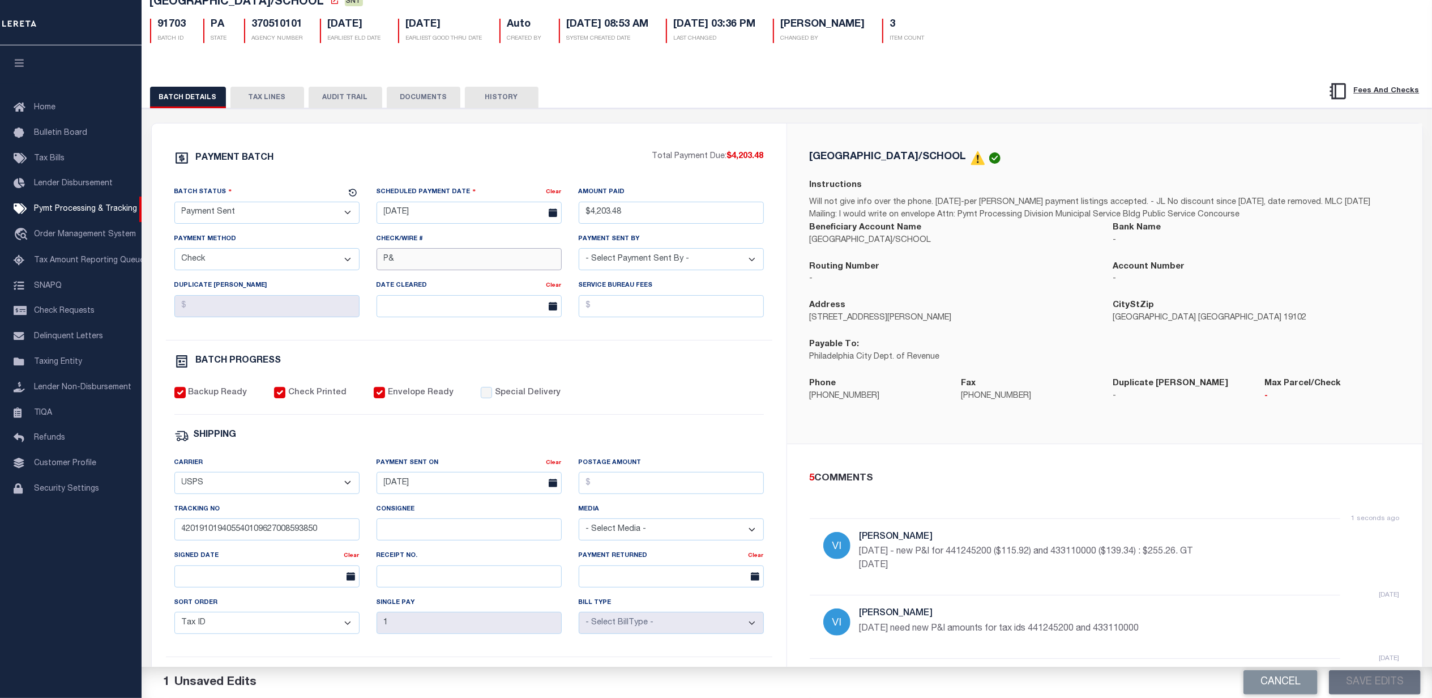
type input "P"
type input "Funds requested 10/15"
click at [284, 222] on select "- Select Status - Scheduled for Payment Ready For Payment Payment Sent Cleared …" at bounding box center [266, 213] width 185 height 22
select select "RSR"
click at [174, 205] on select "- Select Status - Scheduled for Payment Ready For Payment Payment Sent Cleared …" at bounding box center [266, 213] width 185 height 22
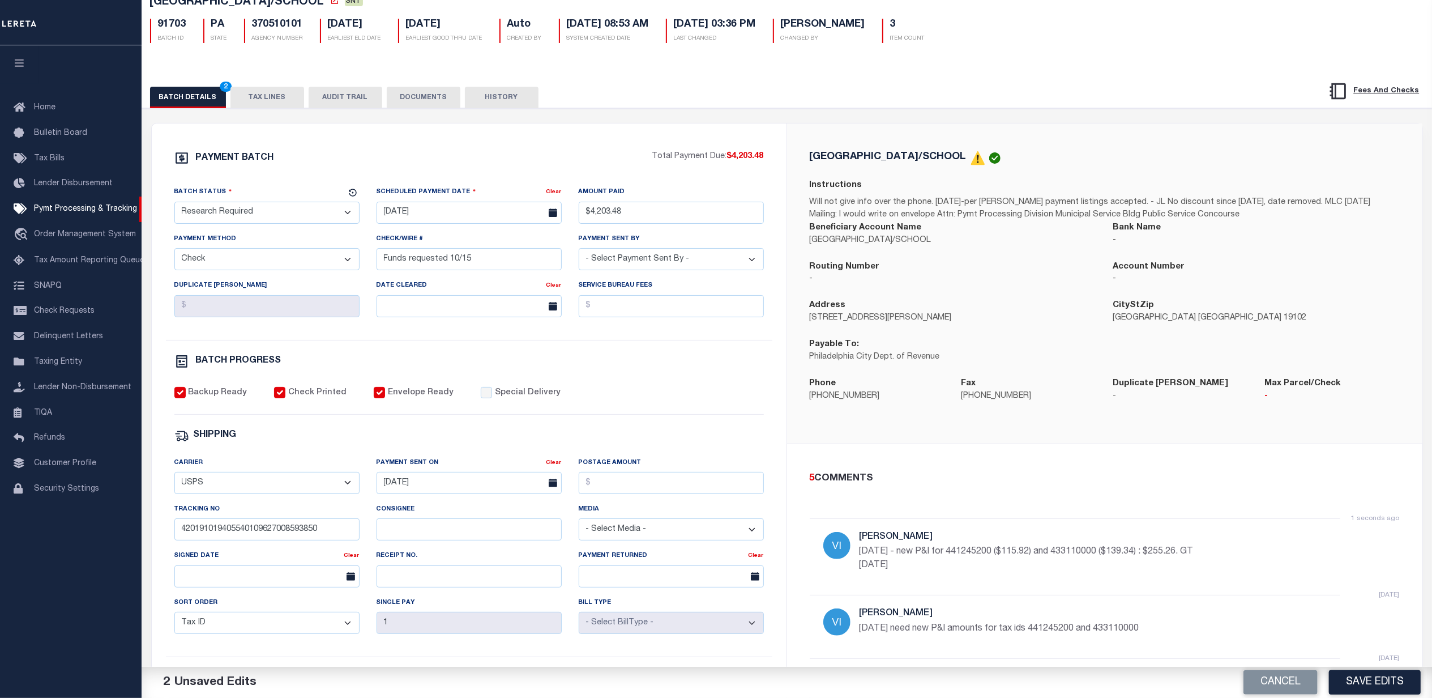
click at [504, 349] on div "PAYMENT BATCH Total Payment Due: $4,203.48 Batch Status - Select Status -" at bounding box center [469, 455] width 608 height 608
click at [1389, 685] on button "Save Edits" at bounding box center [1375, 682] width 92 height 24
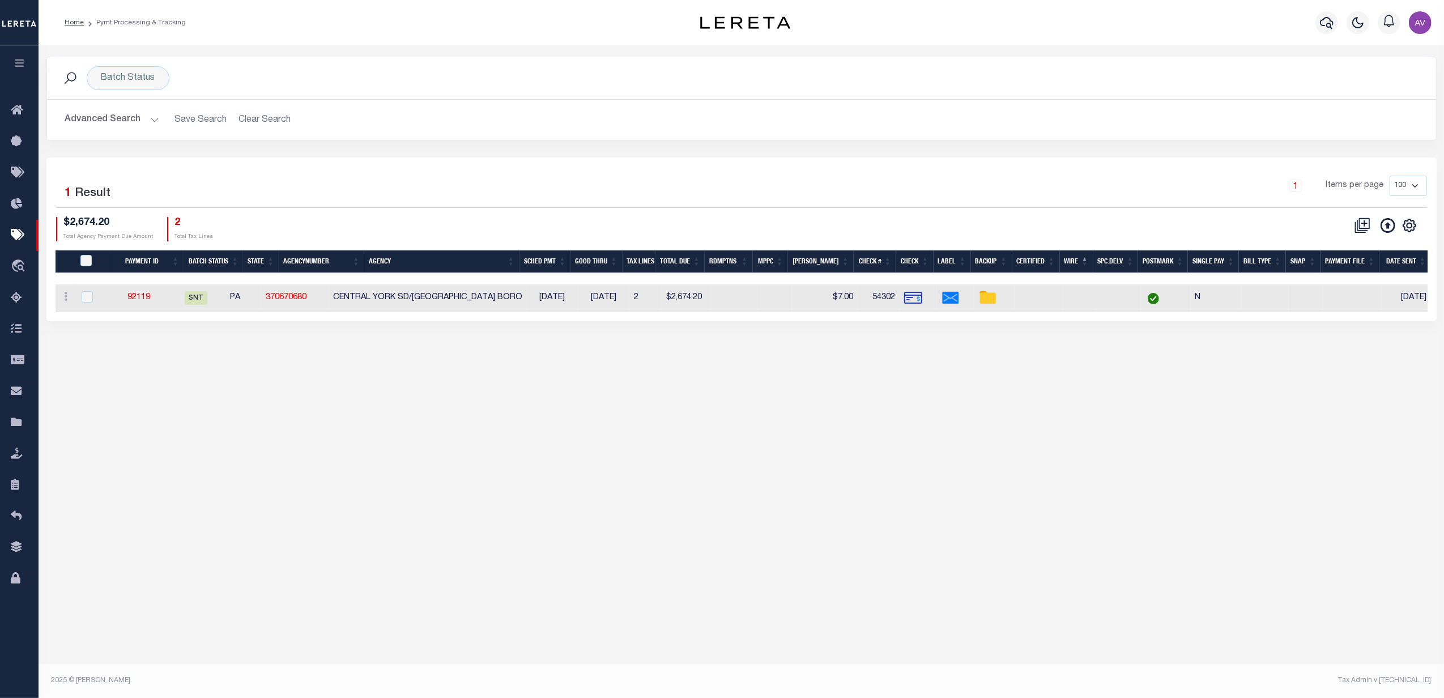
type input "$4,203.48"
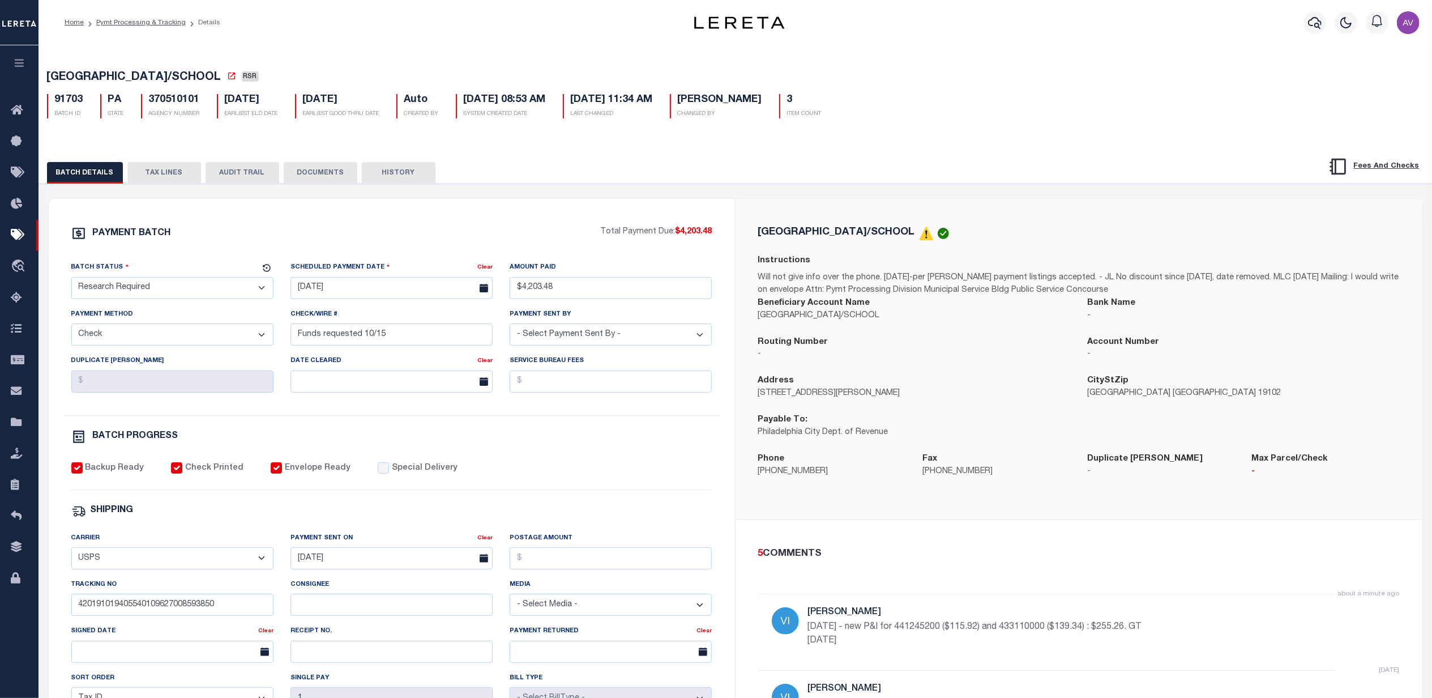
drag, startPoint x: 669, startPoint y: 357, endPoint x: 674, endPoint y: 348, distance: 10.4
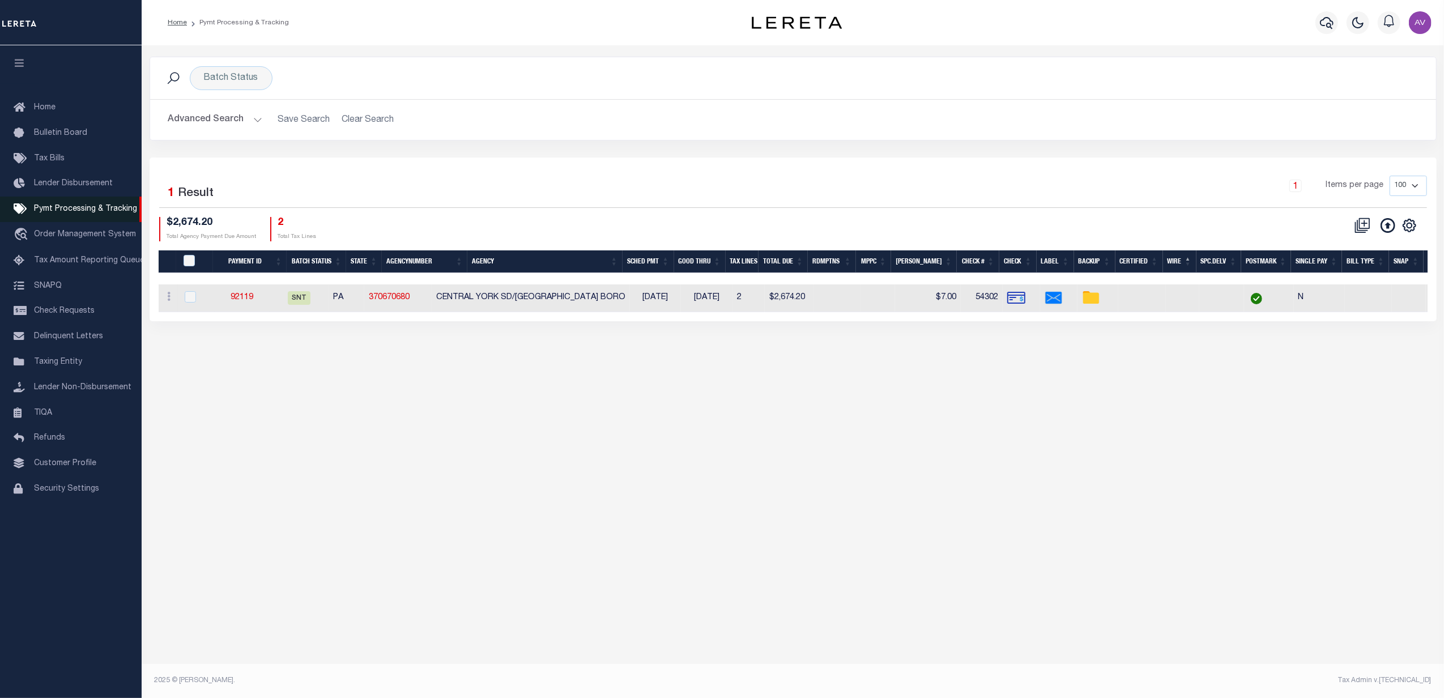
click at [87, 211] on span "Pymt Processing & Tracking" at bounding box center [85, 209] width 103 height 8
click at [511, 200] on div "1 Items per page 100 200 500 1000" at bounding box center [953, 190] width 946 height 29
